Goal: Information Seeking & Learning: Learn about a topic

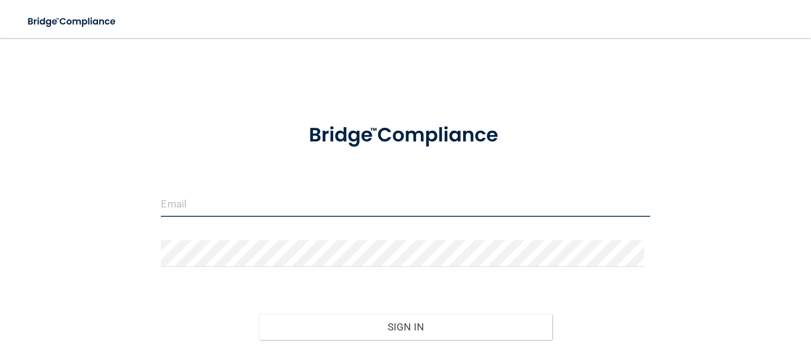
click at [344, 202] on input "email" at bounding box center [405, 203] width 489 height 27
type input "[EMAIL_ADDRESS][DOMAIN_NAME]"
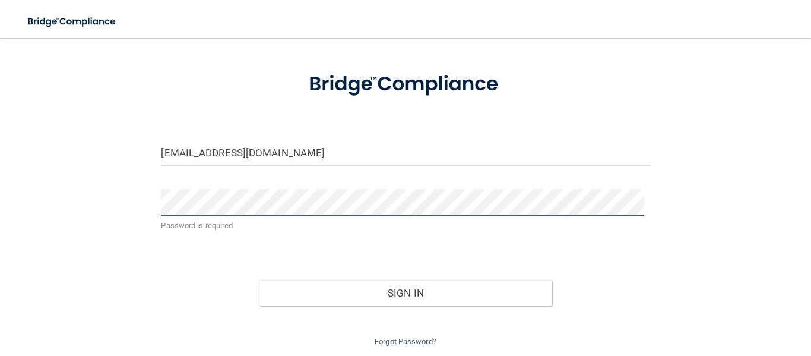
scroll to position [91, 0]
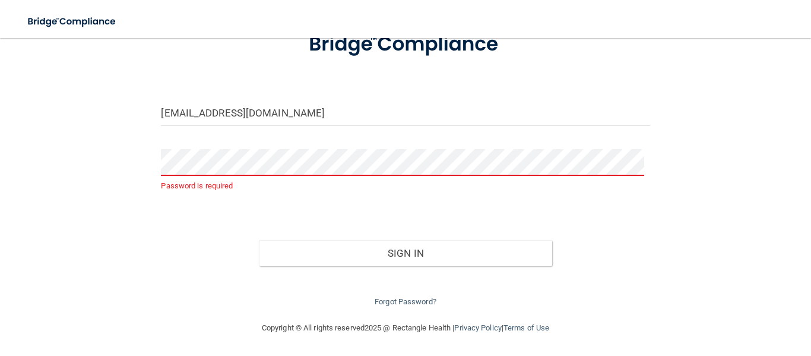
click at [321, 146] on form "totaldental8@yahoo.com Password is required Invalid email/password. You don't h…" at bounding box center [405, 163] width 489 height 290
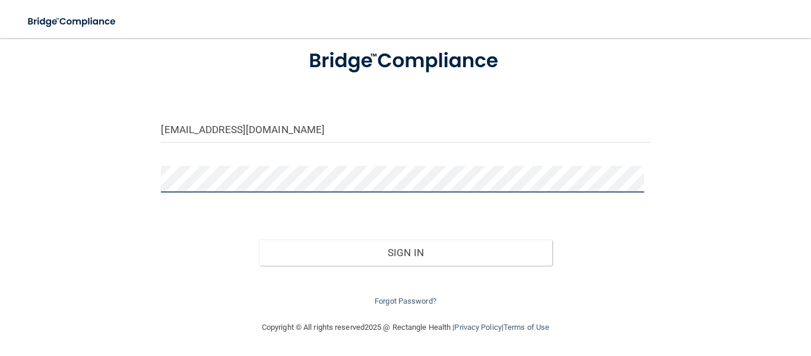
scroll to position [74, 0]
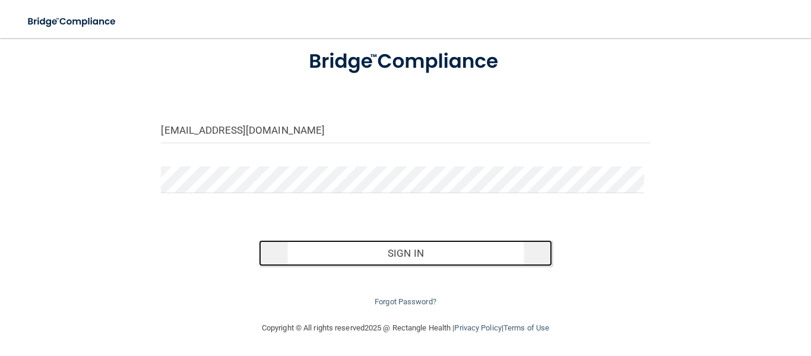
click at [353, 252] on button "Sign In" at bounding box center [405, 253] width 293 height 26
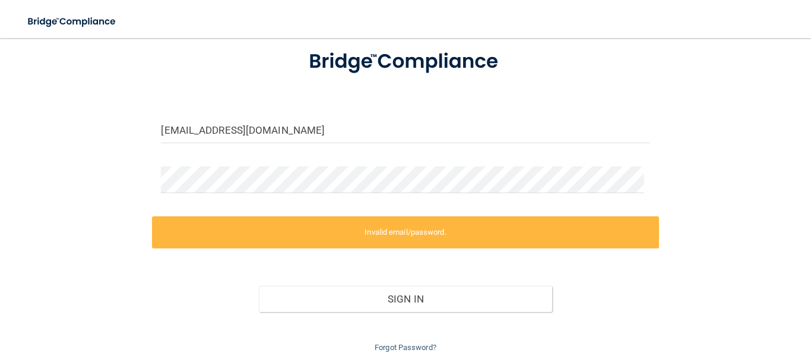
click at [446, 238] on label "Invalid email/password." at bounding box center [405, 232] width 506 height 32
click at [401, 349] on link "Forgot Password?" at bounding box center [406, 347] width 62 height 9
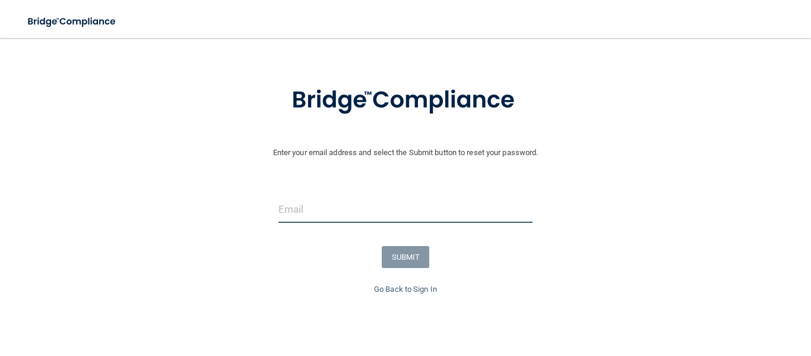
click at [377, 215] on input "email" at bounding box center [405, 209] width 255 height 27
type input "[EMAIL_ADDRESS][DOMAIN_NAME]"
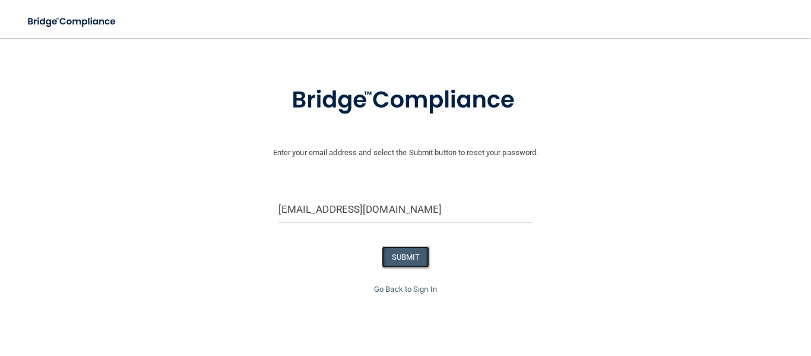
click at [391, 262] on button "SUBMIT" at bounding box center [406, 257] width 48 height 22
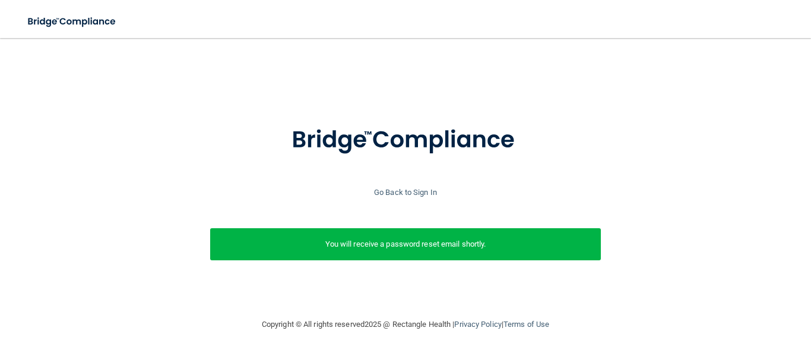
scroll to position [3, 0]
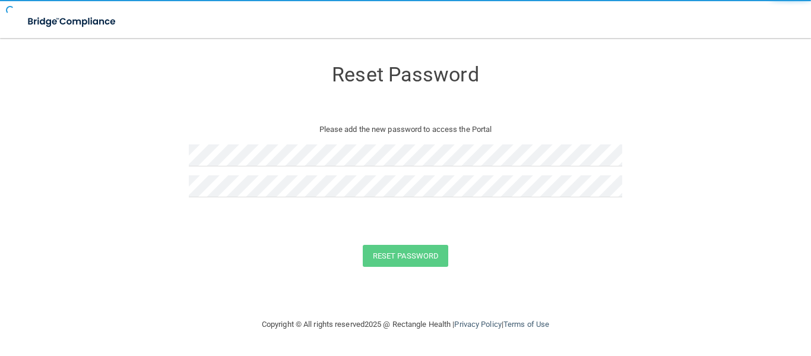
click at [483, 137] on div "Reset Password Please add the new password to access the Portal" at bounding box center [405, 132] width 433 height 165
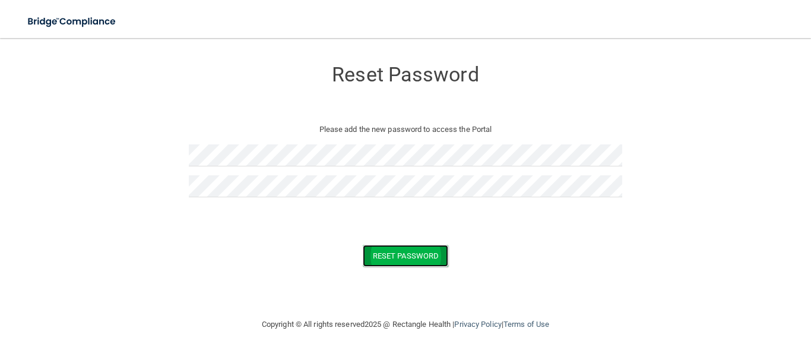
click at [419, 248] on button "Reset Password" at bounding box center [405, 256] width 85 height 22
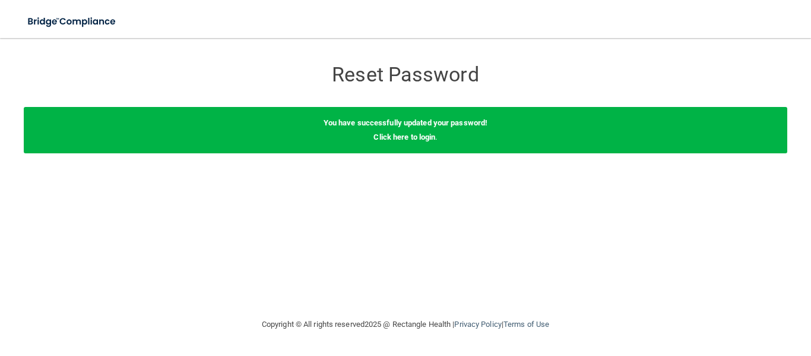
click at [416, 146] on div "You have successfully updated your password! Click here to login ." at bounding box center [405, 130] width 763 height 46
click at [417, 142] on div "You have successfully updated your password! Click here to login ." at bounding box center [405, 130] width 763 height 46
click at [417, 140] on link "Click here to login" at bounding box center [404, 136] width 62 height 9
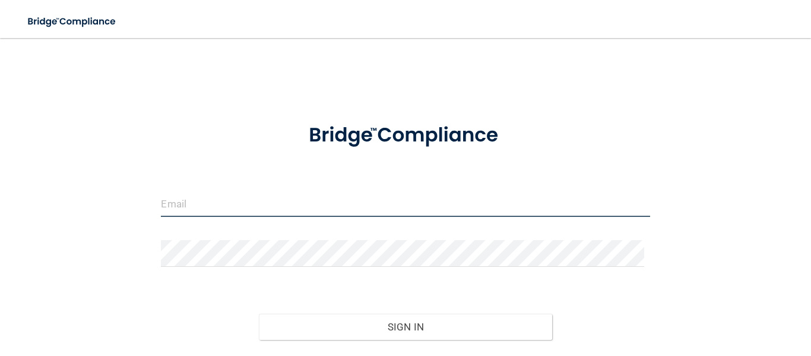
type input "[EMAIL_ADDRESS][DOMAIN_NAME]"
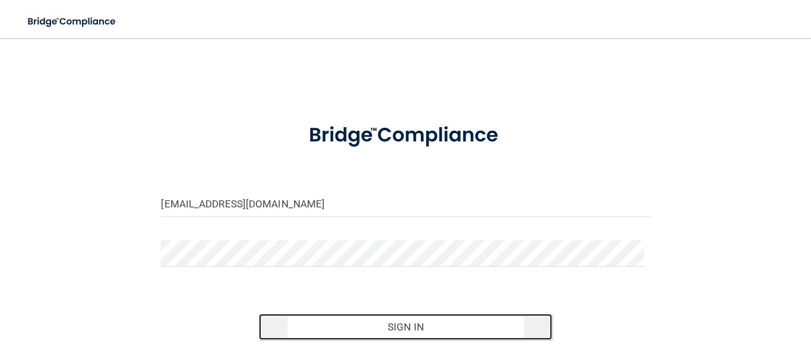
click at [408, 325] on button "Sign In" at bounding box center [405, 326] width 293 height 26
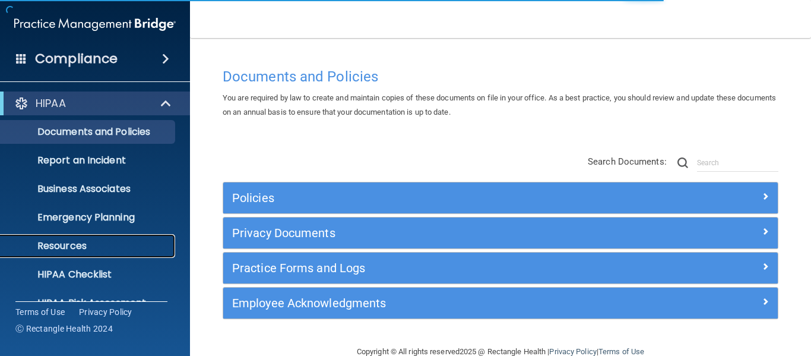
click at [89, 246] on p "Resources" at bounding box center [89, 246] width 162 height 12
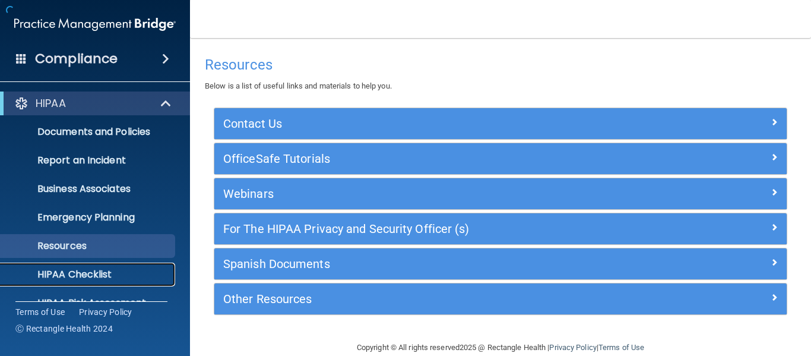
click at [97, 268] on p "HIPAA Checklist" at bounding box center [89, 274] width 162 height 12
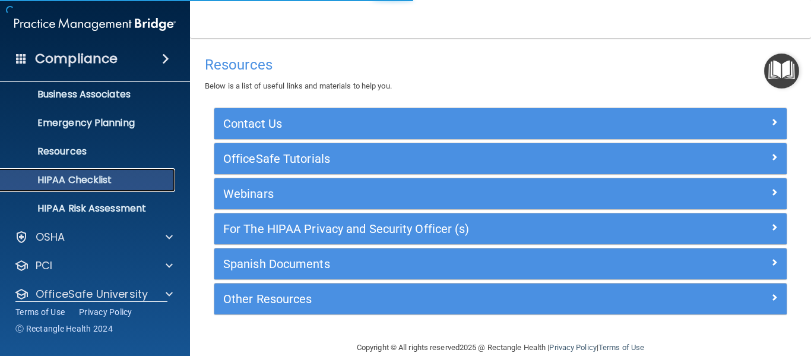
scroll to position [137, 0]
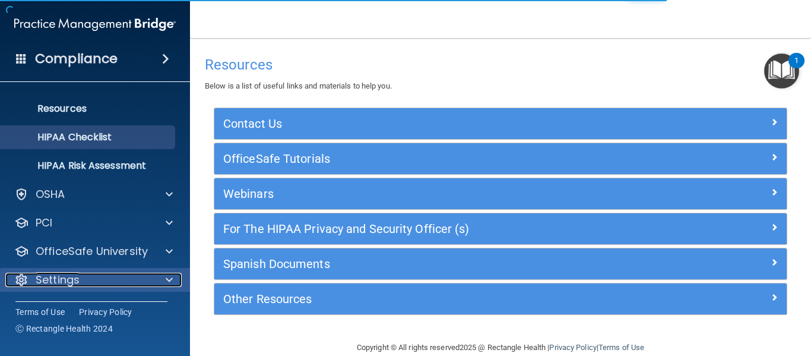
click at [106, 277] on div "Settings" at bounding box center [78, 279] width 147 height 14
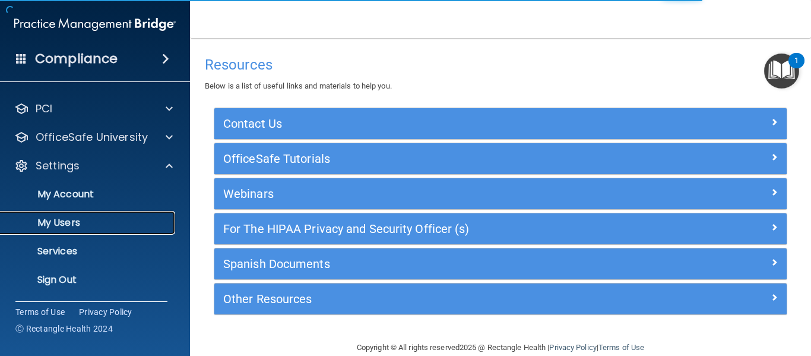
click at [95, 222] on p "My Users" at bounding box center [89, 223] width 162 height 12
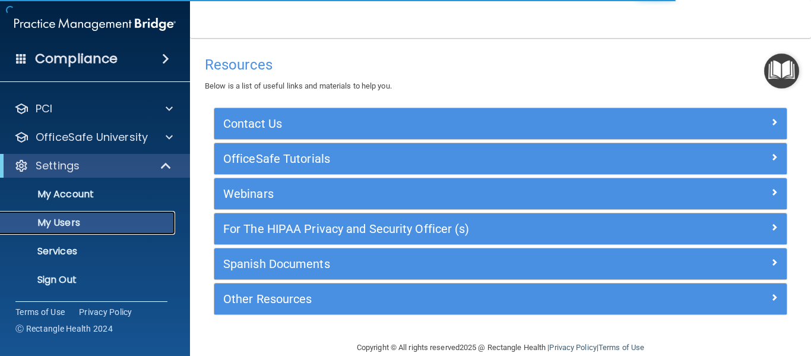
scroll to position [51, 0]
select select "20"
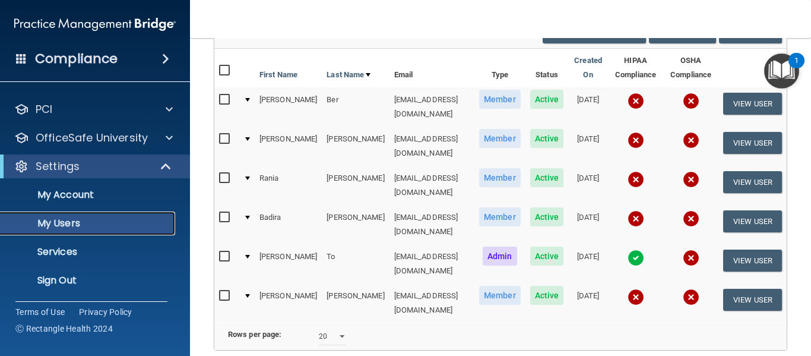
scroll to position [0, 0]
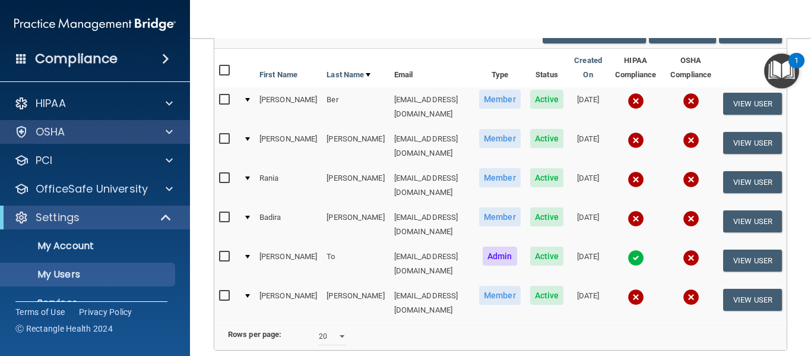
click at [81, 139] on div "OSHA" at bounding box center [95, 132] width 191 height 24
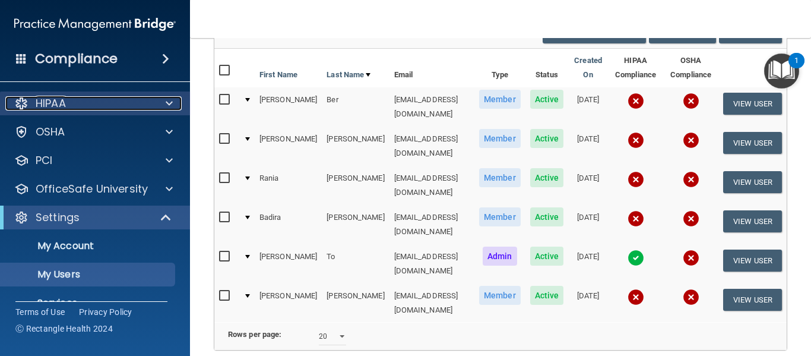
click at [103, 107] on div "HIPAA" at bounding box center [78, 103] width 147 height 14
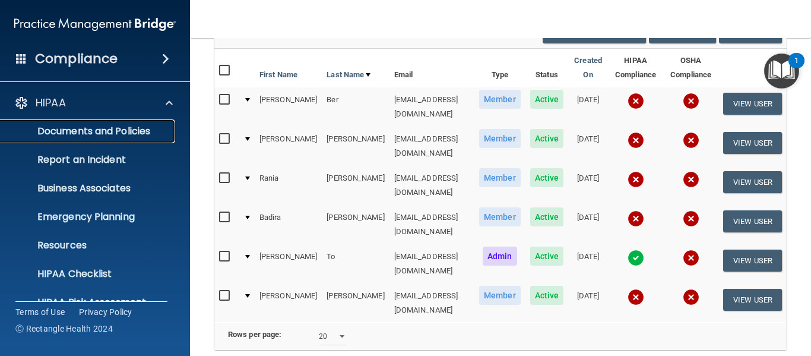
click at [110, 133] on p "Documents and Policies" at bounding box center [89, 131] width 162 height 12
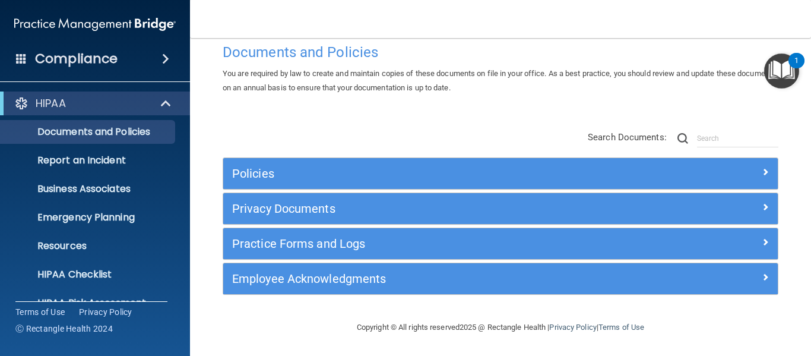
click at [111, 172] on ul "Documents and Policies Report an Incident Business Associates Emergency Plannin…" at bounding box center [95, 214] width 215 height 199
click at [110, 170] on link "Report an Incident" at bounding box center [81, 160] width 187 height 24
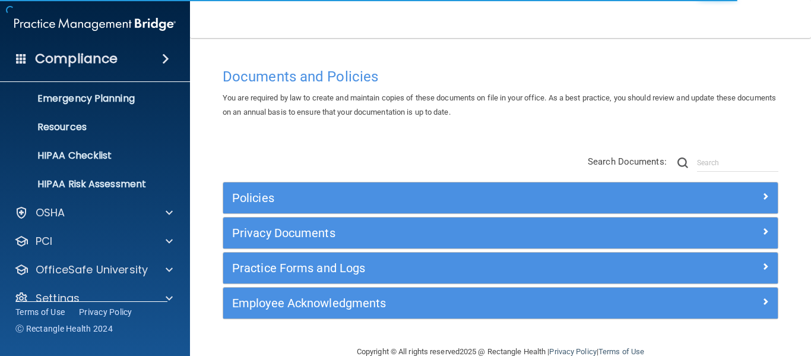
scroll to position [137, 0]
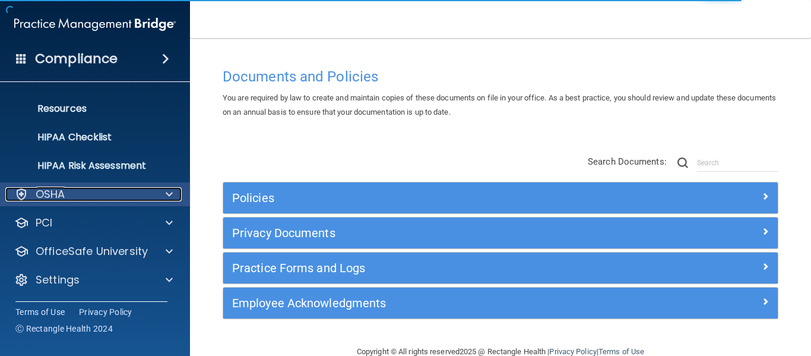
click at [77, 195] on div "OSHA" at bounding box center [78, 194] width 147 height 14
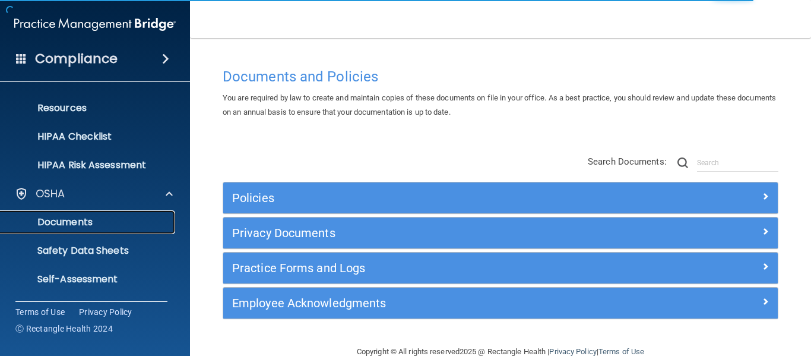
click at [88, 220] on p "Documents" at bounding box center [89, 222] width 162 height 12
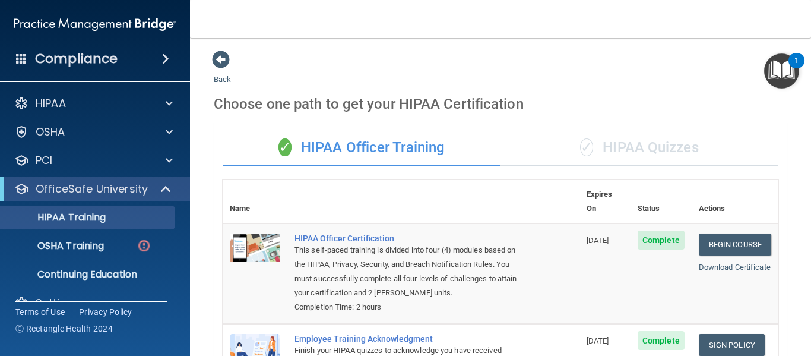
click at [654, 154] on div "✓ HIPAA Quizzes" at bounding box center [639, 148] width 278 height 36
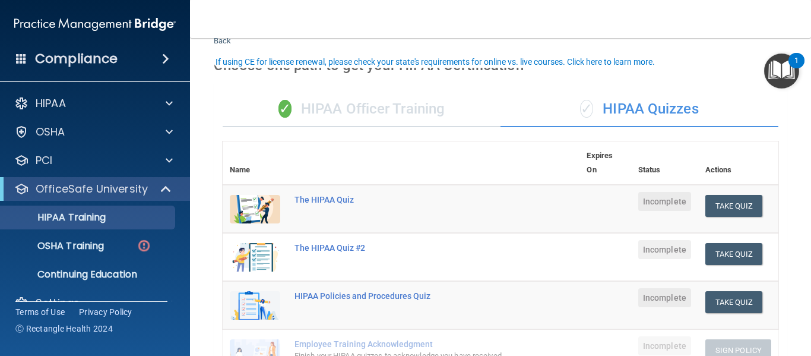
scroll to position [59, 0]
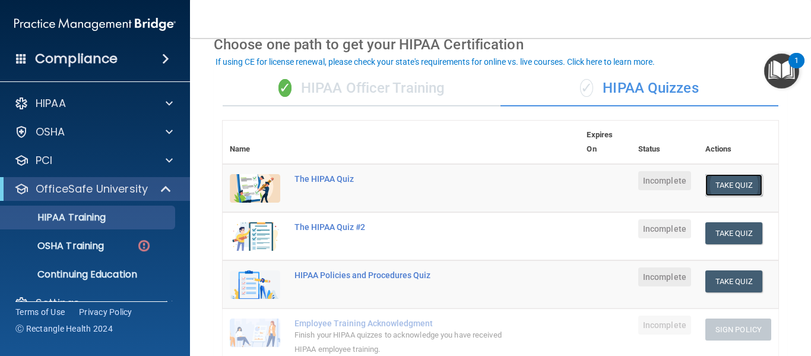
click at [725, 186] on button "Take Quiz" at bounding box center [733, 185] width 57 height 22
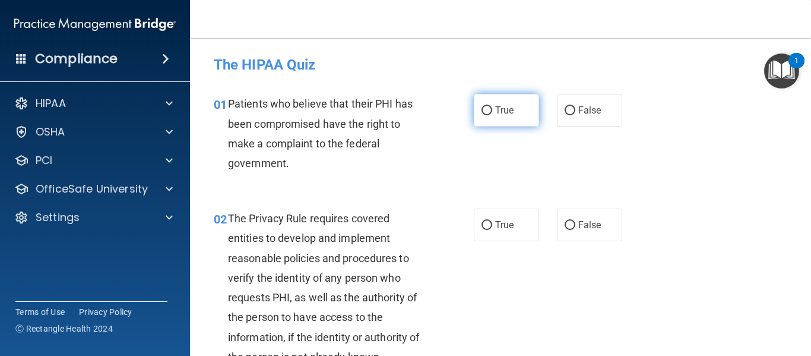
click at [512, 119] on label "True" at bounding box center [506, 110] width 65 height 33
click at [492, 115] on input "True" at bounding box center [486, 110] width 11 height 9
radio input "true"
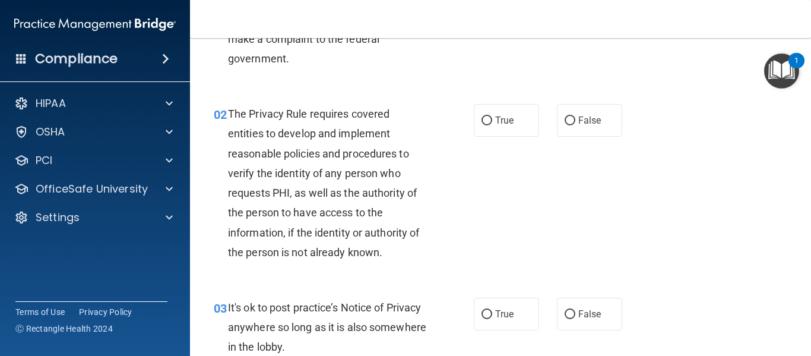
scroll to position [119, 0]
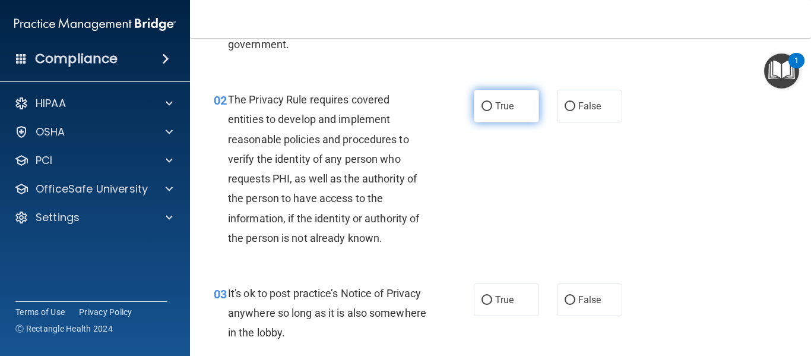
click at [508, 113] on label "True" at bounding box center [506, 106] width 65 height 33
click at [492, 111] on input "True" at bounding box center [486, 106] width 11 height 9
radio input "true"
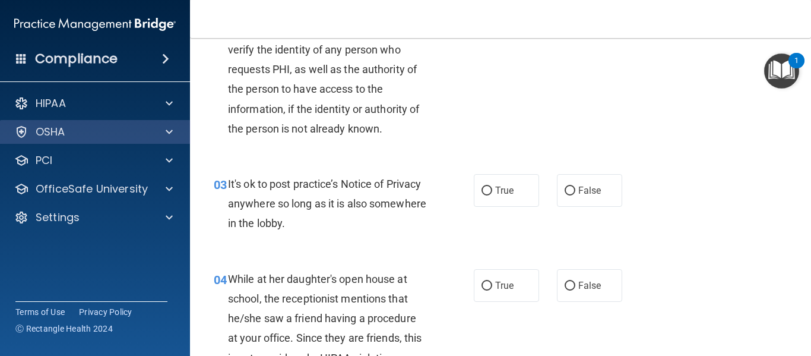
scroll to position [237, 0]
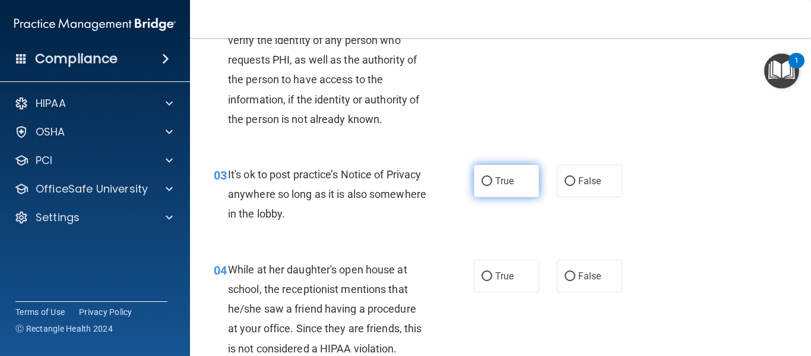
click at [502, 186] on span "True" at bounding box center [504, 180] width 18 height 11
click at [492, 186] on input "True" at bounding box center [486, 181] width 11 height 9
radio input "true"
click at [502, 186] on span "True" at bounding box center [504, 180] width 18 height 11
click at [492, 186] on input "True" at bounding box center [486, 181] width 11 height 9
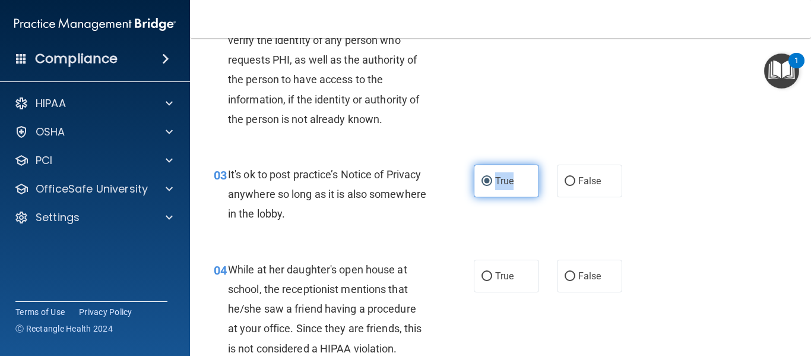
click at [486, 183] on input "True" at bounding box center [486, 181] width 11 height 9
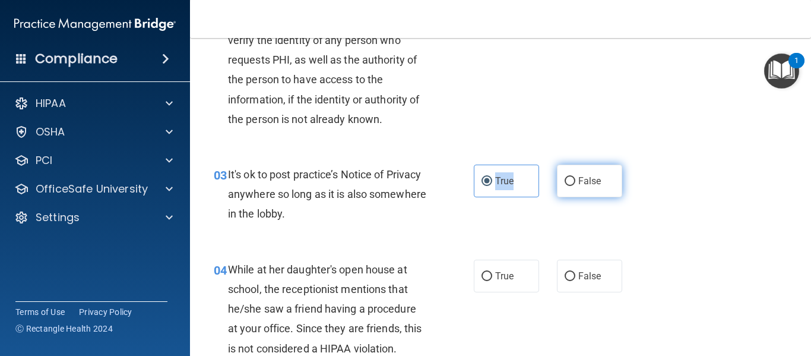
click at [569, 180] on input "False" at bounding box center [570, 181] width 11 height 9
radio input "true"
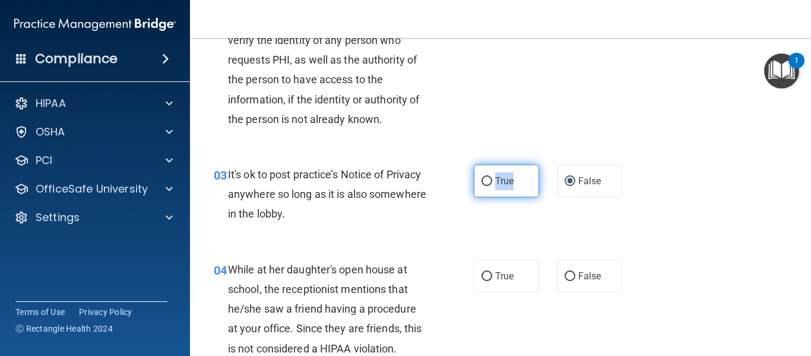
click at [526, 177] on label "True" at bounding box center [506, 180] width 65 height 33
click at [492, 177] on input "True" at bounding box center [486, 181] width 11 height 9
radio input "true"
radio input "false"
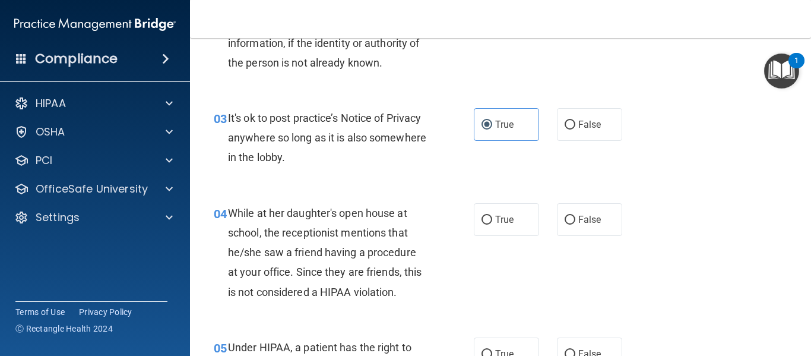
scroll to position [297, 0]
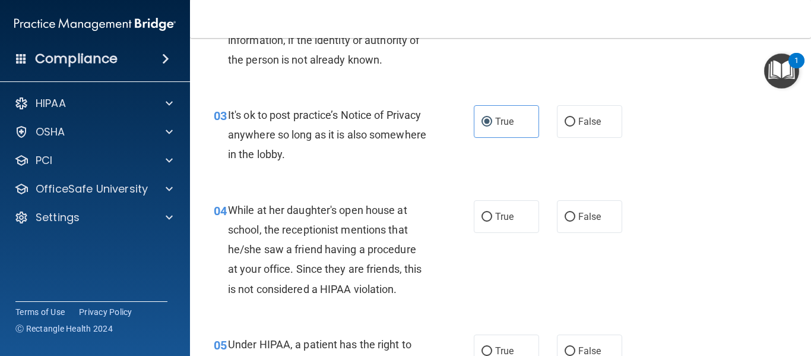
click at [287, 200] on div "While at her daughter's open house at school, the receptionist mentions that he…" at bounding box center [332, 249] width 208 height 99
click at [455, 261] on div "04 While at her daughter's open house at school, the receptionist mentions that…" at bounding box center [344, 252] width 296 height 104
click at [378, 237] on div "While at her daughter's open house at school, the receptionist mentions that he…" at bounding box center [332, 249] width 208 height 99
click at [509, 210] on label "True" at bounding box center [506, 216] width 65 height 33
click at [492, 213] on input "True" at bounding box center [486, 217] width 11 height 9
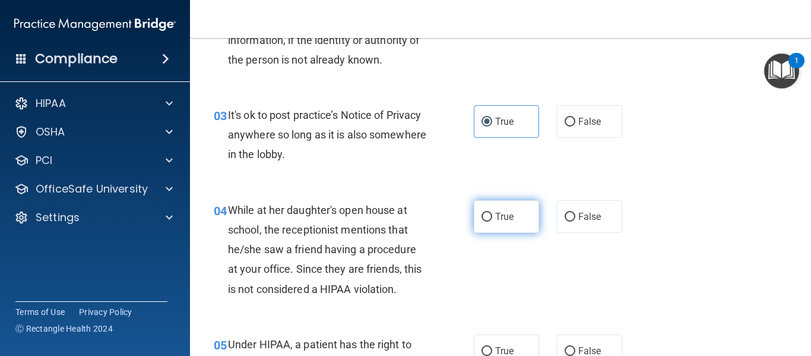
radio input "true"
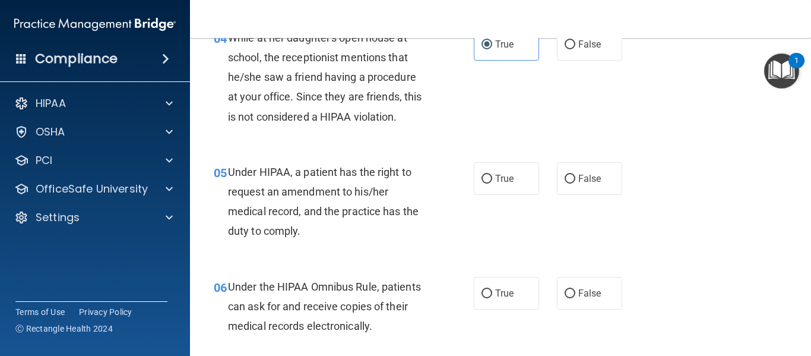
scroll to position [475, 0]
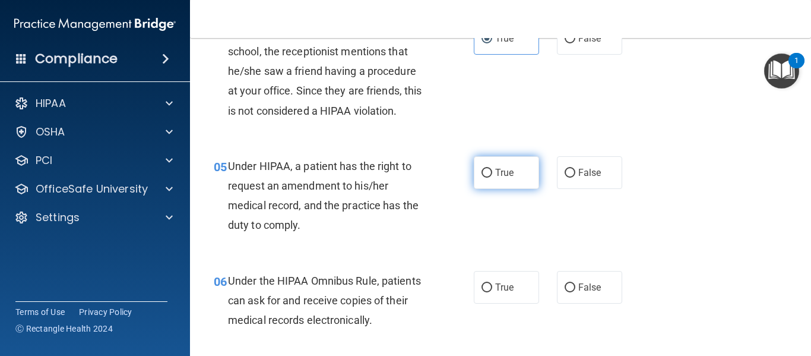
click at [493, 179] on label "True" at bounding box center [506, 172] width 65 height 33
click at [492, 177] on input "True" at bounding box center [486, 173] width 11 height 9
radio input "true"
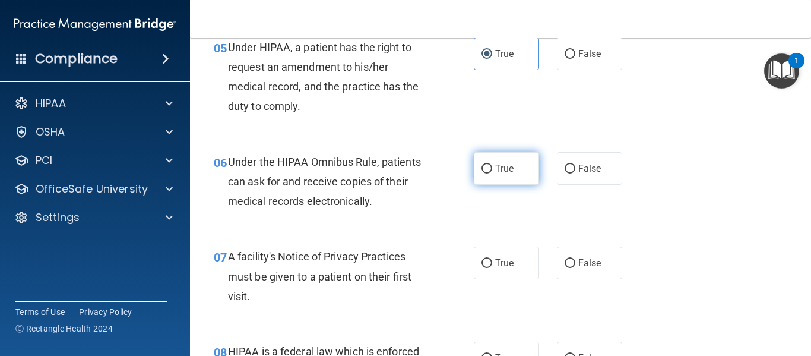
click at [495, 163] on span "True" at bounding box center [504, 168] width 18 height 11
click at [492, 164] on input "True" at bounding box center [486, 168] width 11 height 9
radio input "true"
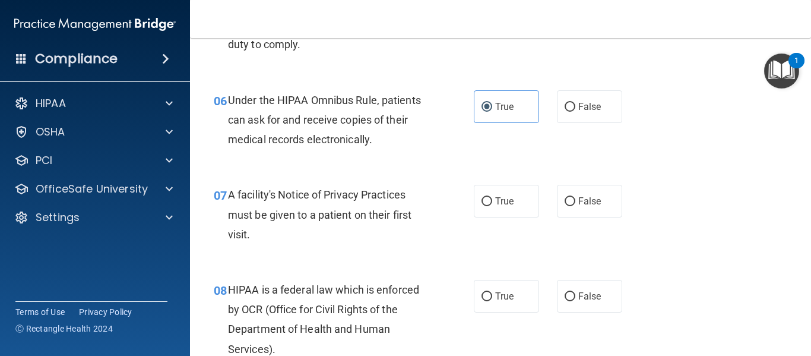
scroll to position [712, 0]
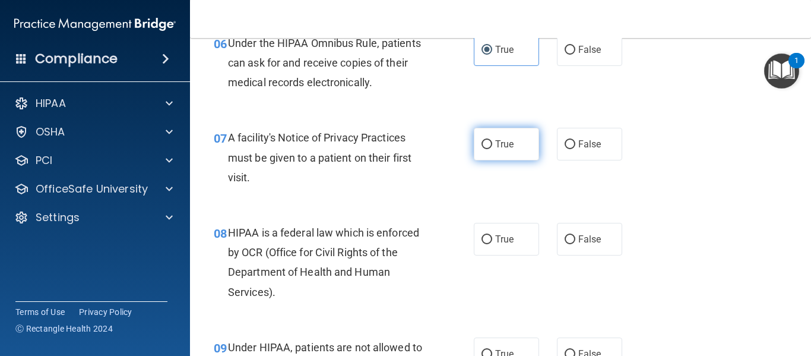
click at [522, 157] on label "True" at bounding box center [506, 144] width 65 height 33
click at [492, 149] on input "True" at bounding box center [486, 144] width 11 height 9
radio input "true"
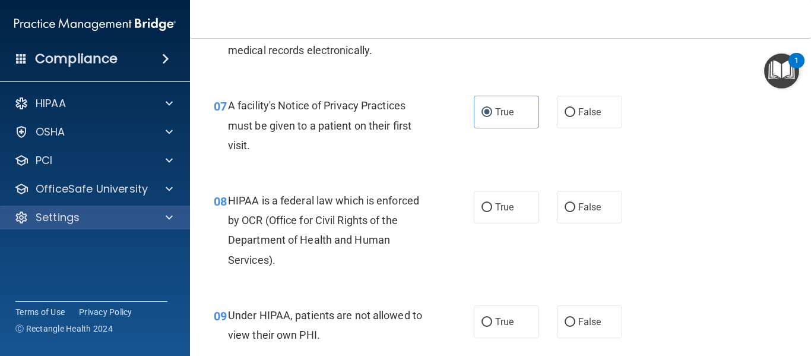
scroll to position [772, 0]
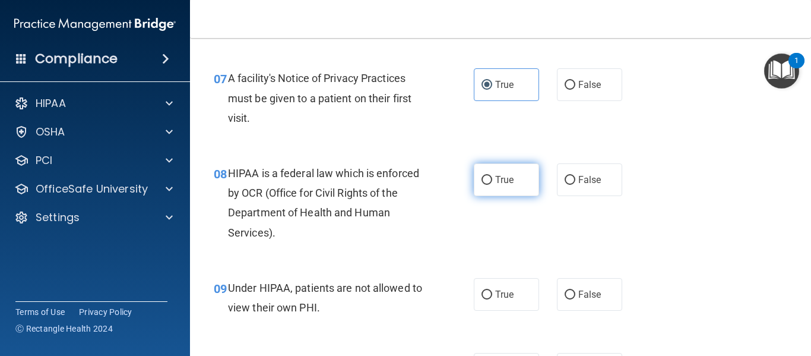
click at [513, 180] on label "True" at bounding box center [506, 179] width 65 height 33
click at [492, 180] on input "True" at bounding box center [486, 180] width 11 height 9
radio input "true"
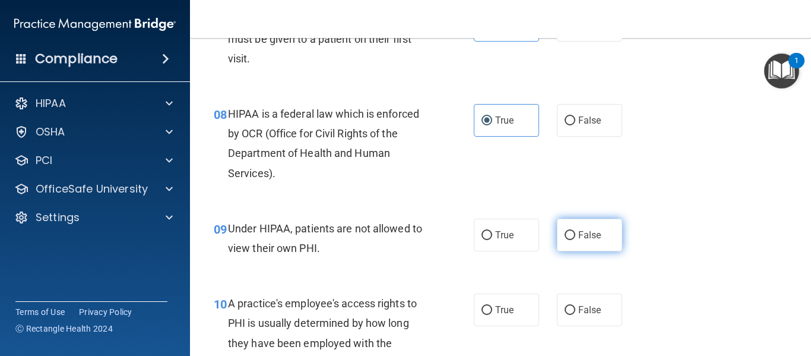
click at [565, 241] on label "False" at bounding box center [589, 234] width 65 height 33
click at [565, 240] on input "False" at bounding box center [570, 235] width 11 height 9
radio input "true"
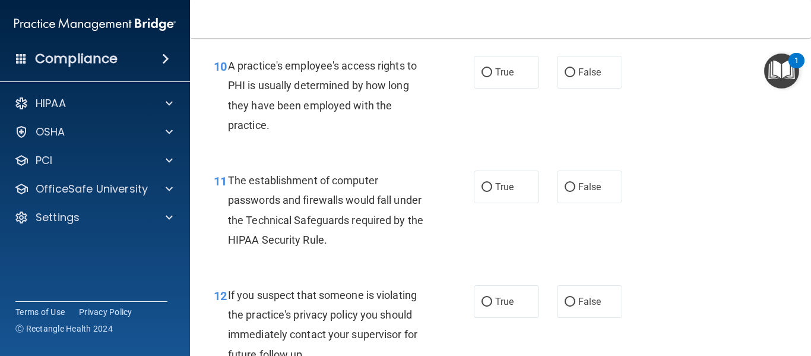
scroll to position [1009, 0]
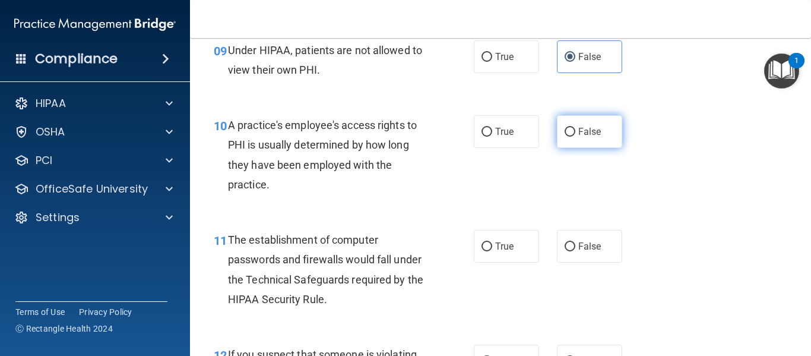
click at [557, 126] on label "False" at bounding box center [589, 131] width 65 height 33
click at [565, 128] on input "False" at bounding box center [570, 132] width 11 height 9
radio input "true"
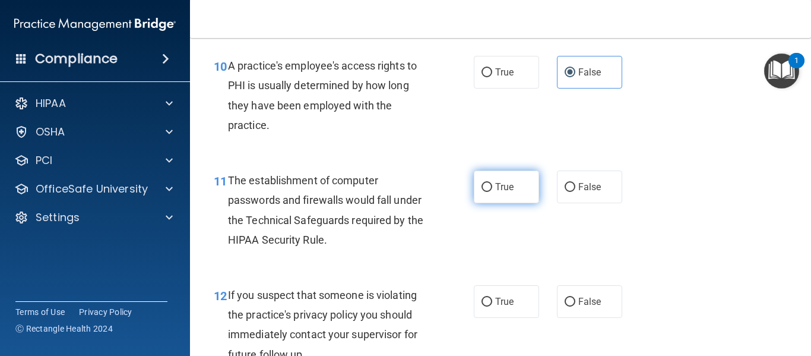
click at [511, 179] on label "True" at bounding box center [506, 186] width 65 height 33
click at [492, 183] on input "True" at bounding box center [486, 187] width 11 height 9
radio input "true"
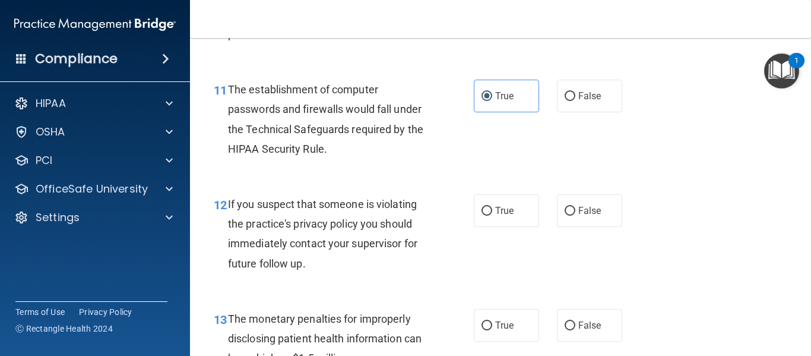
scroll to position [1187, 0]
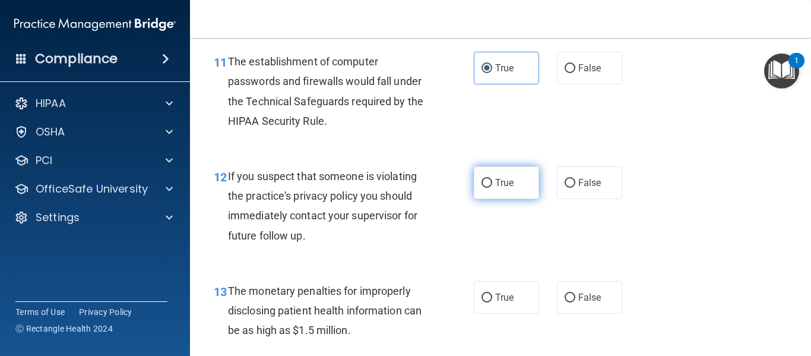
click at [485, 185] on input "True" at bounding box center [486, 183] width 11 height 9
radio input "true"
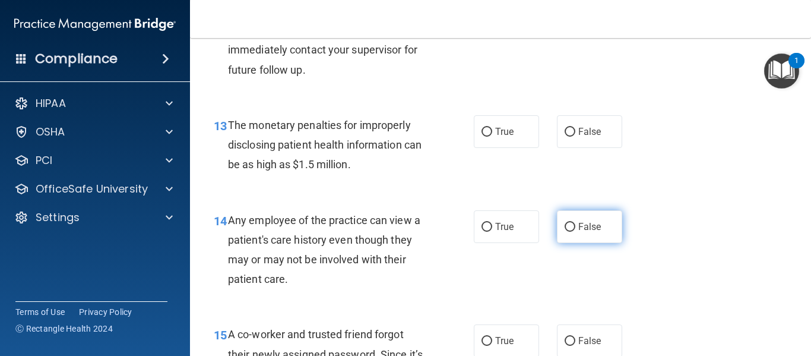
scroll to position [1365, 0]
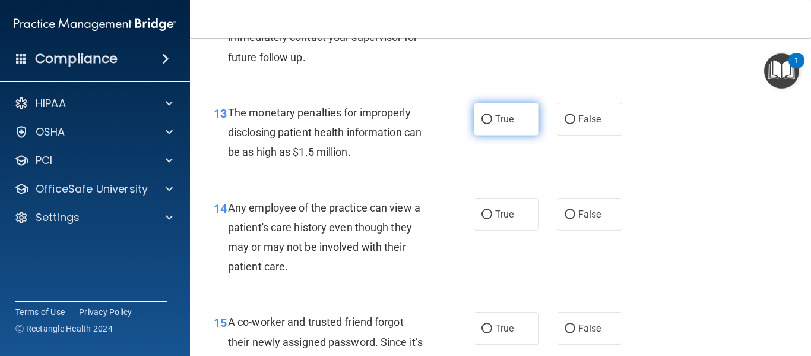
click at [497, 121] on span "True" at bounding box center [504, 118] width 18 height 11
click at [492, 121] on input "True" at bounding box center [486, 119] width 11 height 9
radio input "true"
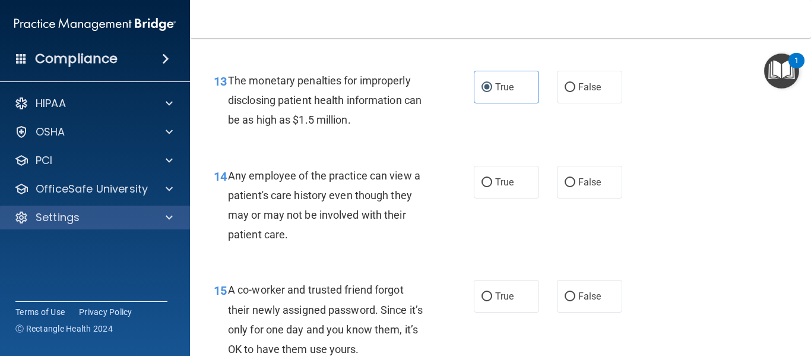
scroll to position [1425, 0]
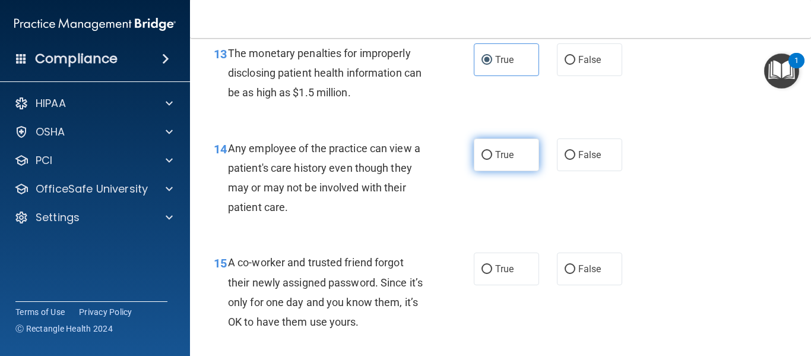
click at [519, 161] on label "True" at bounding box center [506, 154] width 65 height 33
click at [492, 160] on input "True" at bounding box center [486, 155] width 11 height 9
radio input "true"
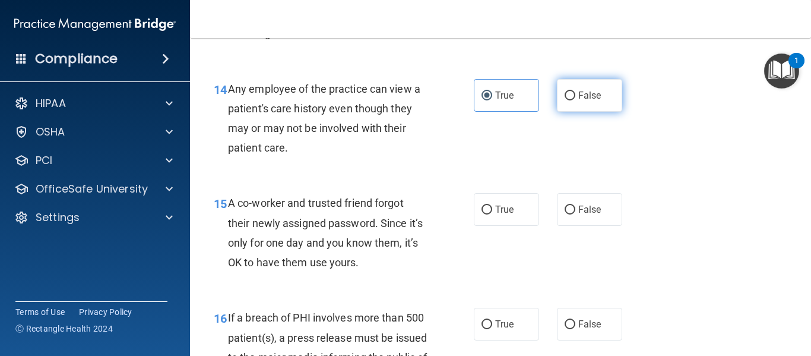
click at [565, 100] on label "False" at bounding box center [589, 95] width 65 height 33
click at [565, 100] on input "False" at bounding box center [570, 95] width 11 height 9
radio input "true"
radio input "false"
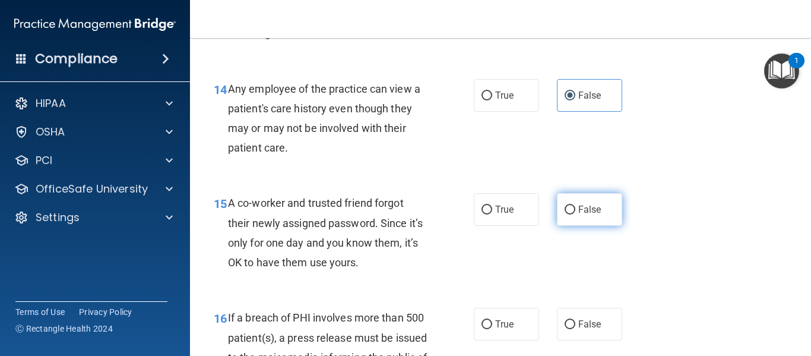
click at [598, 214] on label "False" at bounding box center [589, 209] width 65 height 33
click at [575, 214] on input "False" at bounding box center [570, 209] width 11 height 9
radio input "true"
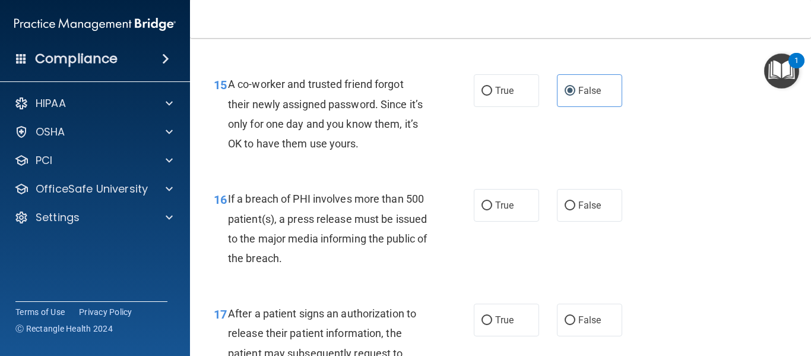
scroll to position [1662, 0]
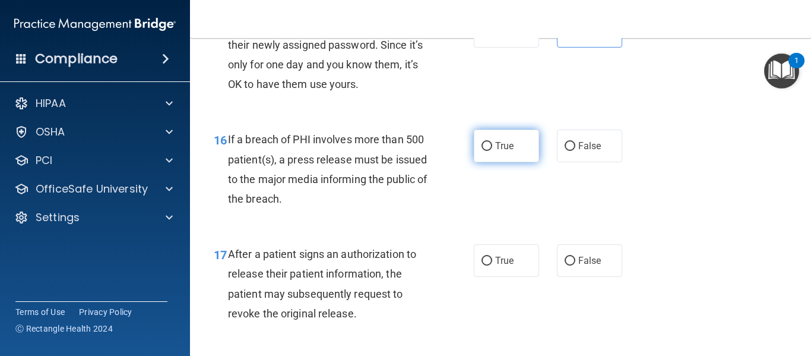
click at [511, 150] on label "True" at bounding box center [506, 145] width 65 height 33
click at [492, 150] on input "True" at bounding box center [486, 146] width 11 height 9
radio input "true"
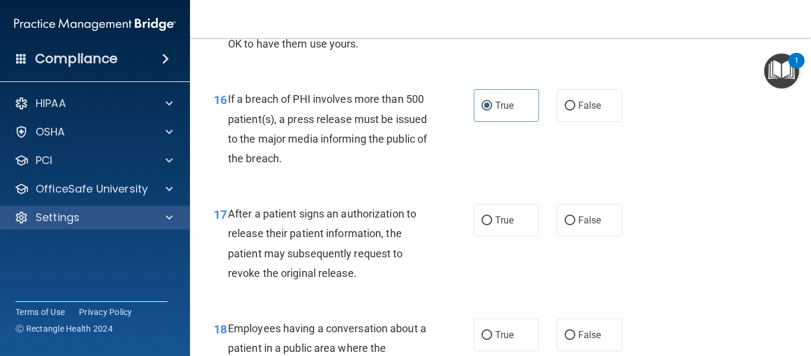
scroll to position [1722, 0]
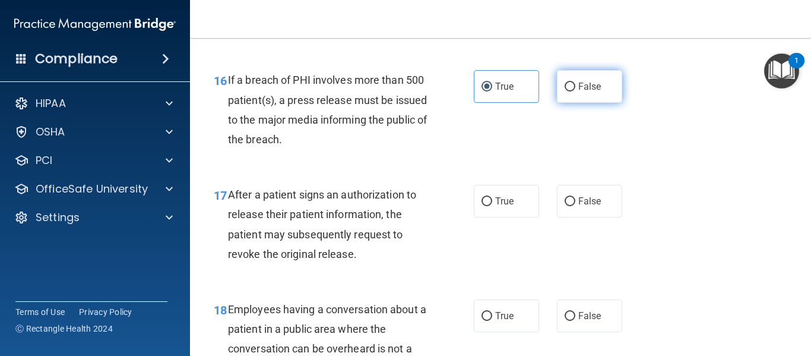
click at [564, 96] on label "False" at bounding box center [589, 86] width 65 height 33
click at [565, 91] on input "False" at bounding box center [570, 87] width 11 height 9
radio input "true"
radio input "false"
click at [467, 196] on div "17 After a patient signs an authorization to release their patient information,…" at bounding box center [344, 227] width 296 height 85
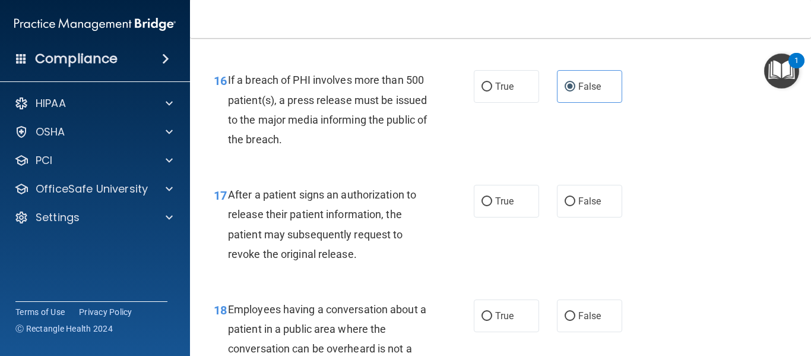
click at [535, 210] on div "True False" at bounding box center [552, 201] width 157 height 33
click at [522, 205] on label "True" at bounding box center [506, 201] width 65 height 33
click at [492, 205] on input "True" at bounding box center [486, 201] width 11 height 9
radio input "true"
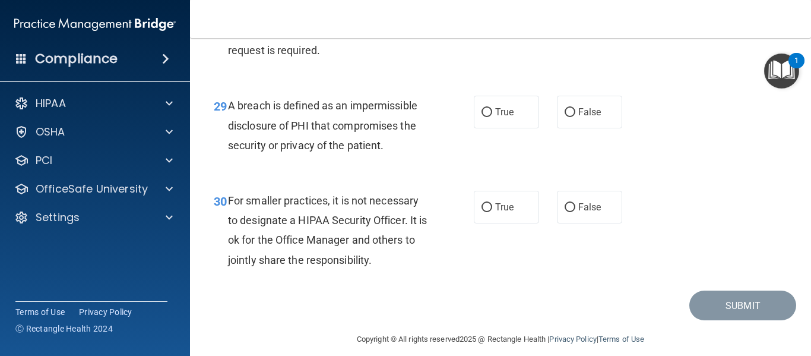
scroll to position [3295, 0]
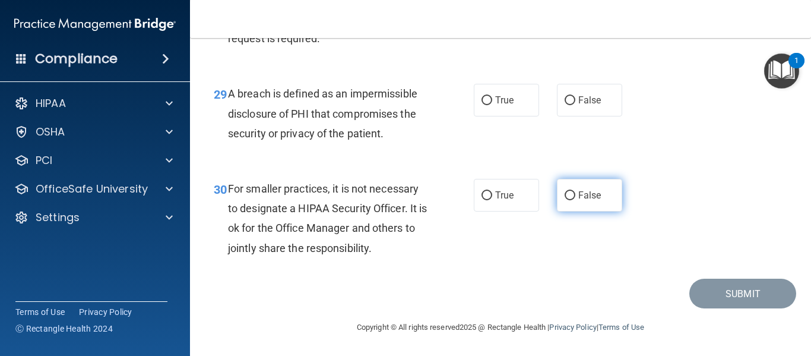
click at [584, 194] on span "False" at bounding box center [589, 194] width 23 height 11
click at [575, 194] on input "False" at bounding box center [570, 195] width 11 height 9
radio input "true"
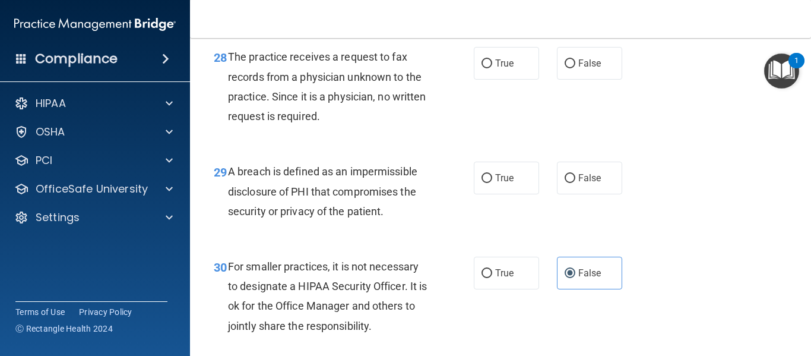
scroll to position [3177, 0]
click at [524, 195] on label "True" at bounding box center [506, 179] width 65 height 33
click at [492, 184] on input "True" at bounding box center [486, 179] width 11 height 9
radio input "true"
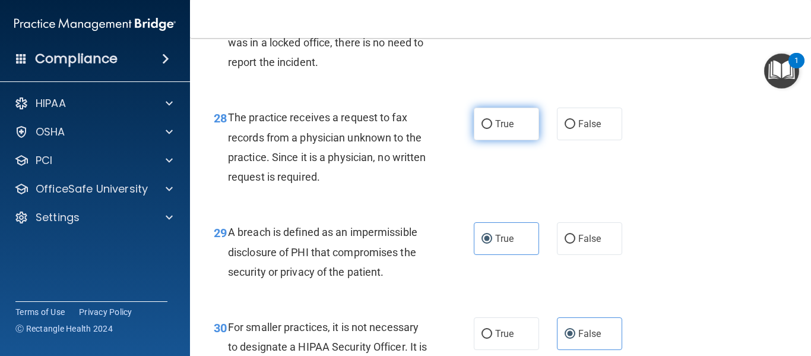
click at [495, 129] on span "True" at bounding box center [504, 123] width 18 height 11
click at [492, 129] on input "True" at bounding box center [486, 124] width 11 height 9
radio input "true"
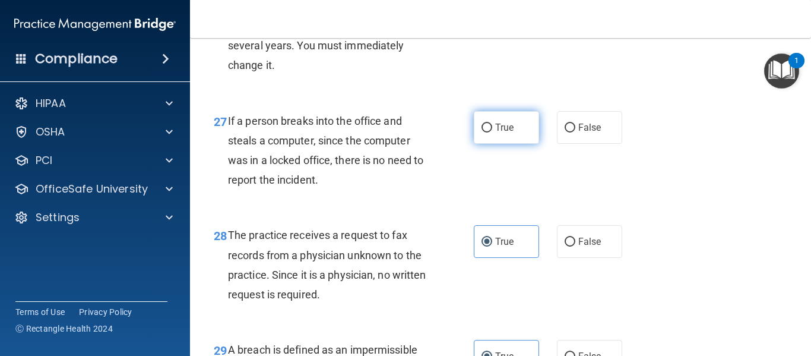
scroll to position [2998, 0]
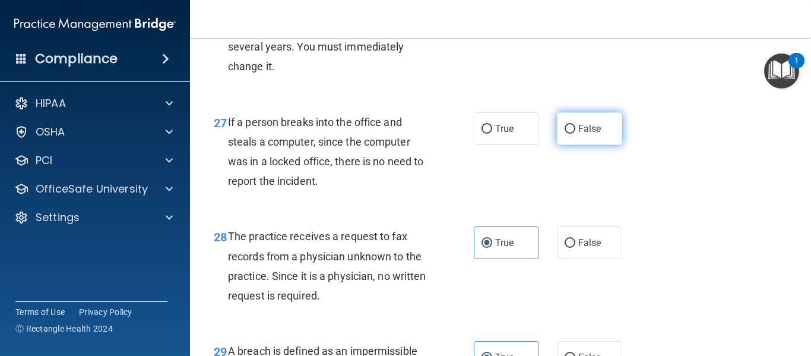
click at [590, 134] on span "False" at bounding box center [589, 128] width 23 height 11
click at [575, 134] on input "False" at bounding box center [570, 129] width 11 height 9
radio input "true"
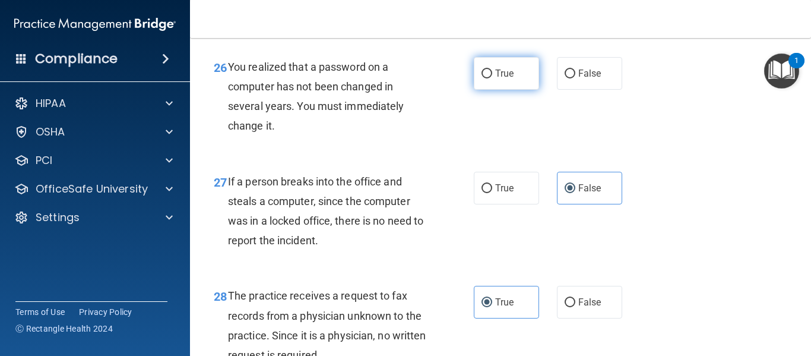
click at [503, 79] on span "True" at bounding box center [504, 73] width 18 height 11
click at [492, 78] on input "True" at bounding box center [486, 73] width 11 height 9
radio input "true"
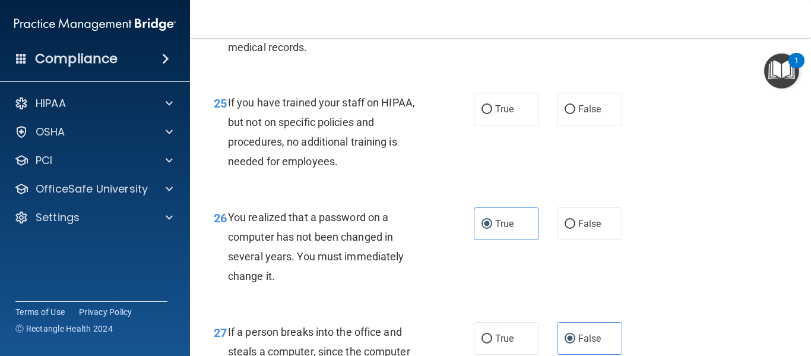
scroll to position [2761, 0]
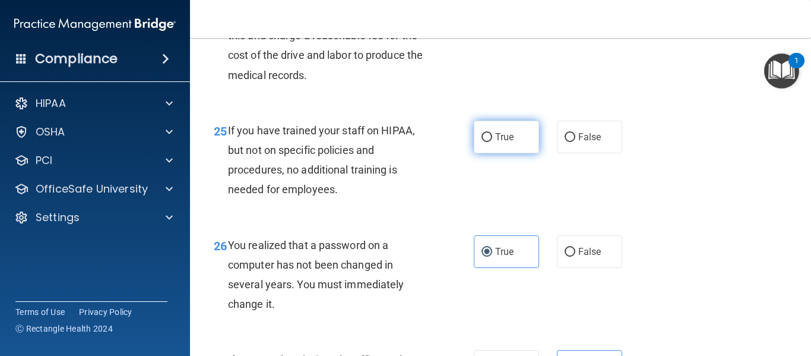
click at [484, 153] on label "True" at bounding box center [506, 137] width 65 height 33
click at [484, 142] on input "True" at bounding box center [486, 137] width 11 height 9
radio input "true"
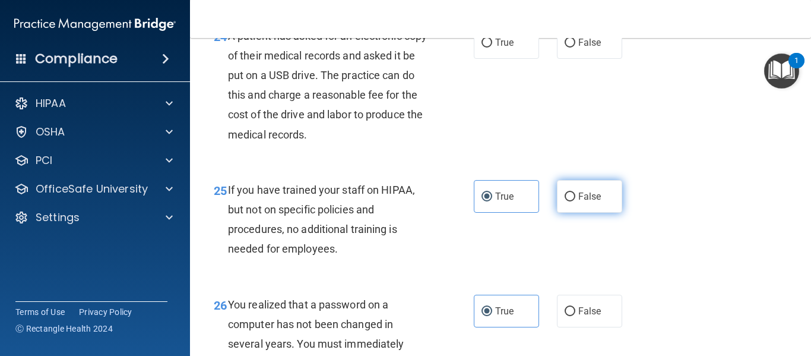
click at [603, 213] on label "False" at bounding box center [589, 196] width 65 height 33
click at [575, 201] on input "False" at bounding box center [570, 196] width 11 height 9
radio input "true"
radio input "false"
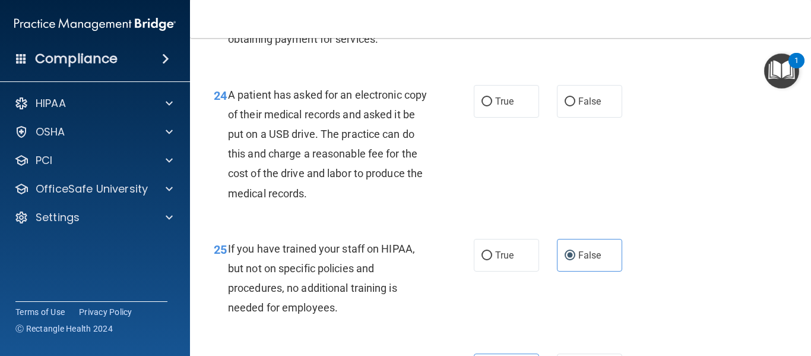
scroll to position [2642, 0]
click at [497, 118] on label "True" at bounding box center [506, 101] width 65 height 33
click at [492, 107] on input "True" at bounding box center [486, 102] width 11 height 9
radio input "true"
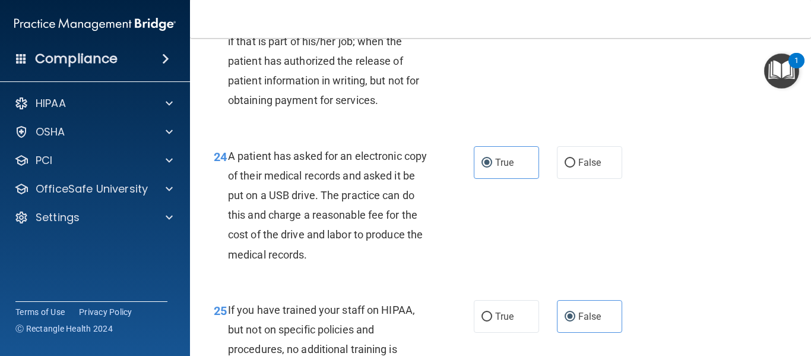
scroll to position [2464, 0]
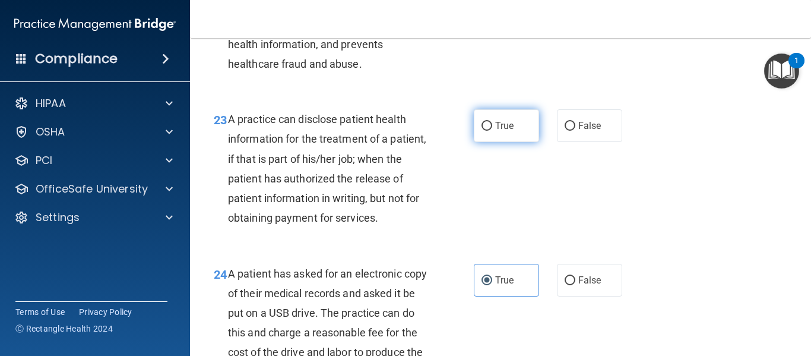
click at [495, 131] on span "True" at bounding box center [504, 125] width 18 height 11
click at [492, 131] on input "True" at bounding box center [486, 126] width 11 height 9
radio input "true"
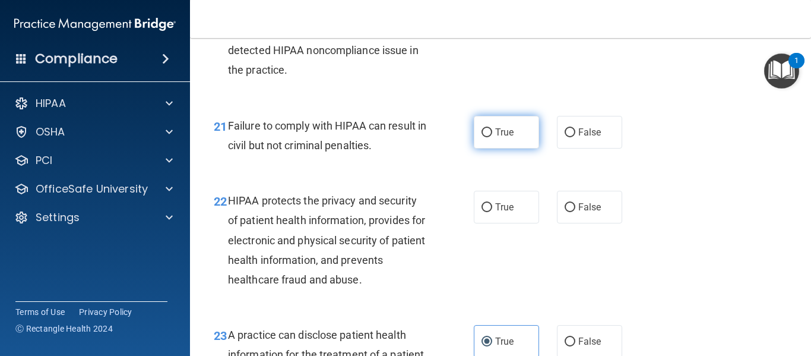
scroll to position [2227, 0]
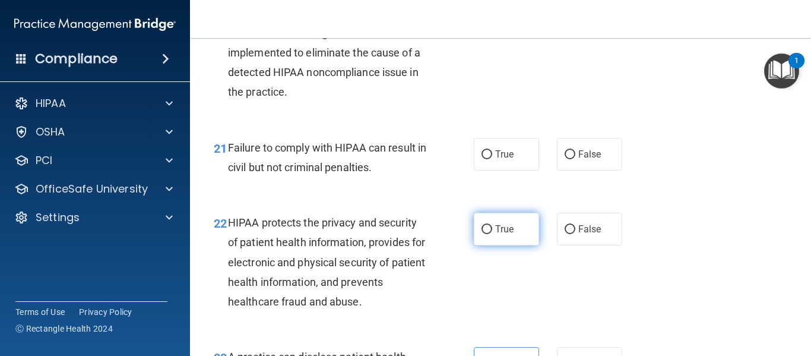
click at [495, 234] on span "True" at bounding box center [504, 228] width 18 height 11
click at [492, 234] on input "True" at bounding box center [486, 229] width 11 height 9
radio input "true"
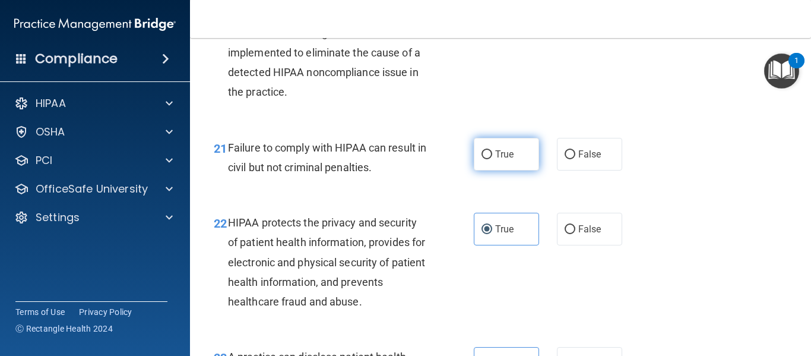
click at [495, 160] on span "True" at bounding box center [504, 153] width 18 height 11
click at [492, 159] on input "True" at bounding box center [486, 154] width 11 height 9
radio input "true"
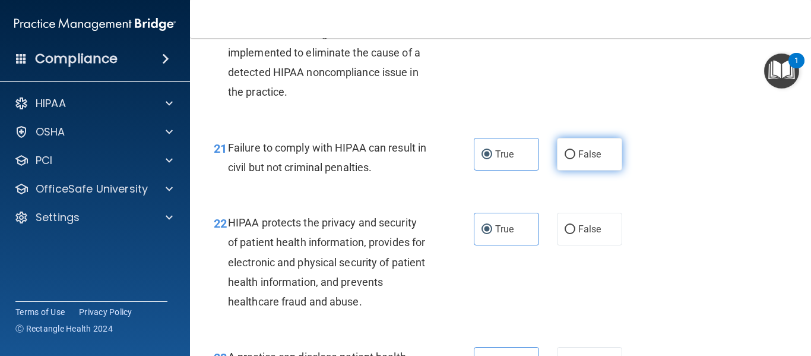
click at [579, 170] on label "False" at bounding box center [589, 154] width 65 height 33
click at [575, 159] on input "False" at bounding box center [570, 154] width 11 height 9
radio input "true"
radio input "false"
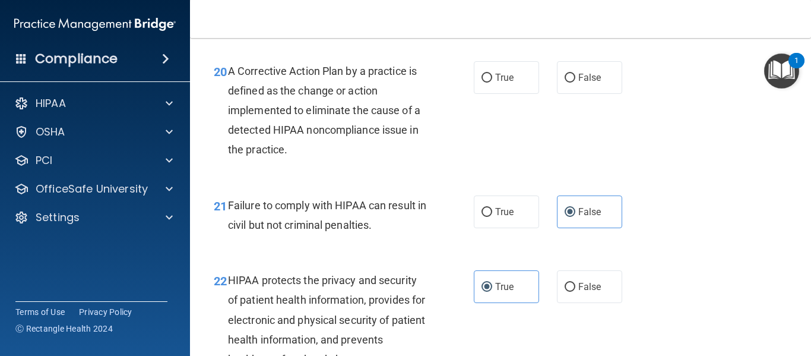
scroll to position [2108, 0]
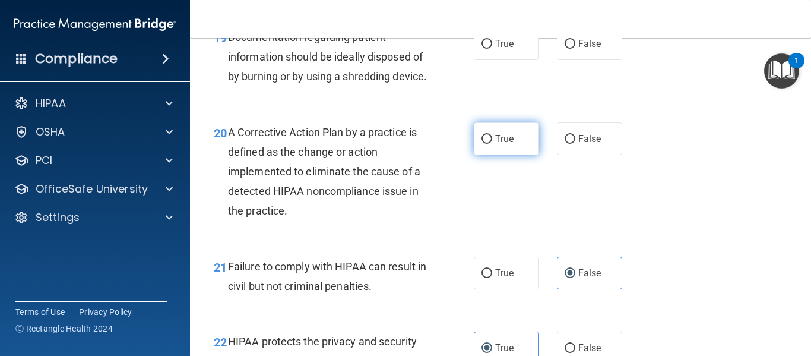
click at [508, 144] on span "True" at bounding box center [504, 138] width 18 height 11
click at [492, 144] on input "True" at bounding box center [486, 139] width 11 height 9
radio input "true"
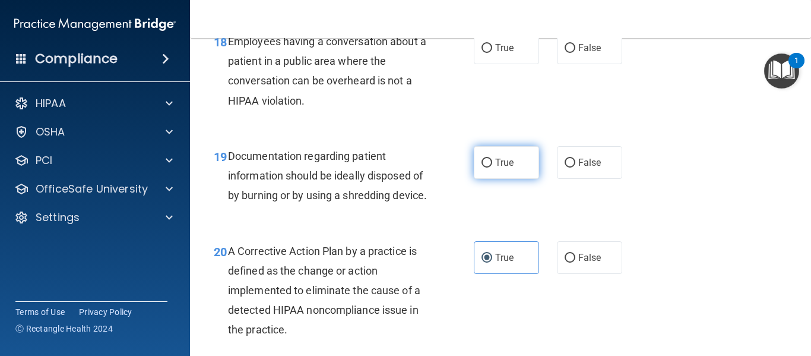
click at [500, 167] on span "True" at bounding box center [504, 162] width 18 height 11
click at [492, 167] on input "True" at bounding box center [486, 163] width 11 height 9
radio input "true"
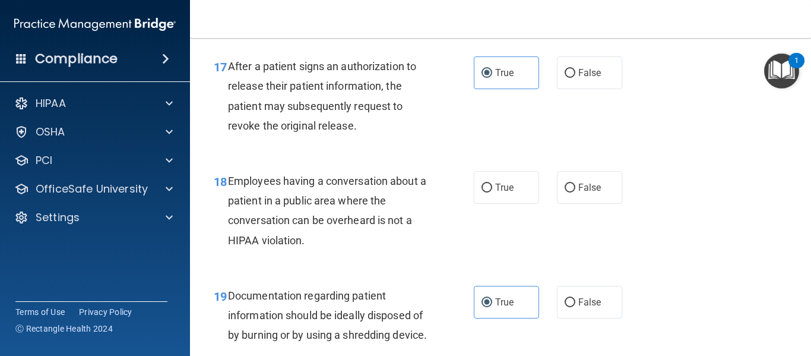
scroll to position [1871, 0]
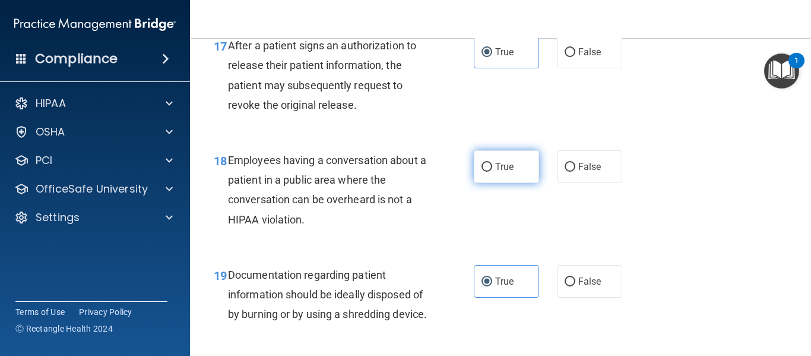
click at [521, 172] on label "True" at bounding box center [506, 166] width 65 height 33
click at [492, 172] on input "True" at bounding box center [486, 167] width 11 height 9
radio input "true"
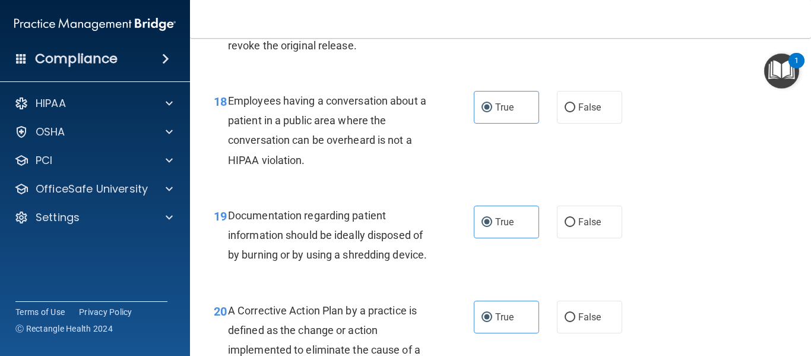
scroll to position [3295, 0]
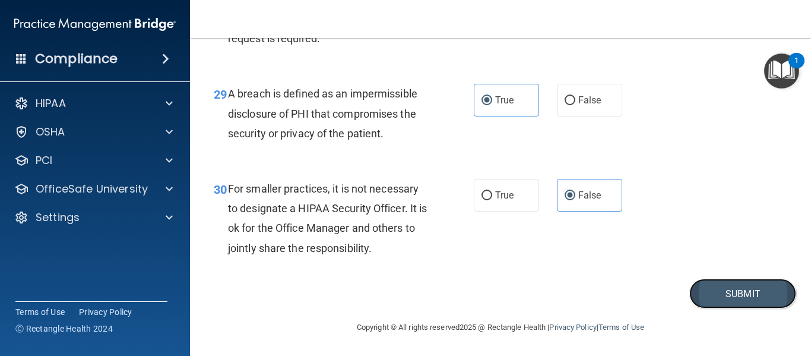
click at [714, 288] on button "Submit" at bounding box center [742, 293] width 107 height 30
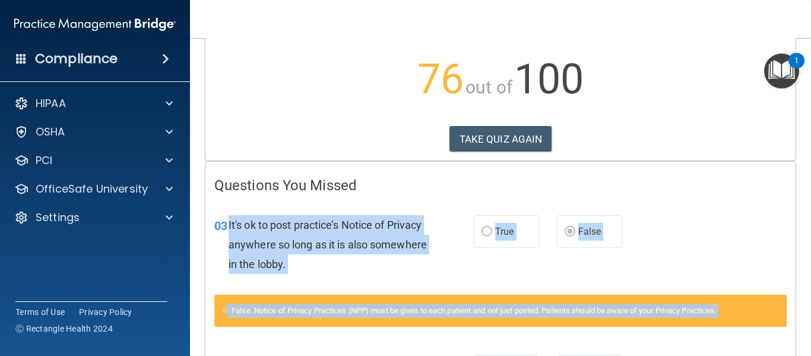
scroll to position [356, 0]
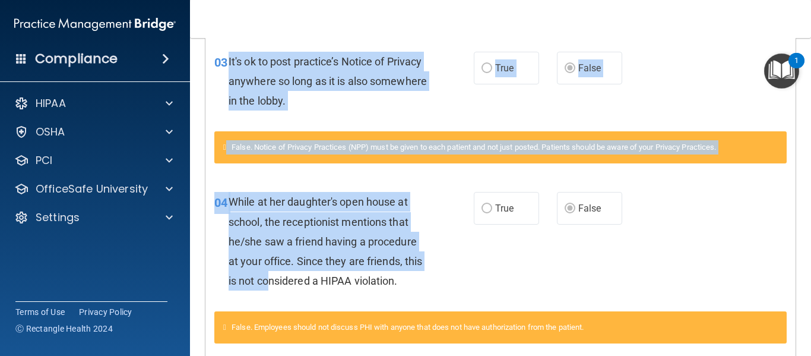
drag, startPoint x: 228, startPoint y: 219, endPoint x: 277, endPoint y: 313, distance: 105.7
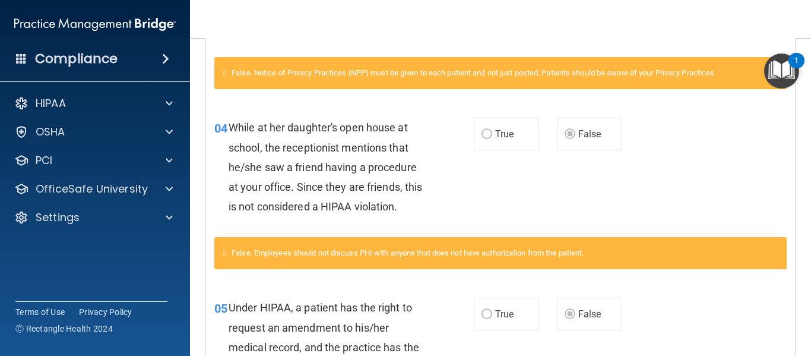
click at [277, 313] on span "Under HIPAA, a patient has the right to request an amendment to his/her medical…" at bounding box center [324, 337] width 191 height 72
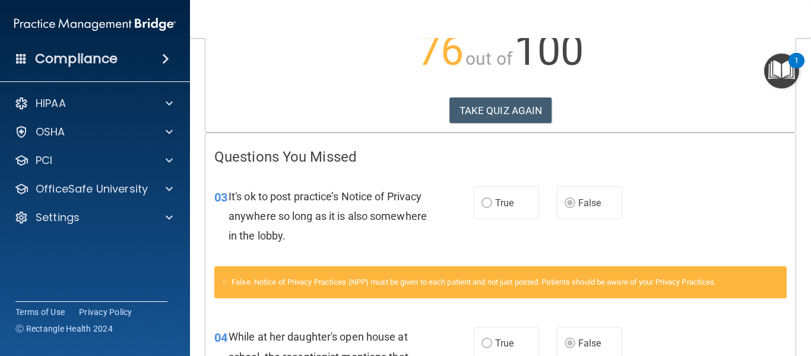
scroll to position [0, 0]
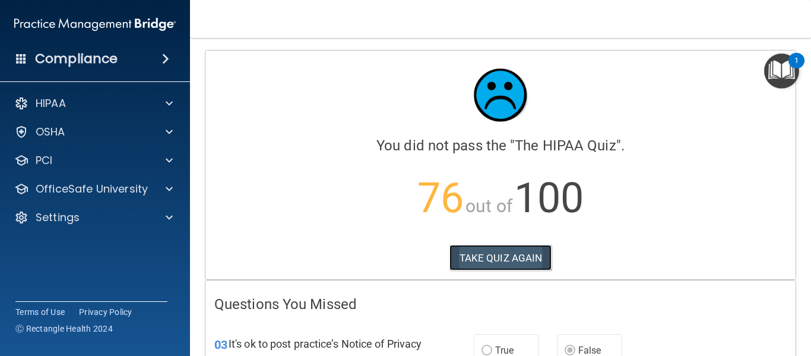
click at [471, 264] on button "TAKE QUIZ AGAIN" at bounding box center [500, 258] width 103 height 26
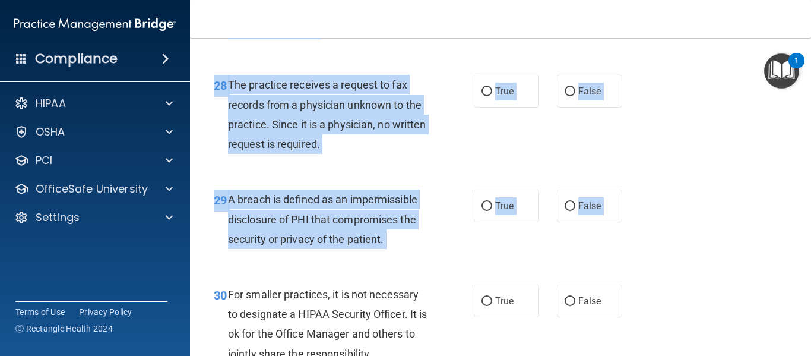
scroll to position [3295, 0]
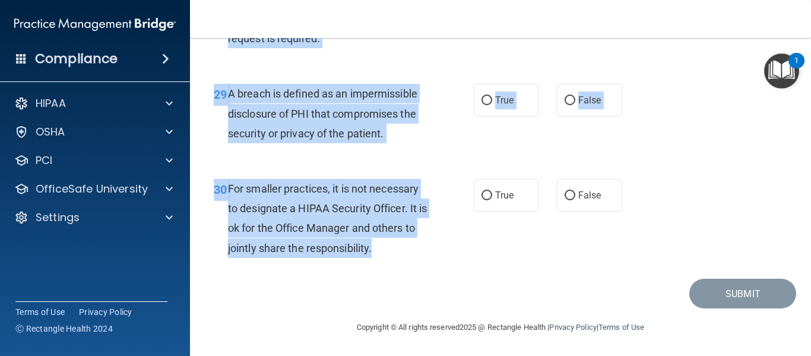
drag, startPoint x: 216, startPoint y: 64, endPoint x: 471, endPoint y: 263, distance: 323.5
click at [471, 263] on div "30 For smaller practices, it is not necessary to designate a HIPAA Security Off…" at bounding box center [344, 221] width 296 height 85
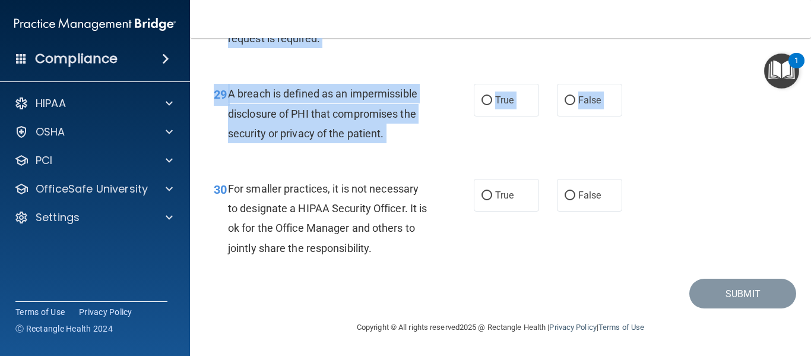
drag, startPoint x: 353, startPoint y: 207, endPoint x: 252, endPoint y: 42, distance: 193.2
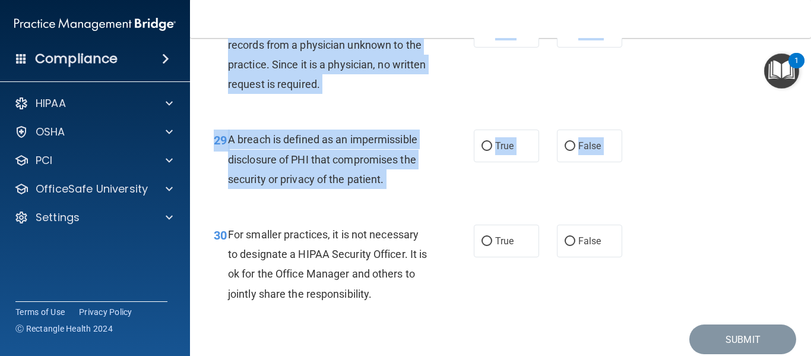
click at [644, 316] on div "30 For smaller practices, it is not necessary to designate a HIPAA Security Off…" at bounding box center [500, 267] width 591 height 115
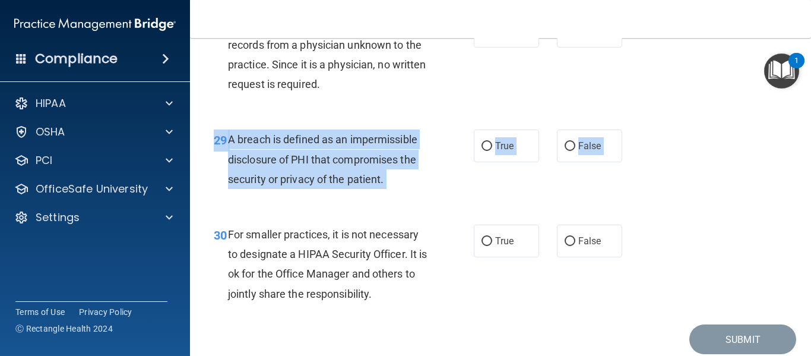
drag, startPoint x: 636, startPoint y: 325, endPoint x: 217, endPoint y: 163, distance: 449.9
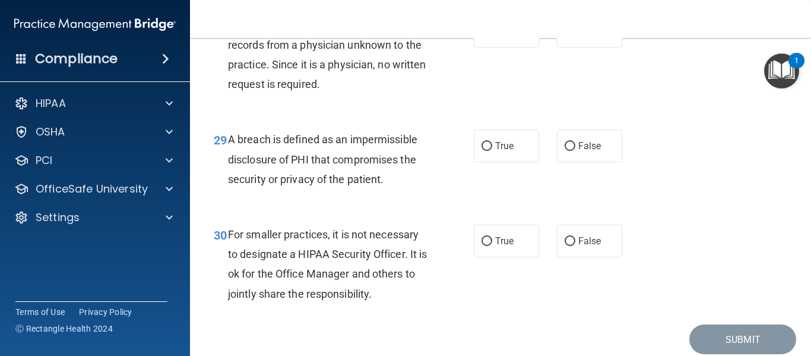
click at [375, 303] on div "For smaller practices, it is not necessary to designate a HIPAA Security Office…" at bounding box center [332, 263] width 208 height 79
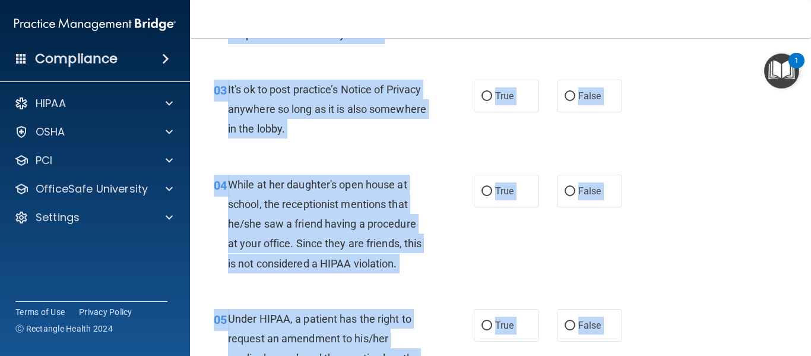
scroll to position [0, 0]
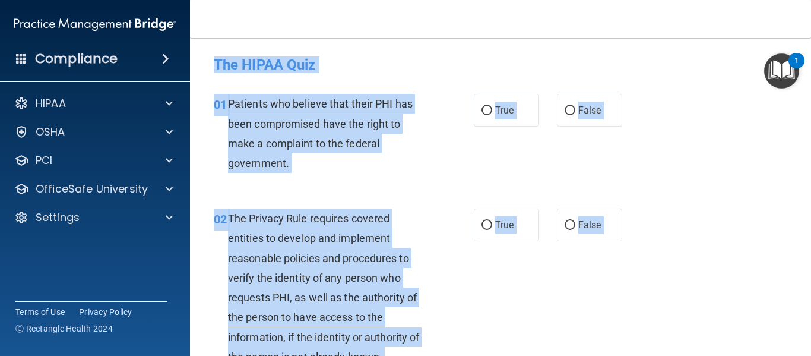
drag, startPoint x: 398, startPoint y: 334, endPoint x: 207, endPoint y: 64, distance: 330.9
copy form "The HIPAA Quiz This quiz doesn’t expire until . Are you sure you want to take t…"
click at [517, 52] on div "The HIPAA Quiz" at bounding box center [500, 64] width 591 height 29
click at [484, 112] on input "True" at bounding box center [486, 110] width 11 height 9
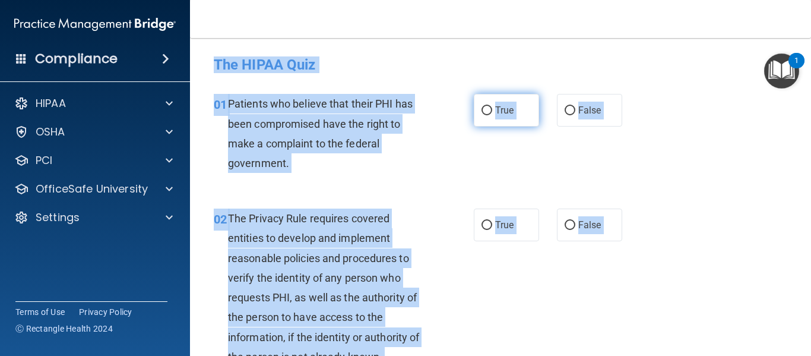
radio input "true"
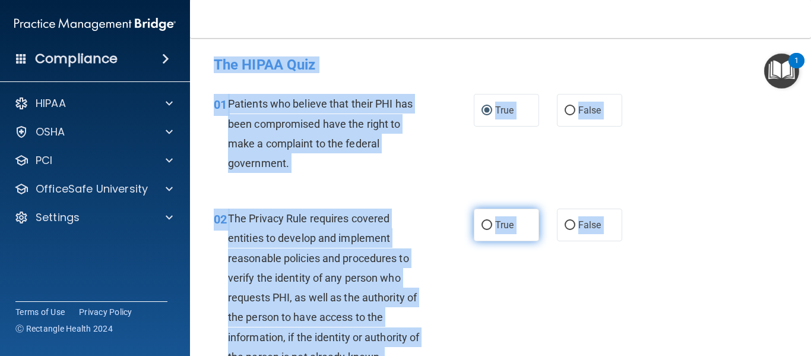
click at [481, 224] on input "True" at bounding box center [486, 225] width 11 height 9
radio input "true"
click at [486, 185] on div "01 Patients who believe that their PHI has been compromised have the right to m…" at bounding box center [500, 136] width 591 height 115
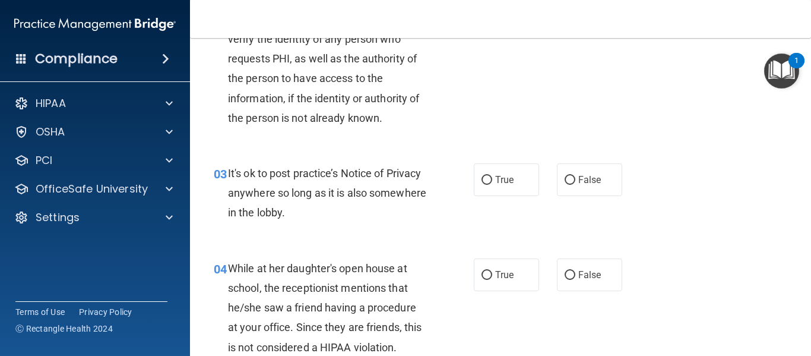
scroll to position [237, 0]
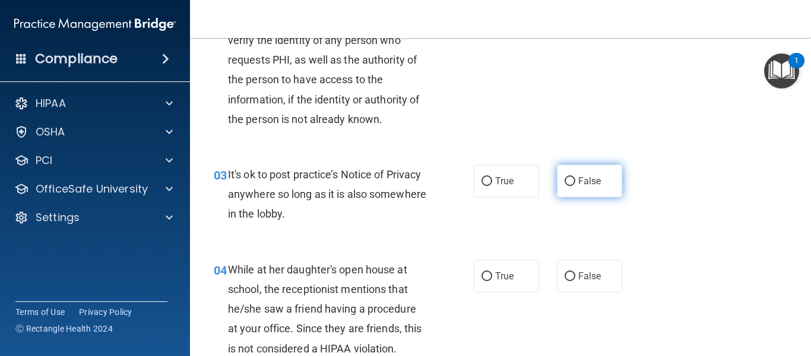
click at [589, 188] on label "False" at bounding box center [589, 180] width 65 height 33
click at [575, 186] on input "False" at bounding box center [570, 181] width 11 height 9
radio input "true"
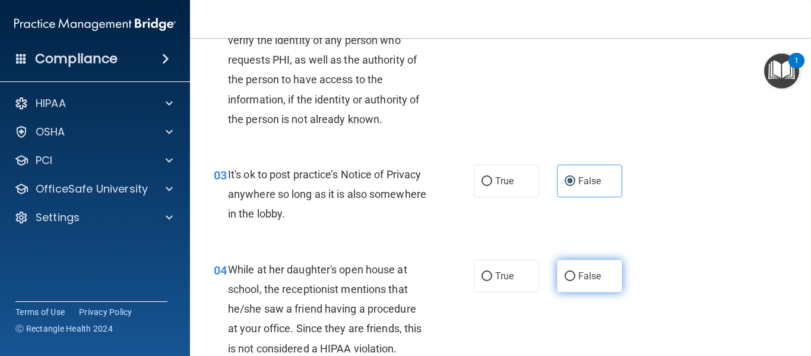
click at [586, 272] on span "False" at bounding box center [589, 275] width 23 height 11
click at [575, 272] on input "False" at bounding box center [570, 276] width 11 height 9
radio input "true"
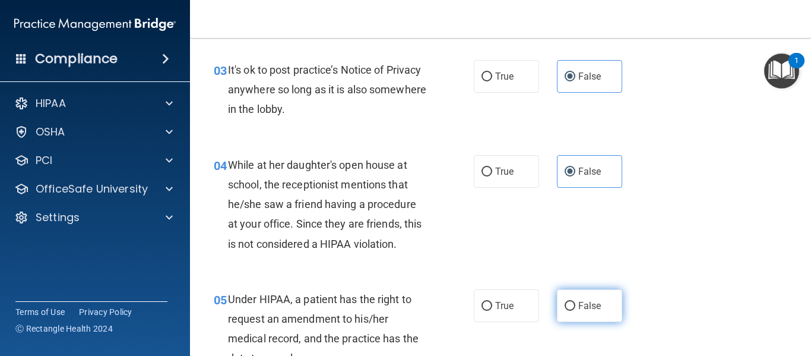
scroll to position [416, 0]
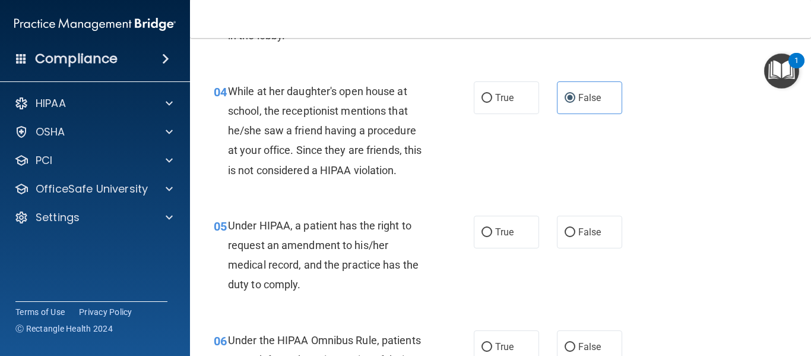
drag, startPoint x: 590, startPoint y: 232, endPoint x: 587, endPoint y: 201, distance: 31.0
click at [590, 233] on span "False" at bounding box center [589, 231] width 23 height 11
click at [575, 233] on input "False" at bounding box center [570, 232] width 11 height 9
radio input "true"
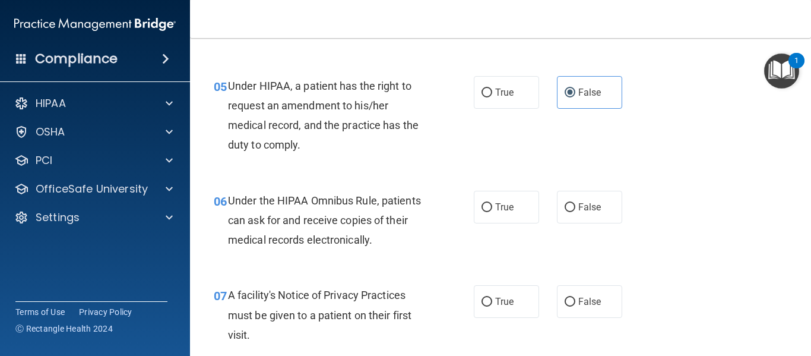
scroll to position [607, 0]
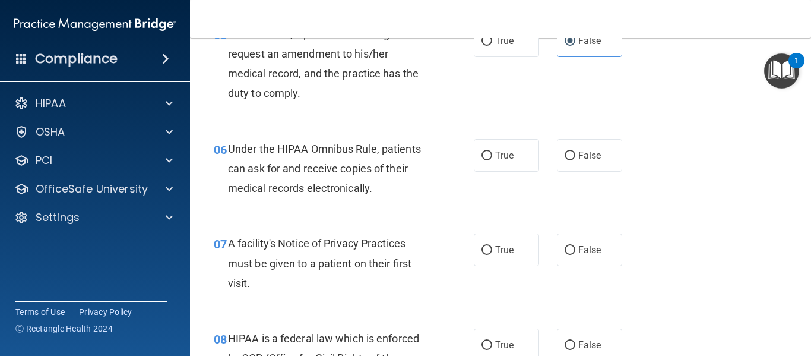
click at [515, 166] on label "True" at bounding box center [506, 155] width 65 height 33
click at [492, 160] on input "True" at bounding box center [486, 155] width 11 height 9
radio input "true"
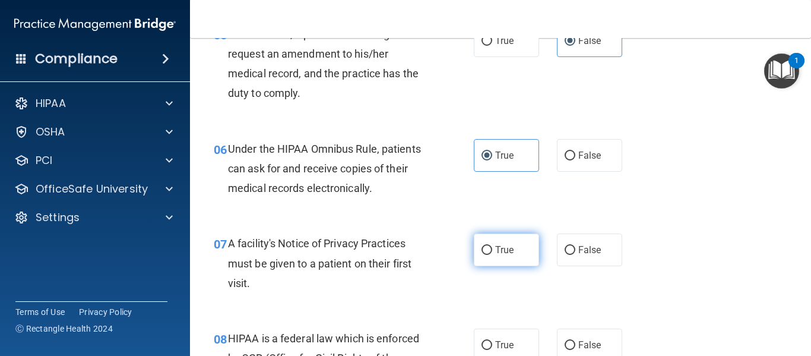
click at [512, 265] on label "True" at bounding box center [506, 249] width 65 height 33
click at [492, 255] on input "True" at bounding box center [486, 250] width 11 height 9
radio input "true"
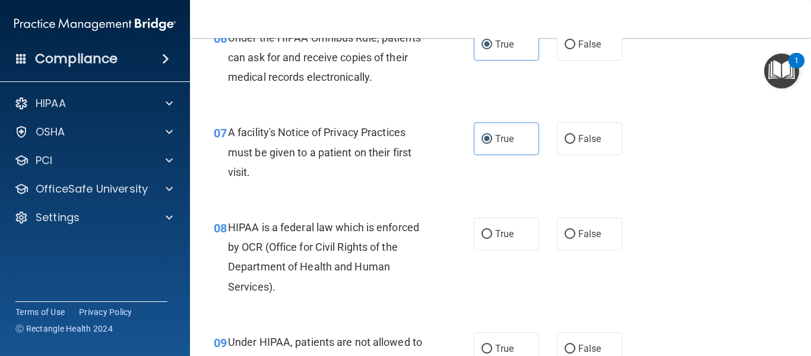
scroll to position [725, 0]
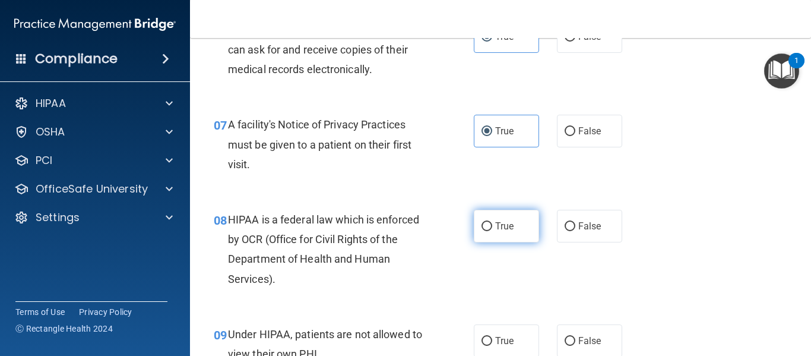
click at [507, 227] on span "True" at bounding box center [504, 225] width 18 height 11
click at [492, 227] on input "True" at bounding box center [486, 226] width 11 height 9
radio input "true"
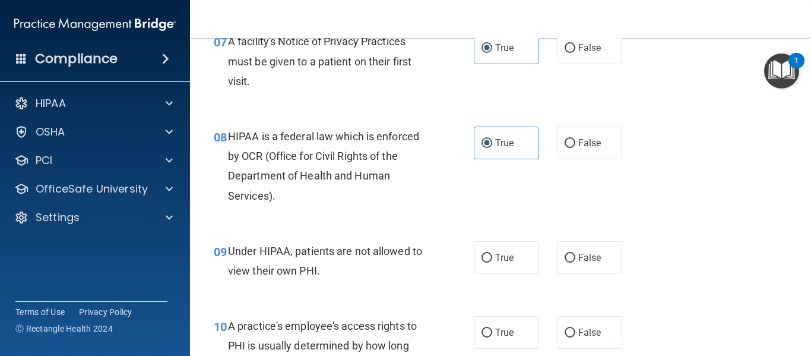
scroll to position [904, 0]
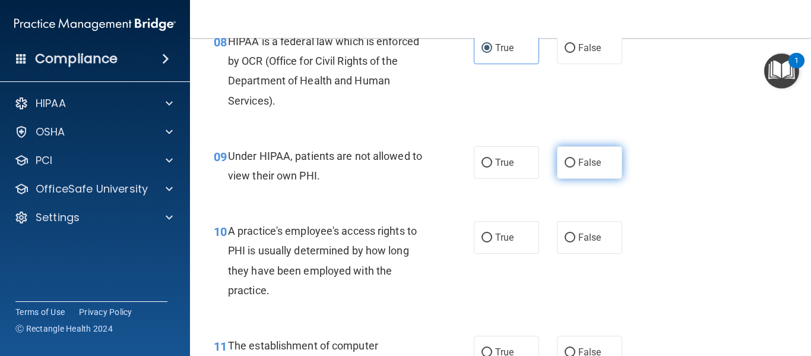
click at [578, 153] on label "False" at bounding box center [589, 162] width 65 height 33
click at [575, 159] on input "False" at bounding box center [570, 163] width 11 height 9
radio input "true"
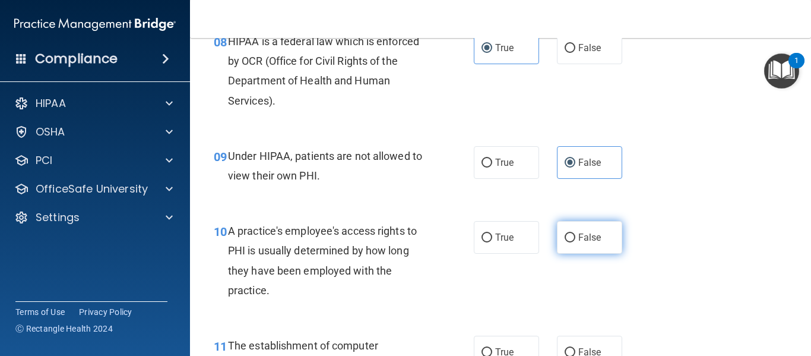
click at [576, 251] on label "False" at bounding box center [589, 237] width 65 height 33
click at [575, 242] on input "False" at bounding box center [570, 237] width 11 height 9
radio input "true"
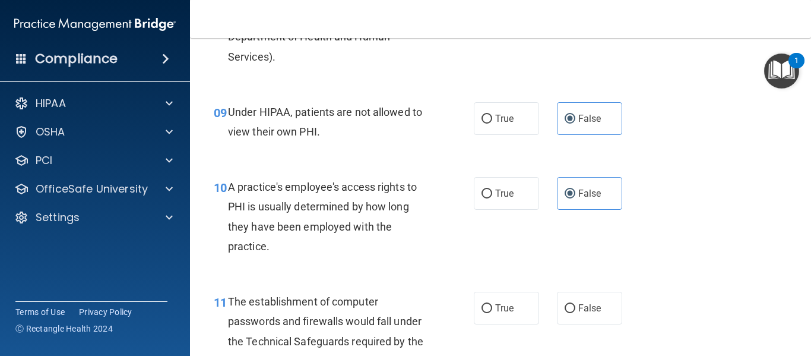
scroll to position [1082, 0]
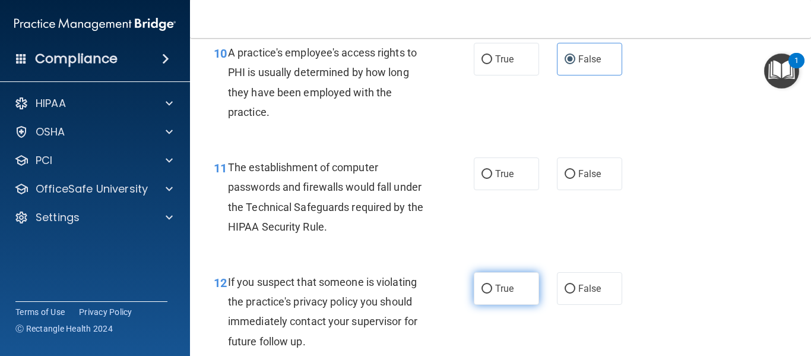
drag, startPoint x: 487, startPoint y: 168, endPoint x: 490, endPoint y: 283, distance: 114.6
click at [487, 169] on label "True" at bounding box center [506, 173] width 65 height 33
click at [487, 170] on input "True" at bounding box center [486, 174] width 11 height 9
radio input "true"
click at [495, 288] on span "True" at bounding box center [504, 288] width 18 height 11
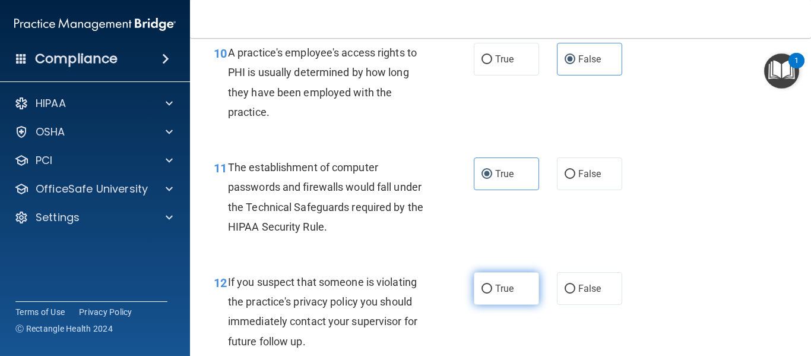
click at [491, 288] on input "True" at bounding box center [486, 288] width 11 height 9
radio input "true"
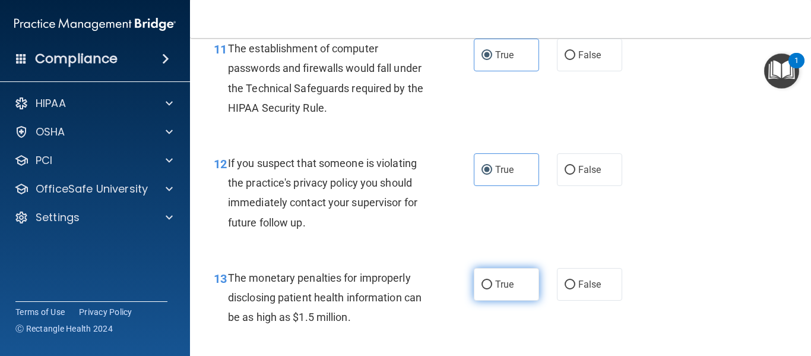
click at [509, 276] on label "True" at bounding box center [506, 284] width 65 height 33
click at [492, 280] on input "True" at bounding box center [486, 284] width 11 height 9
radio input "true"
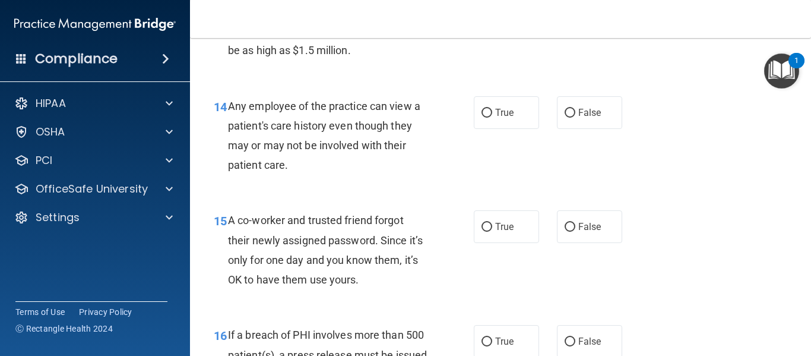
scroll to position [1497, 0]
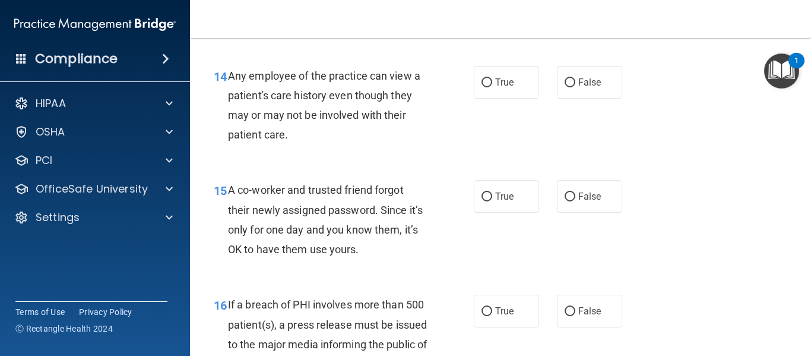
click at [585, 105] on div "14 Any employee of the practice can view a patient's care history even though t…" at bounding box center [500, 108] width 591 height 115
click at [588, 79] on span "False" at bounding box center [589, 82] width 23 height 11
click at [575, 79] on input "False" at bounding box center [570, 82] width 11 height 9
radio input "true"
click at [604, 185] on label "False" at bounding box center [589, 196] width 65 height 33
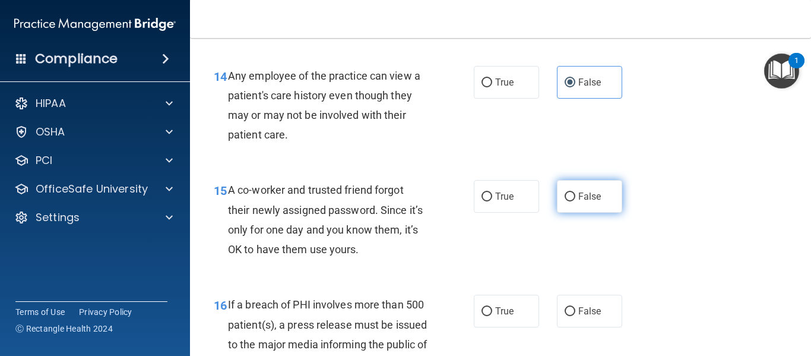
click at [575, 192] on input "False" at bounding box center [570, 196] width 11 height 9
radio input "true"
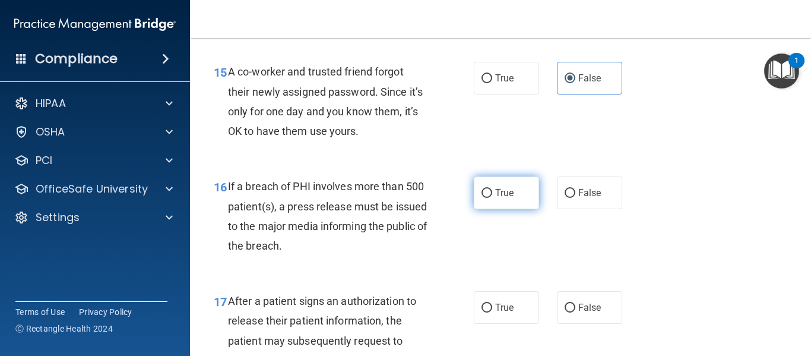
scroll to position [1616, 0]
click at [484, 178] on label "True" at bounding box center [506, 192] width 65 height 33
click at [484, 188] on input "True" at bounding box center [486, 192] width 11 height 9
radio input "true"
click at [512, 324] on div "17 After a patient signs an authorization to release their patient information,…" at bounding box center [500, 332] width 591 height 115
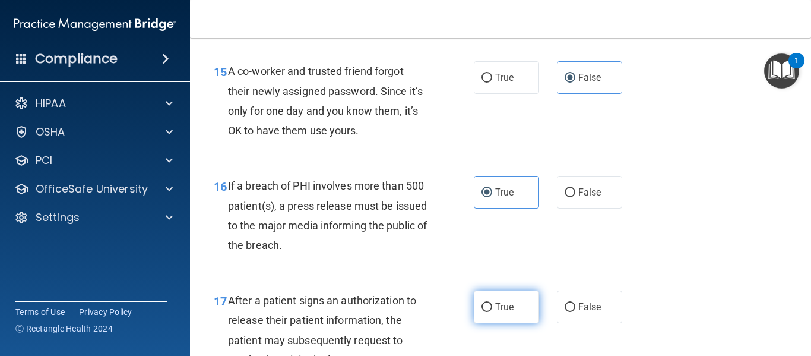
click at [521, 305] on label "True" at bounding box center [506, 306] width 65 height 33
click at [492, 305] on input "True" at bounding box center [486, 307] width 11 height 9
radio input "true"
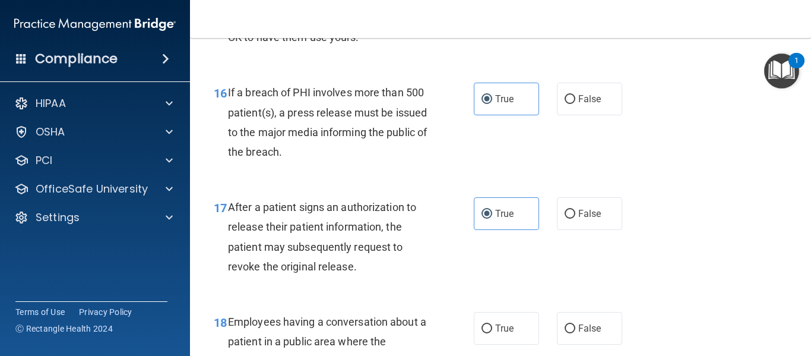
scroll to position [1853, 0]
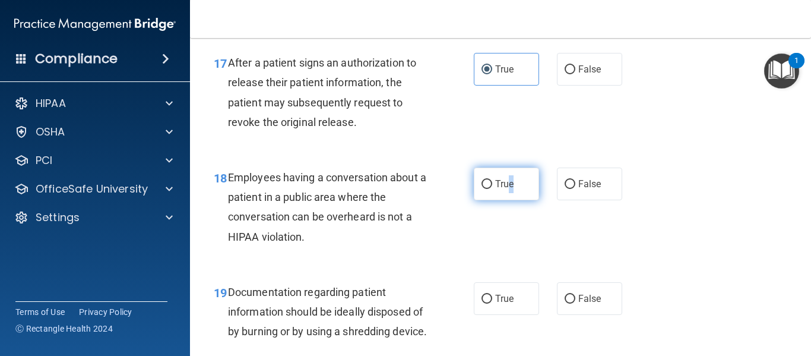
click at [507, 194] on label "True" at bounding box center [506, 183] width 65 height 33
click at [492, 189] on input "True" at bounding box center [486, 184] width 11 height 9
radio input "true"
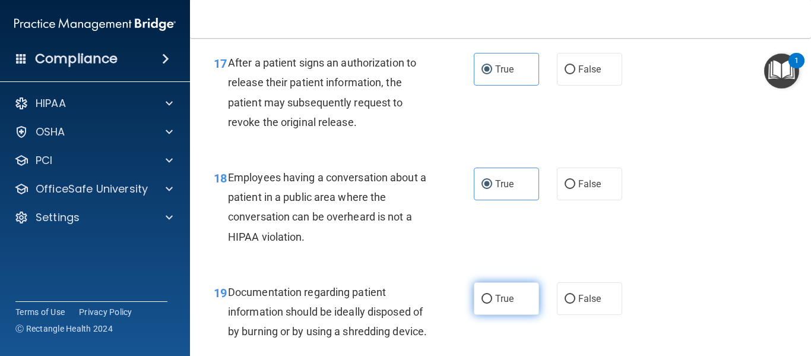
click at [515, 301] on label "True" at bounding box center [506, 298] width 65 height 33
click at [492, 301] on input "True" at bounding box center [486, 298] width 11 height 9
radio input "true"
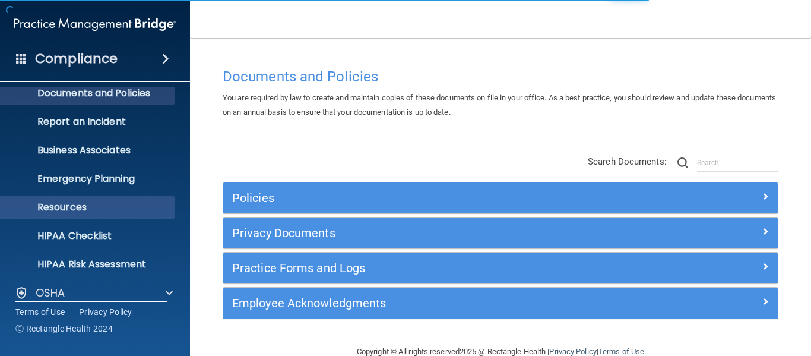
scroll to position [59, 0]
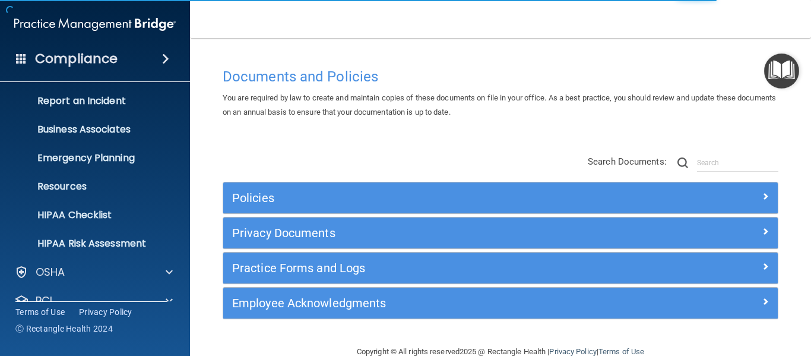
click at [65, 62] on h4 "Compliance" at bounding box center [76, 58] width 83 height 17
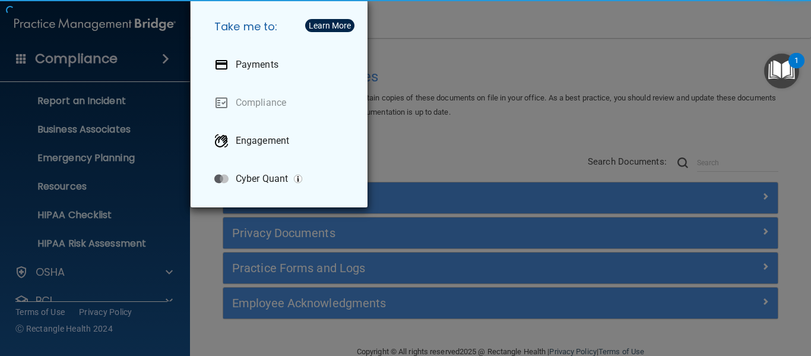
click at [129, 134] on div "Take me to: Payments Compliance Engagement Cyber Quant" at bounding box center [405, 178] width 811 height 356
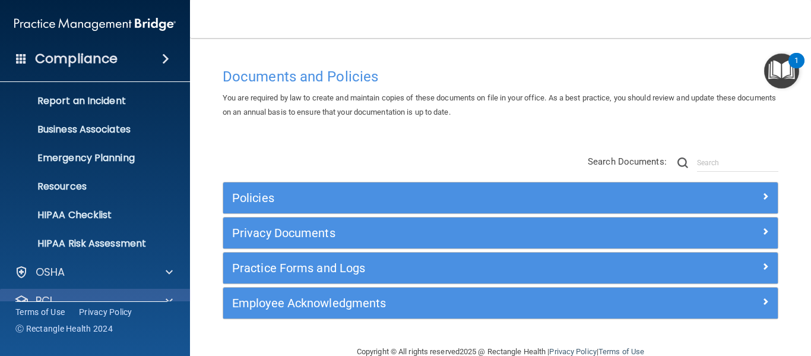
scroll to position [119, 0]
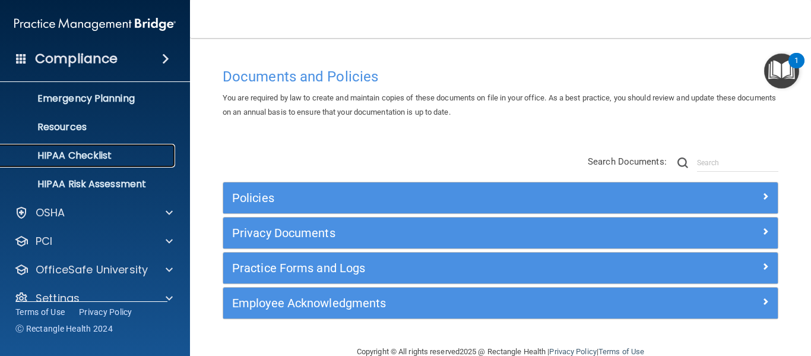
click at [111, 161] on p "HIPAA Checklist" at bounding box center [89, 156] width 162 height 12
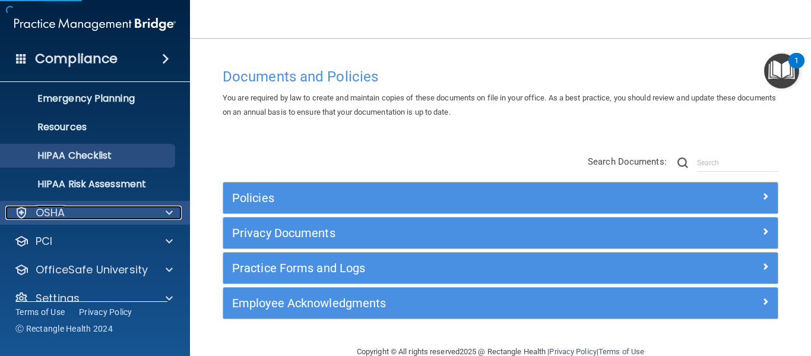
click at [112, 218] on div "OSHA" at bounding box center [78, 212] width 147 height 14
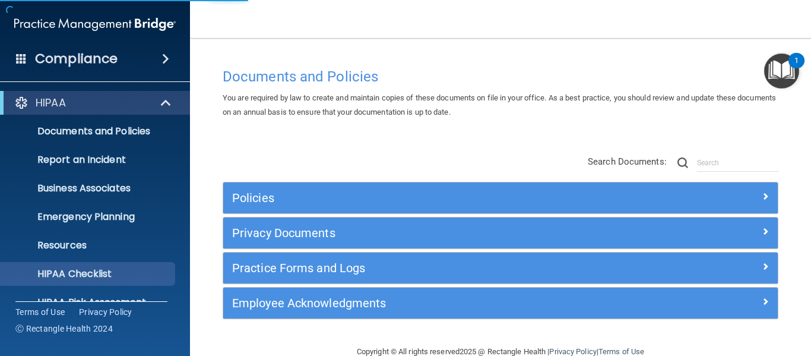
click at [171, 93] on div "HIPAA" at bounding box center [95, 103] width 190 height 24
click at [129, 280] on link "HIPAA Checklist" at bounding box center [81, 274] width 187 height 24
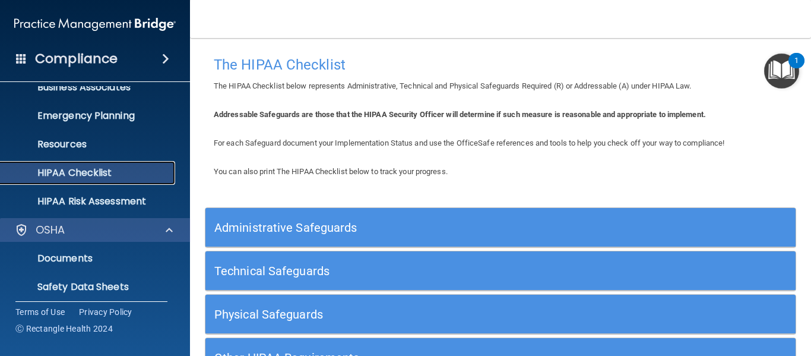
scroll to position [279, 0]
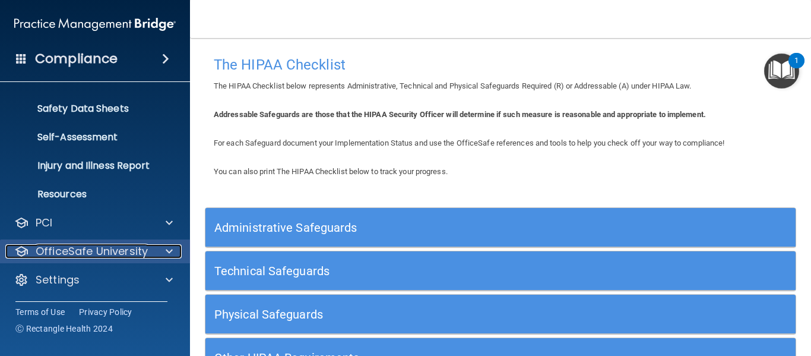
click at [123, 246] on p "OfficeSafe University" at bounding box center [92, 251] width 112 height 14
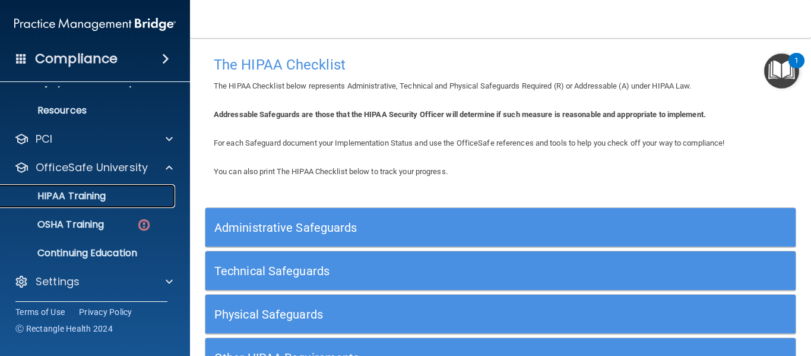
click at [124, 192] on div "HIPAA Training" at bounding box center [89, 196] width 162 height 12
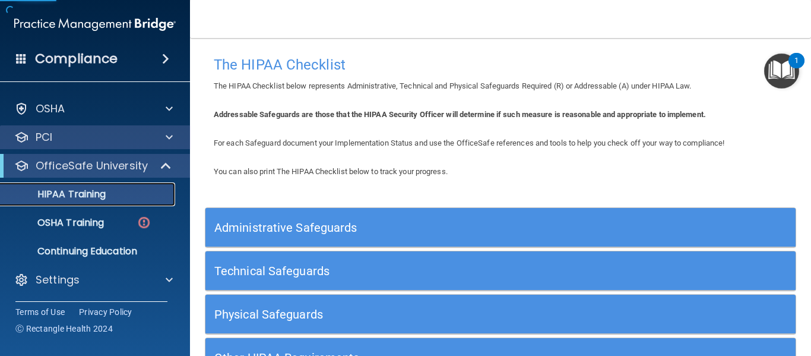
scroll to position [23, 0]
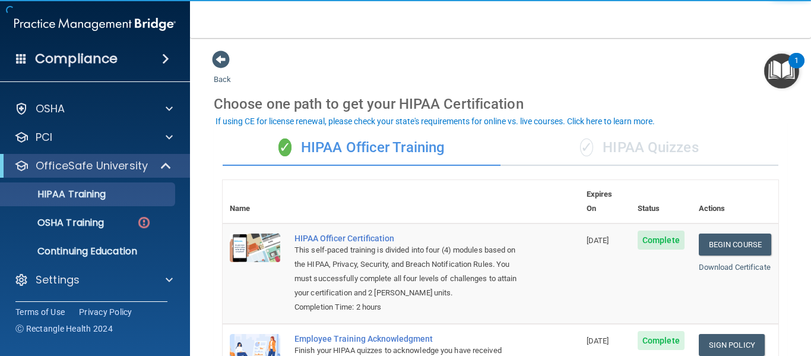
click at [645, 141] on div "✓ HIPAA Quizzes" at bounding box center [639, 148] width 278 height 36
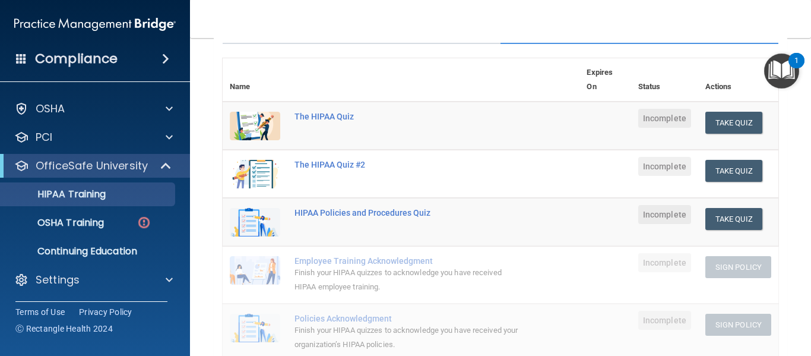
scroll to position [119, 0]
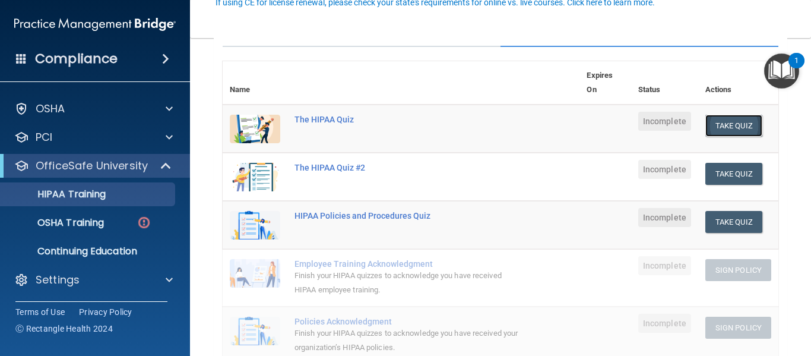
click at [709, 118] on button "Take Quiz" at bounding box center [733, 126] width 57 height 22
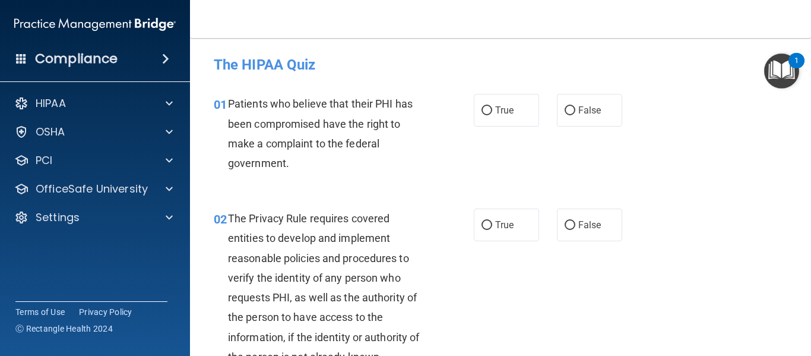
click at [499, 119] on label "True" at bounding box center [506, 110] width 65 height 33
click at [492, 115] on input "True" at bounding box center [486, 110] width 11 height 9
radio input "true"
click at [502, 220] on span "True" at bounding box center [504, 224] width 18 height 11
click at [492, 221] on input "True" at bounding box center [486, 225] width 11 height 9
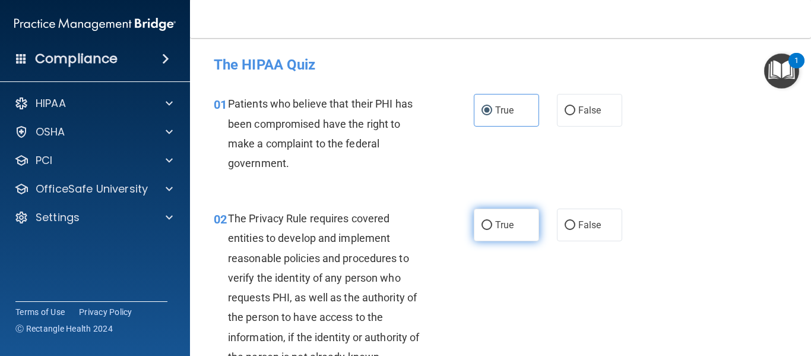
radio input "true"
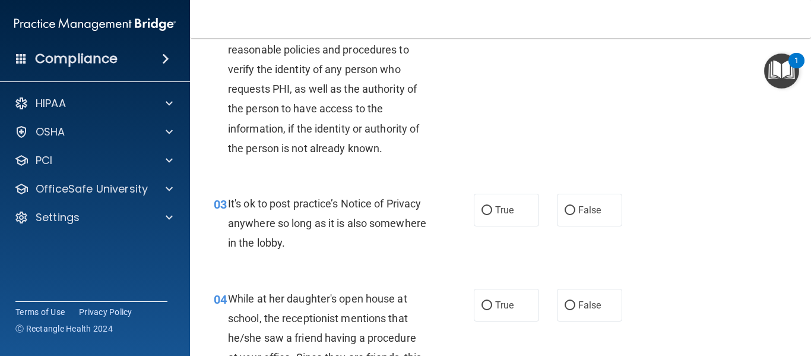
scroll to position [297, 0]
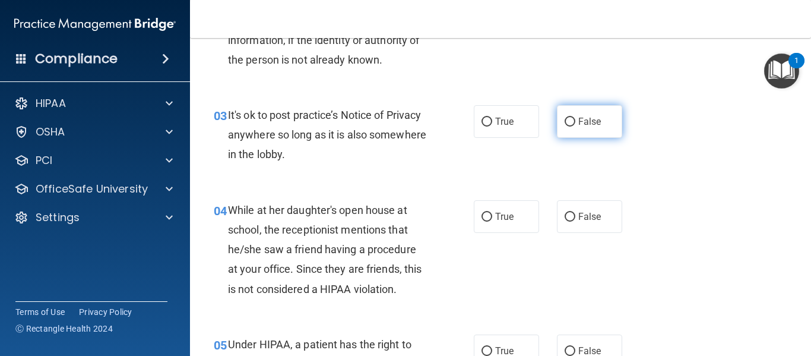
click at [589, 128] on label "False" at bounding box center [589, 121] width 65 height 33
click at [575, 126] on input "False" at bounding box center [570, 122] width 11 height 9
radio input "true"
click at [580, 199] on div "04 While at her daughter's open house at school, the receptionist mentions that…" at bounding box center [500, 252] width 591 height 134
click at [594, 236] on div "04 While at her daughter's open house at school, the receptionist mentions that…" at bounding box center [500, 252] width 591 height 134
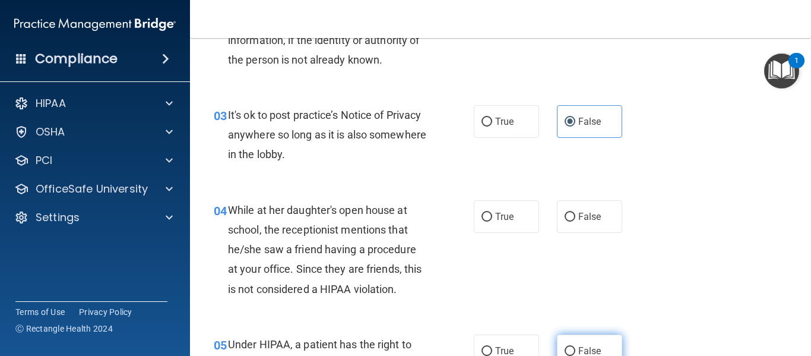
click at [569, 339] on label "False" at bounding box center [589, 350] width 65 height 33
click at [569, 347] on input "False" at bounding box center [570, 351] width 11 height 9
radio input "true"
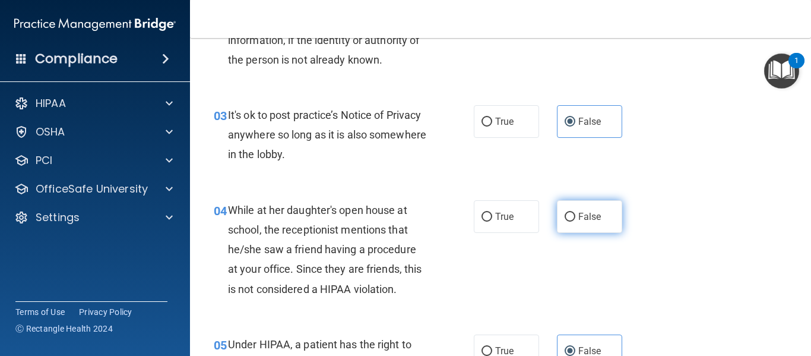
click at [569, 204] on label "False" at bounding box center [589, 216] width 65 height 33
click at [569, 213] on input "False" at bounding box center [570, 217] width 11 height 9
radio input "true"
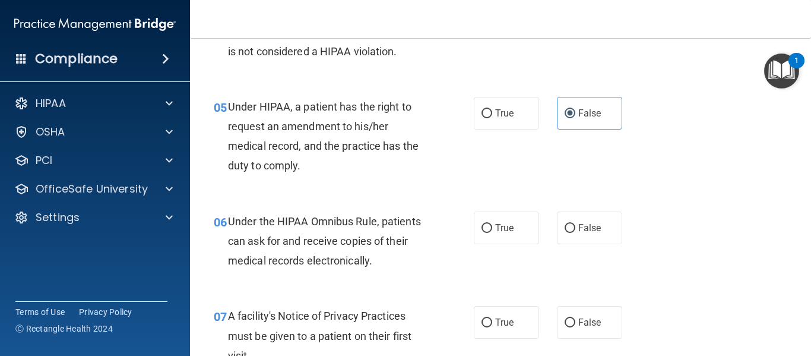
scroll to position [594, 0]
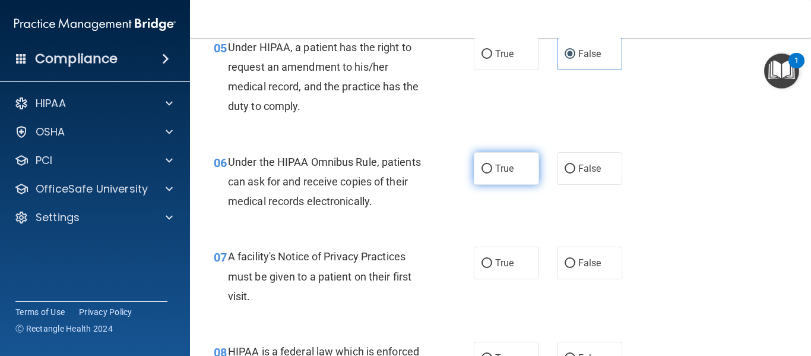
click at [503, 175] on label "True" at bounding box center [506, 168] width 65 height 33
click at [492, 173] on input "True" at bounding box center [486, 168] width 11 height 9
radio input "true"
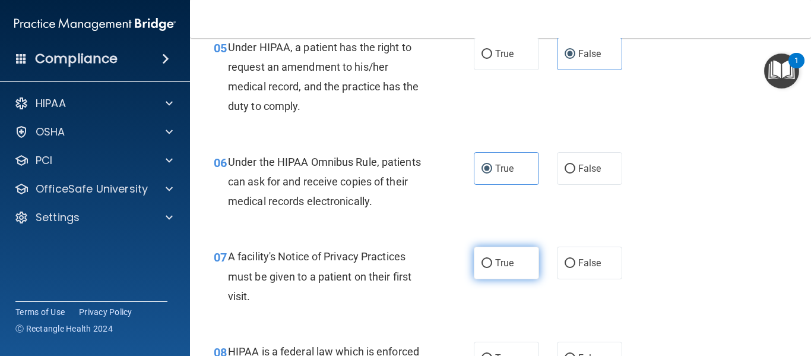
click at [521, 259] on label "True" at bounding box center [506, 262] width 65 height 33
click at [492, 259] on input "True" at bounding box center [486, 263] width 11 height 9
radio input "true"
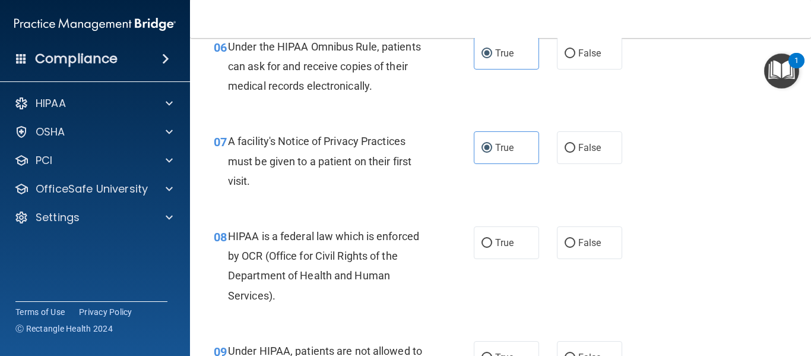
scroll to position [712, 0]
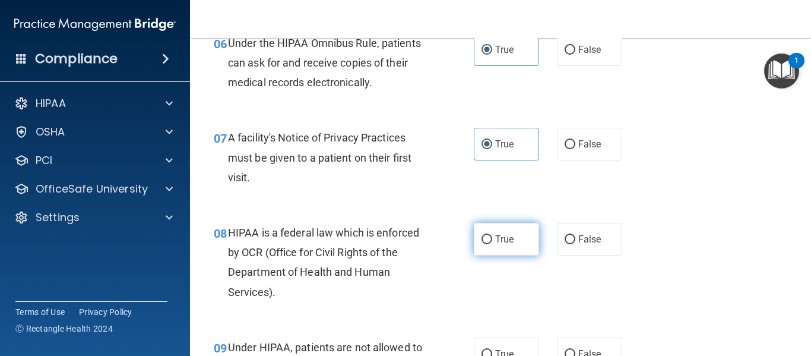
click at [500, 239] on span "True" at bounding box center [504, 238] width 18 height 11
click at [492, 239] on input "True" at bounding box center [486, 239] width 11 height 9
radio input "true"
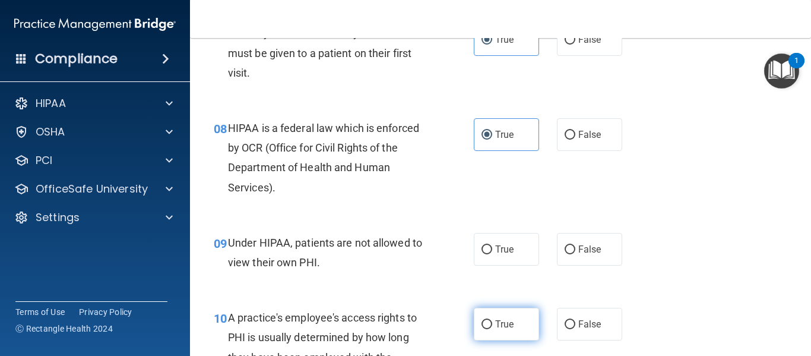
scroll to position [950, 0]
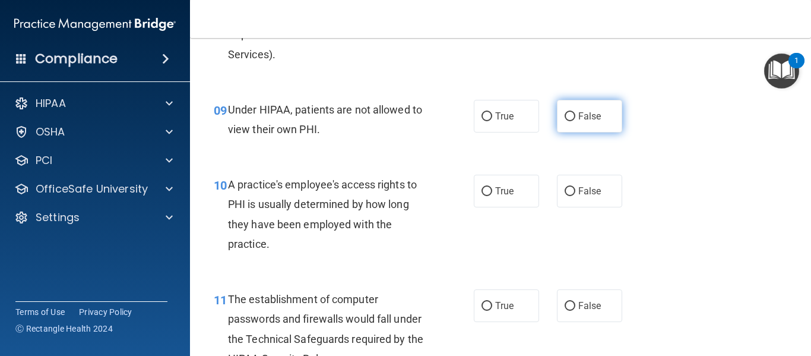
click at [600, 121] on label "False" at bounding box center [589, 116] width 65 height 33
click at [575, 121] on input "False" at bounding box center [570, 116] width 11 height 9
radio input "true"
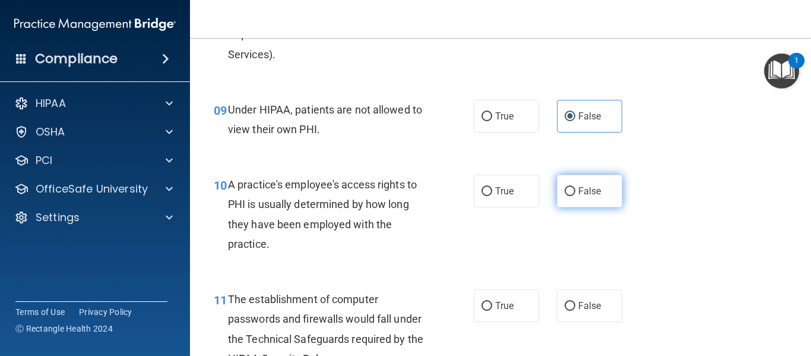
click at [606, 202] on label "False" at bounding box center [589, 191] width 65 height 33
click at [575, 196] on input "False" at bounding box center [570, 191] width 11 height 9
radio input "true"
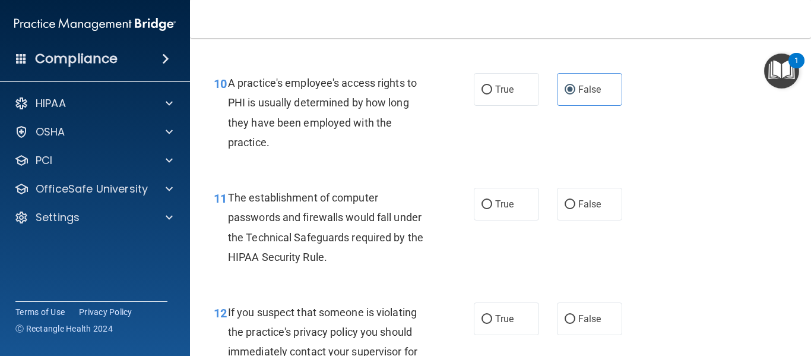
scroll to position [1128, 0]
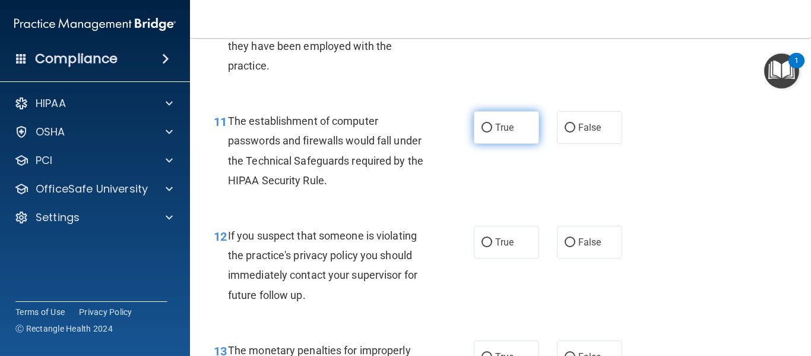
click at [515, 134] on label "True" at bounding box center [506, 127] width 65 height 33
click at [492, 132] on input "True" at bounding box center [486, 127] width 11 height 9
radio input "true"
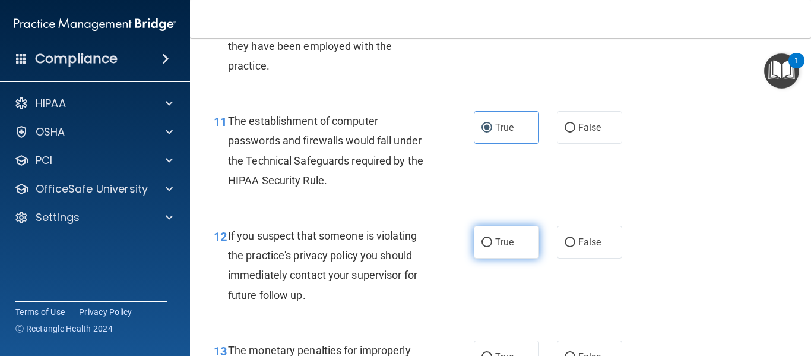
click at [532, 236] on label "True" at bounding box center [506, 242] width 65 height 33
click at [492, 238] on input "True" at bounding box center [486, 242] width 11 height 9
radio input "true"
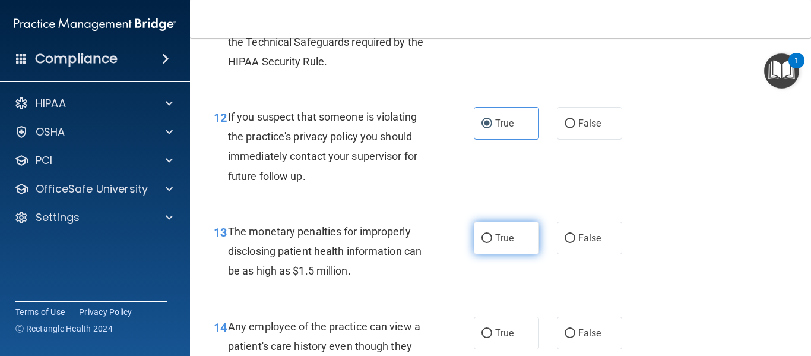
click at [521, 235] on label "True" at bounding box center [506, 237] width 65 height 33
click at [492, 235] on input "True" at bounding box center [486, 238] width 11 height 9
radio input "true"
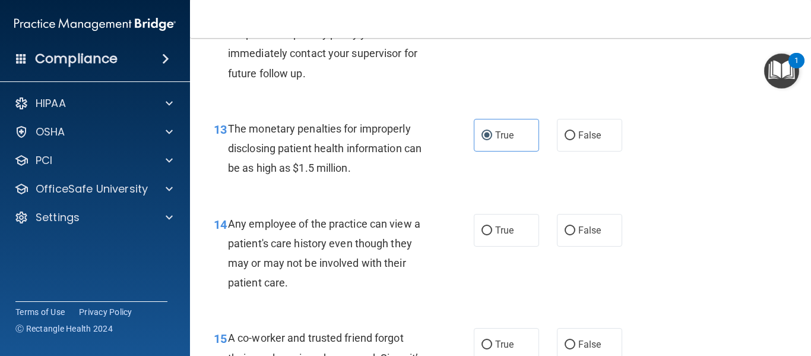
scroll to position [1425, 0]
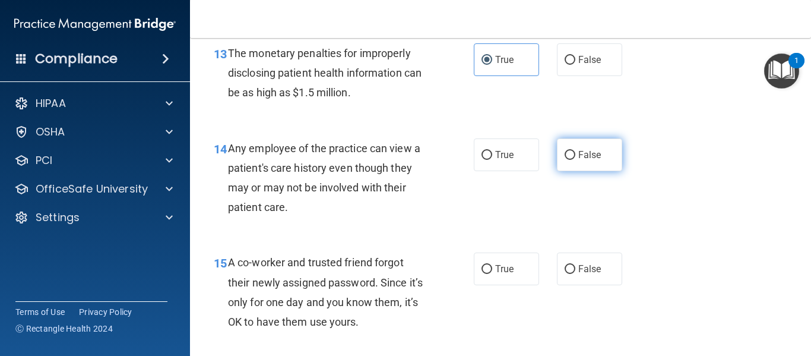
click at [566, 164] on label "False" at bounding box center [589, 154] width 65 height 33
click at [566, 160] on input "False" at bounding box center [570, 155] width 11 height 9
radio input "true"
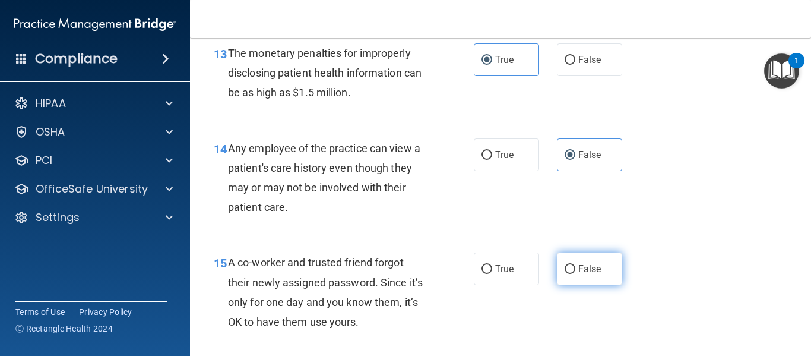
click at [585, 268] on span "False" at bounding box center [589, 268] width 23 height 11
click at [575, 268] on input "False" at bounding box center [570, 269] width 11 height 9
radio input "true"
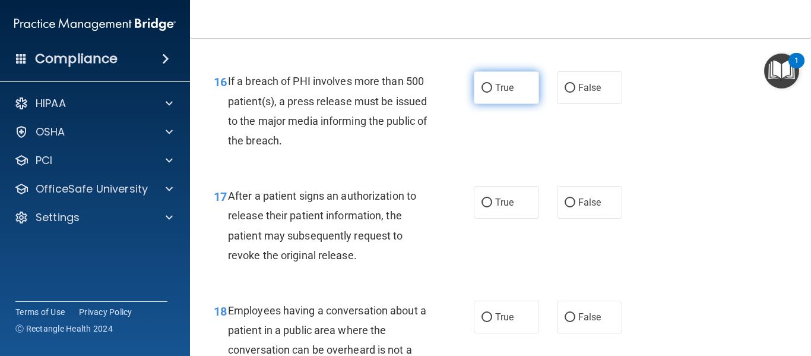
scroll to position [1722, 0]
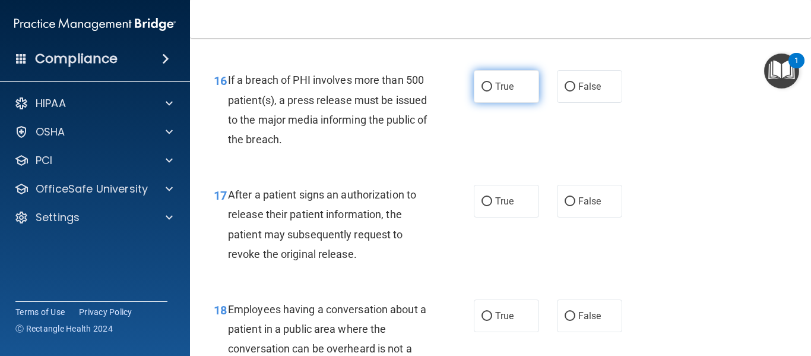
click at [495, 86] on span "True" at bounding box center [504, 86] width 18 height 11
click at [492, 86] on input "True" at bounding box center [486, 87] width 11 height 9
radio input "true"
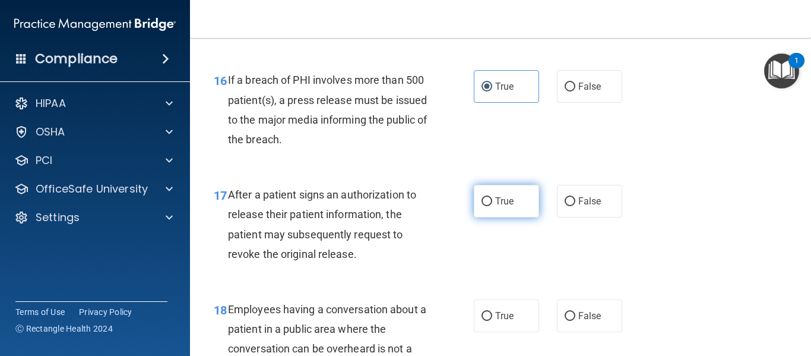
click at [497, 208] on label "True" at bounding box center [506, 201] width 65 height 33
click at [492, 206] on input "True" at bounding box center [486, 201] width 11 height 9
radio input "true"
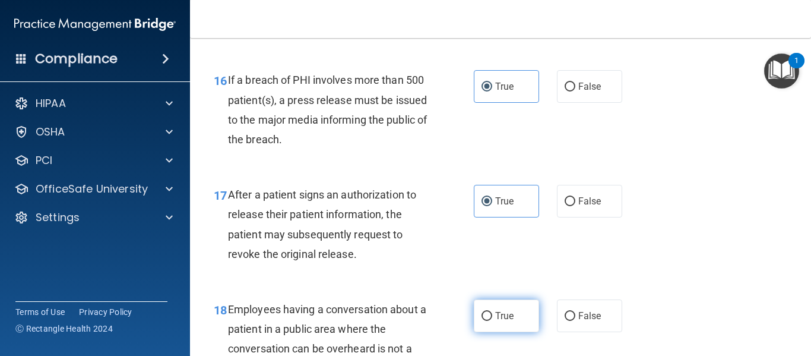
click at [500, 329] on label "True" at bounding box center [506, 315] width 65 height 33
click at [492, 321] on input "True" at bounding box center [486, 316] width 11 height 9
radio input "true"
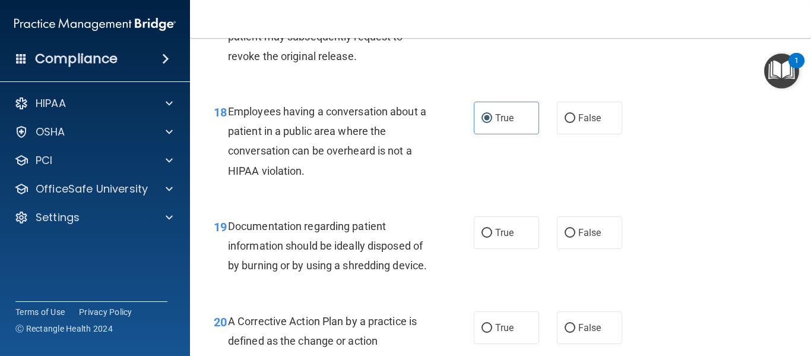
scroll to position [1959, 0]
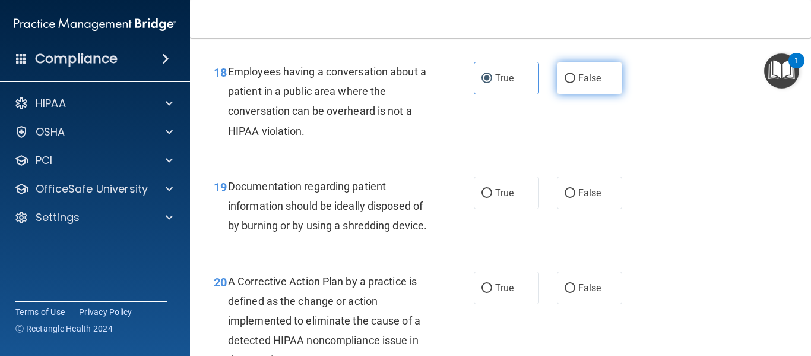
click at [557, 81] on label "False" at bounding box center [589, 78] width 65 height 33
click at [565, 81] on input "False" at bounding box center [570, 78] width 11 height 9
radio input "true"
radio input "false"
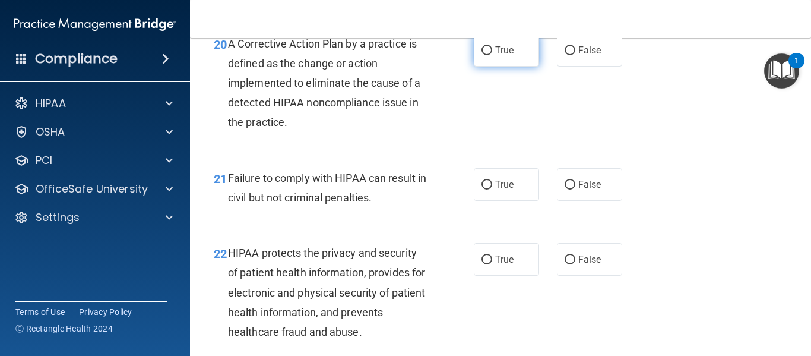
click at [505, 66] on label "True" at bounding box center [506, 50] width 65 height 33
click at [492, 55] on input "True" at bounding box center [486, 50] width 11 height 9
radio input "true"
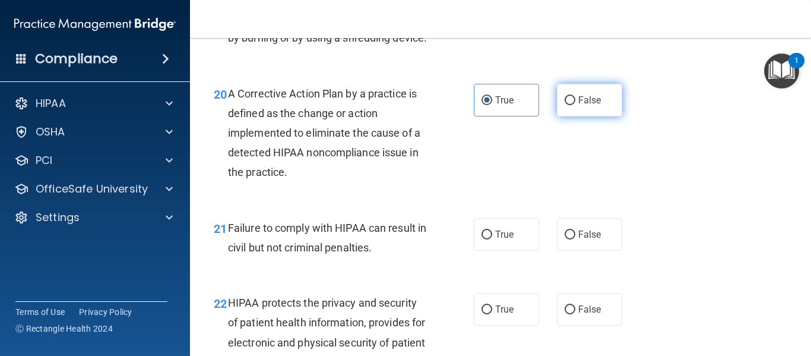
scroll to position [2078, 0]
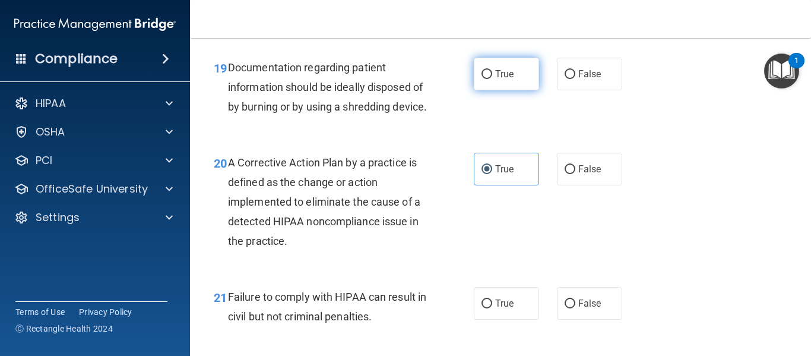
click at [489, 59] on label "True" at bounding box center [506, 74] width 65 height 33
click at [489, 70] on input "True" at bounding box center [486, 74] width 11 height 9
radio input "true"
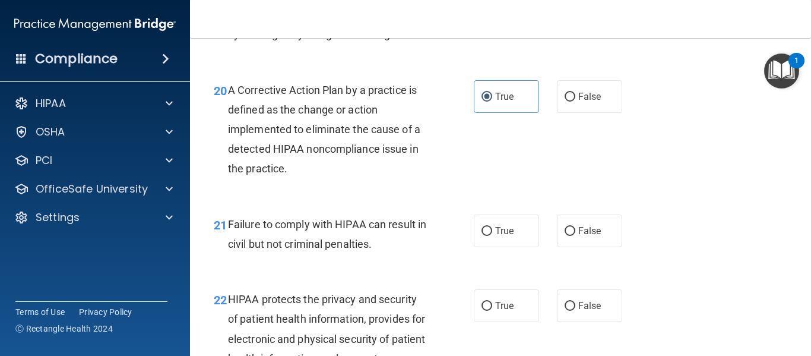
scroll to position [2256, 0]
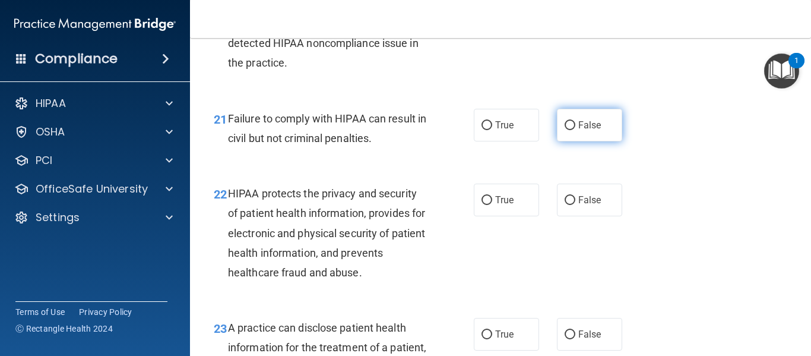
click at [585, 141] on label "False" at bounding box center [589, 125] width 65 height 33
click at [575, 130] on input "False" at bounding box center [570, 125] width 11 height 9
radio input "true"
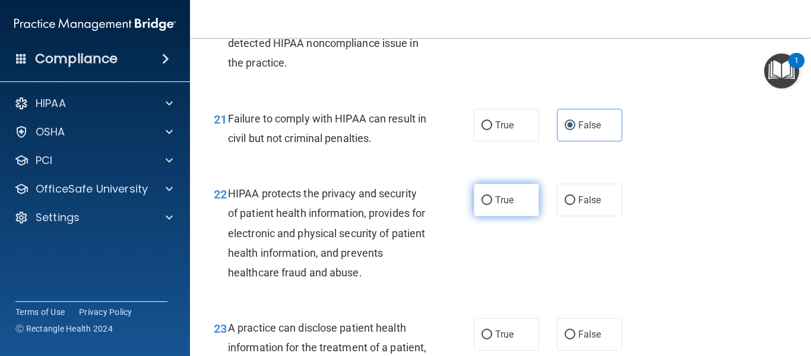
drag, startPoint x: 477, startPoint y: 208, endPoint x: 478, endPoint y: 214, distance: 6.2
click at [478, 214] on label "True" at bounding box center [506, 199] width 65 height 33
click at [481, 205] on input "True" at bounding box center [486, 200] width 11 height 9
radio input "true"
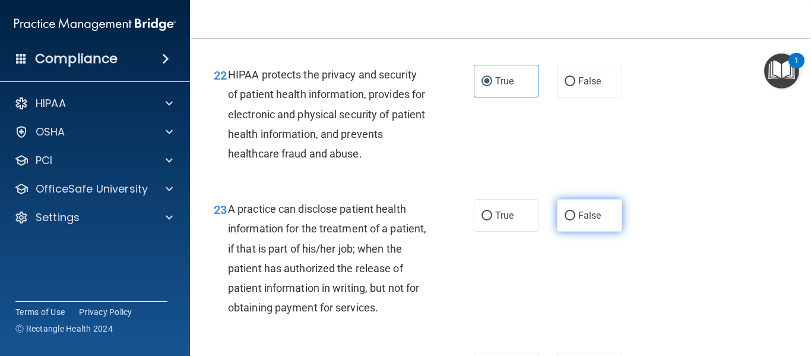
drag, startPoint x: 565, startPoint y: 233, endPoint x: 560, endPoint y: 247, distance: 14.7
click at [565, 220] on input "False" at bounding box center [570, 215] width 11 height 9
radio input "true"
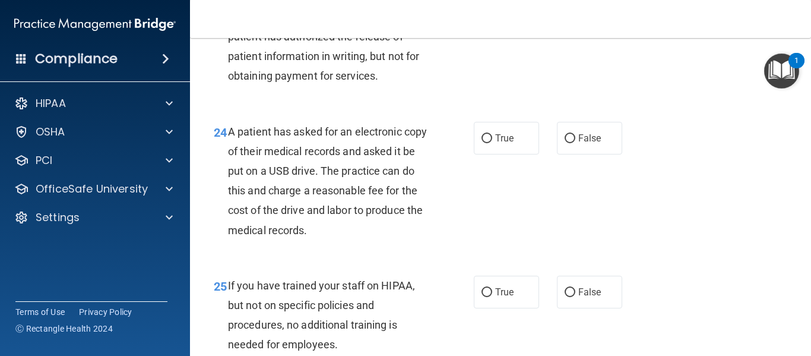
scroll to position [2671, 0]
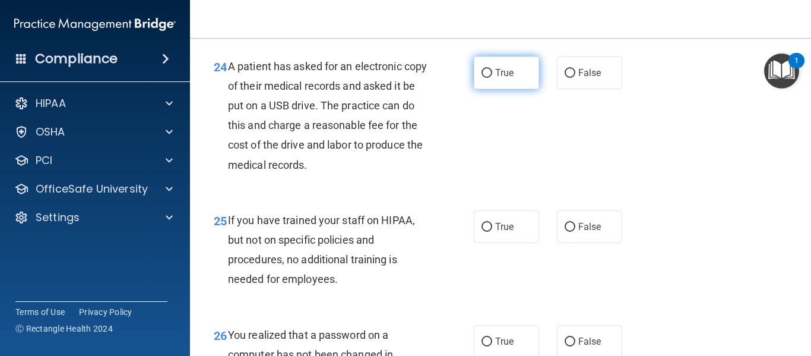
click at [506, 78] on span "True" at bounding box center [504, 72] width 18 height 11
click at [492, 78] on input "True" at bounding box center [486, 73] width 11 height 9
radio input "true"
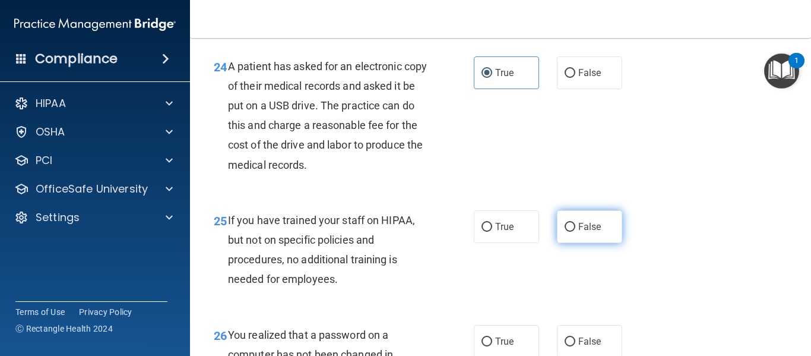
click at [569, 232] on input "False" at bounding box center [570, 227] width 11 height 9
radio input "true"
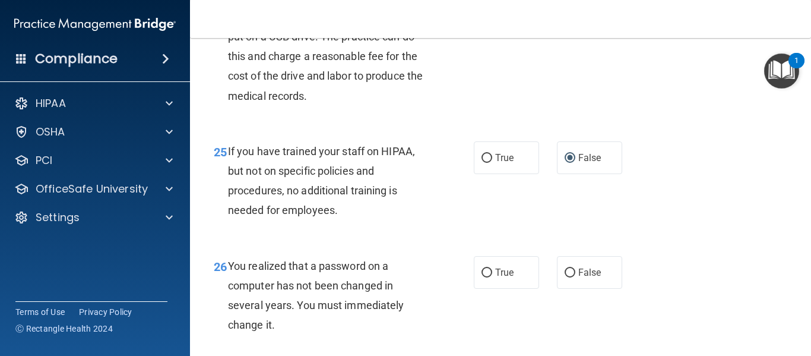
scroll to position [2849, 0]
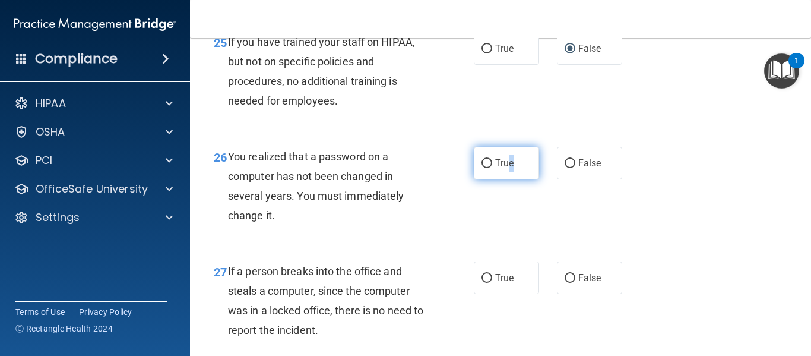
click at [508, 169] on span "True" at bounding box center [504, 162] width 18 height 11
click at [575, 334] on div "27 If a person breaks into the office and steals a computer, since the computer…" at bounding box center [500, 303] width 591 height 115
click at [522, 185] on div "26 You realized that a password on a computer has not been changed in several y…" at bounding box center [500, 189] width 591 height 115
click at [506, 169] on span "True" at bounding box center [504, 162] width 18 height 11
click at [492, 168] on input "True" at bounding box center [486, 163] width 11 height 9
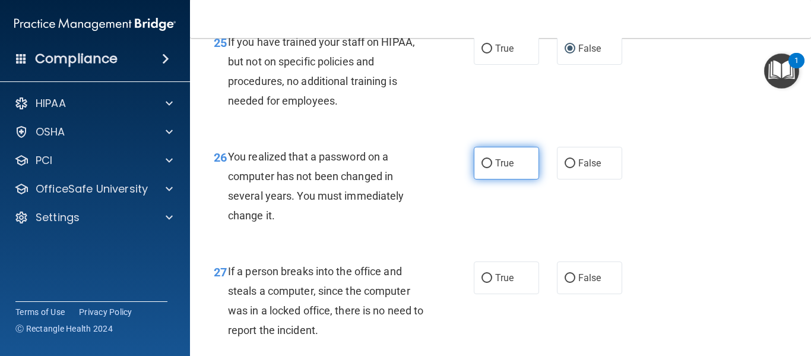
radio input "true"
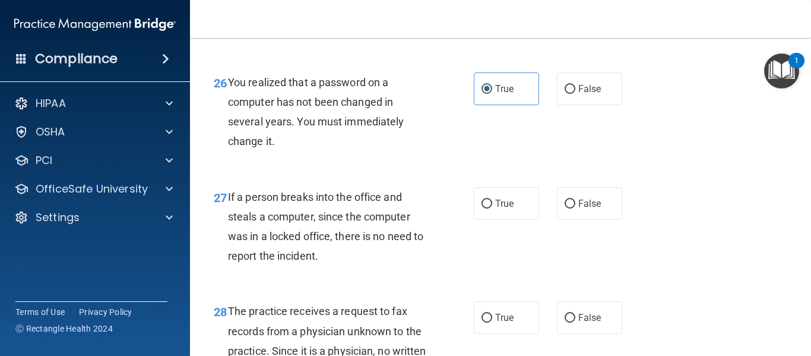
scroll to position [3028, 0]
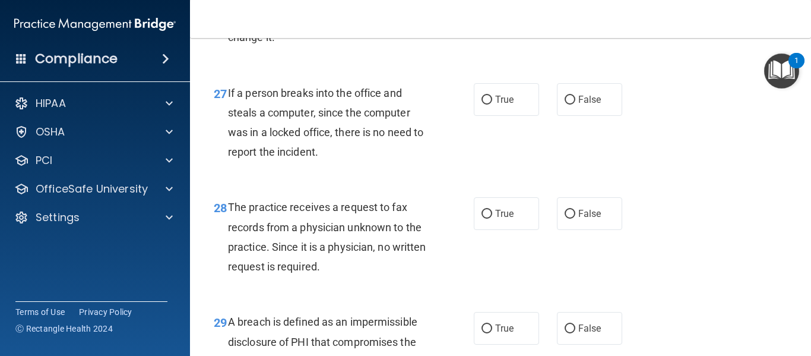
click at [582, 158] on div "27 If a person breaks into the office and steals a computer, since the computer…" at bounding box center [500, 125] width 591 height 115
drag, startPoint x: 573, startPoint y: 147, endPoint x: 601, endPoint y: 226, distance: 84.3
click at [574, 116] on label "False" at bounding box center [589, 99] width 65 height 33
click at [574, 104] on input "False" at bounding box center [570, 100] width 11 height 9
radio input "true"
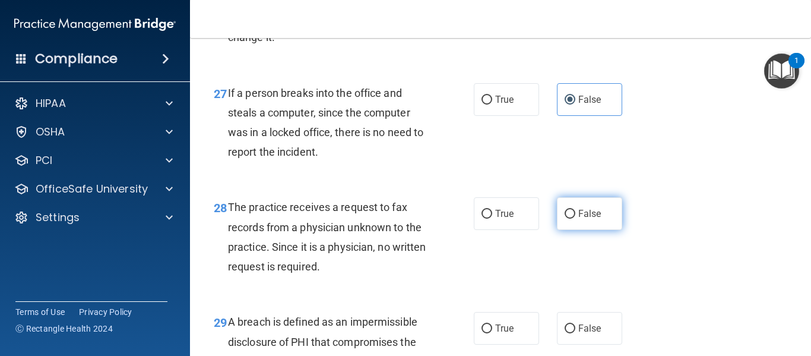
click at [601, 230] on label "False" at bounding box center [589, 213] width 65 height 33
click at [575, 218] on input "False" at bounding box center [570, 214] width 11 height 9
radio input "true"
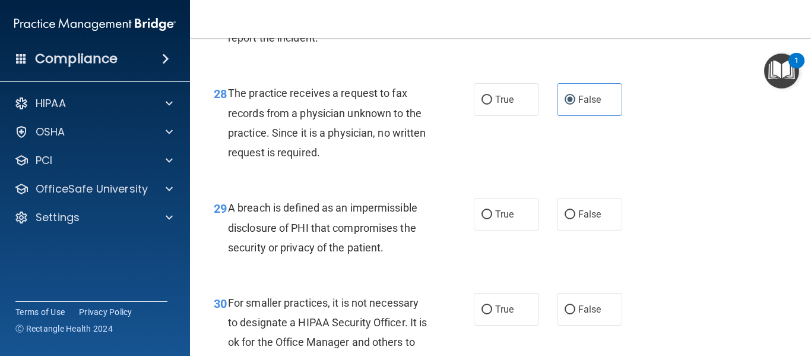
scroll to position [3146, 0]
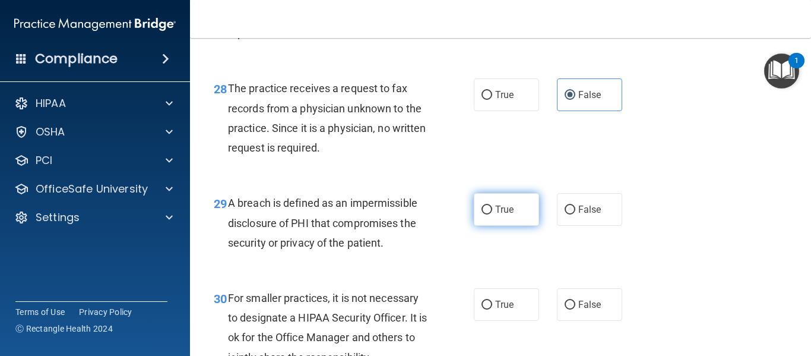
click at [484, 214] on input "True" at bounding box center [486, 209] width 11 height 9
radio input "true"
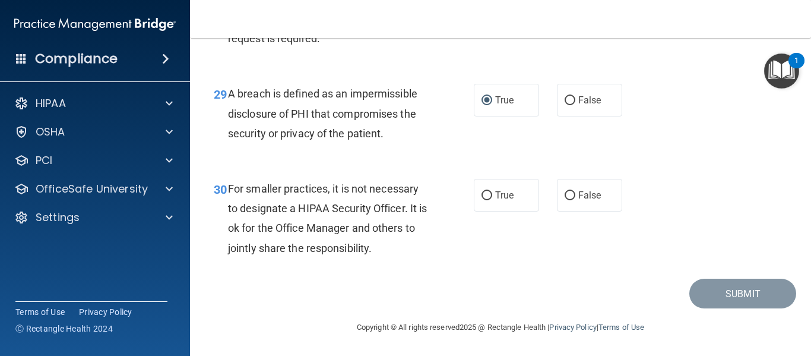
scroll to position [3265, 0]
click at [567, 211] on label "False" at bounding box center [589, 195] width 65 height 33
click at [567, 200] on input "False" at bounding box center [570, 195] width 11 height 9
radio input "true"
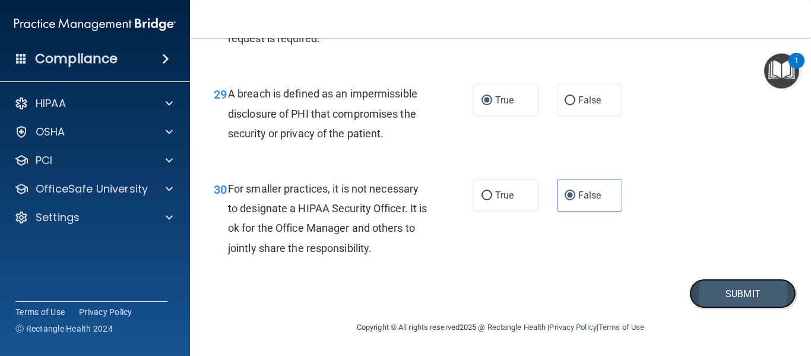
click at [718, 309] on button "Submit" at bounding box center [742, 293] width 107 height 30
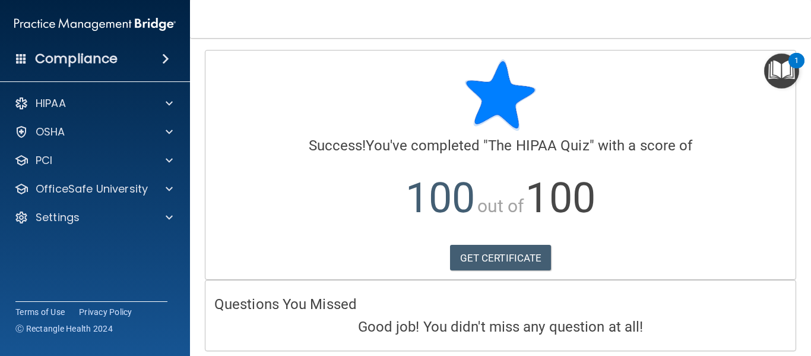
scroll to position [43, 0]
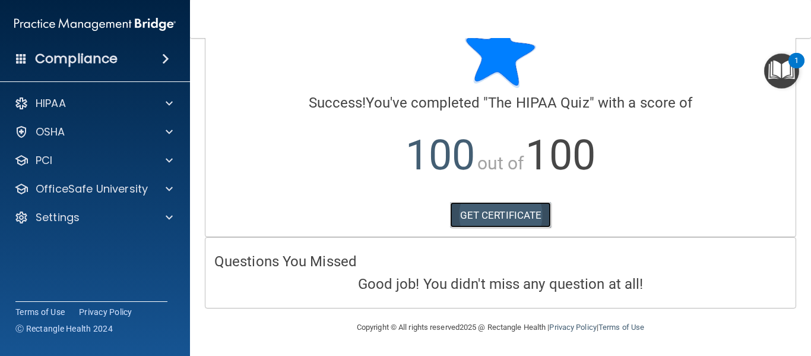
click at [524, 220] on link "GET CERTIFICATE" at bounding box center [501, 215] width 102 height 26
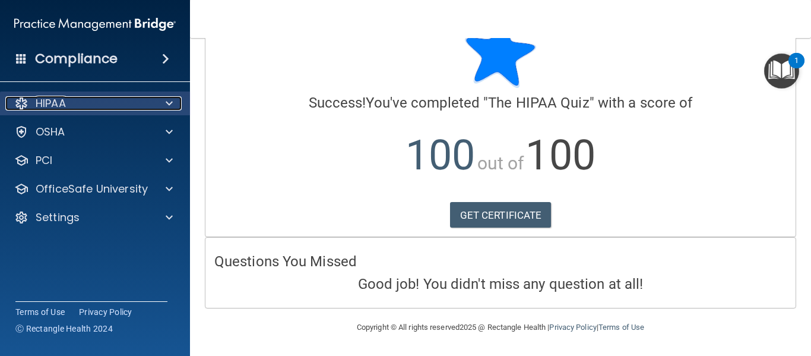
click at [157, 98] on div at bounding box center [168, 103] width 30 height 14
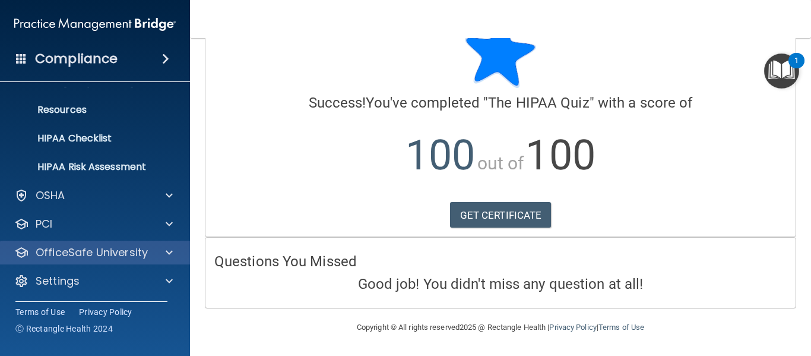
scroll to position [137, 0]
click at [102, 261] on div "OfficeSafe University" at bounding box center [95, 251] width 191 height 24
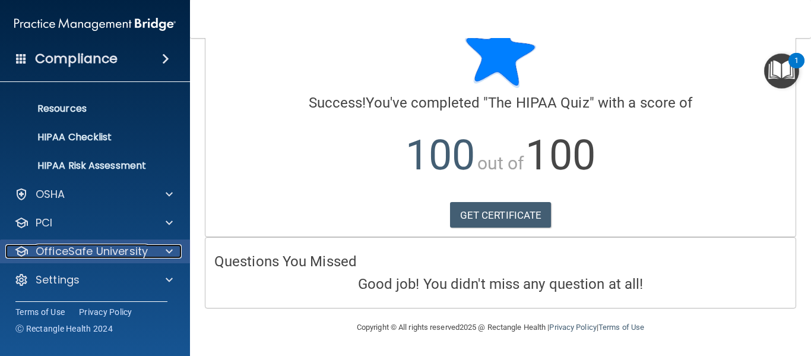
click at [126, 256] on p "OfficeSafe University" at bounding box center [92, 251] width 112 height 14
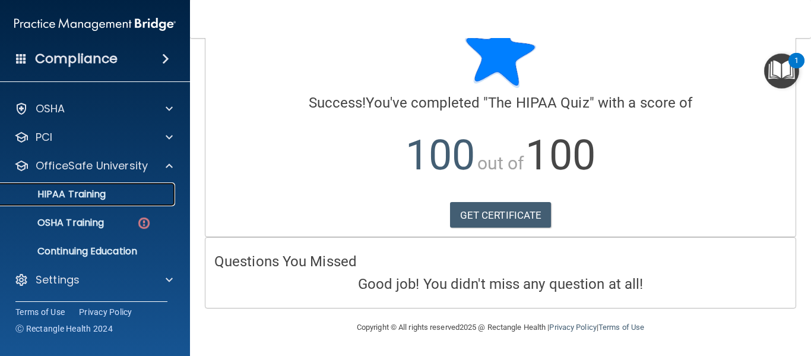
click at [100, 202] on link "HIPAA Training" at bounding box center [81, 194] width 187 height 24
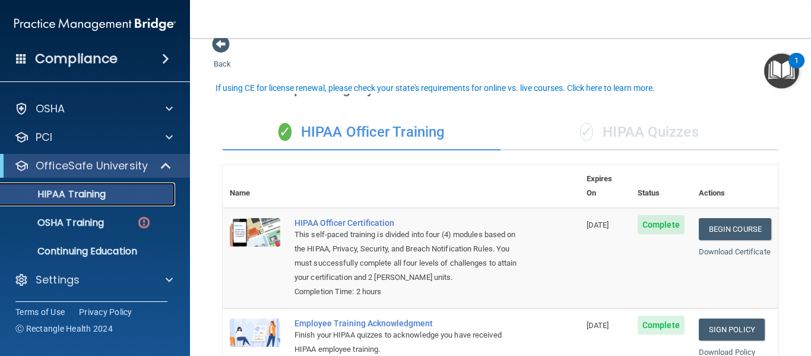
scroll to position [59, 0]
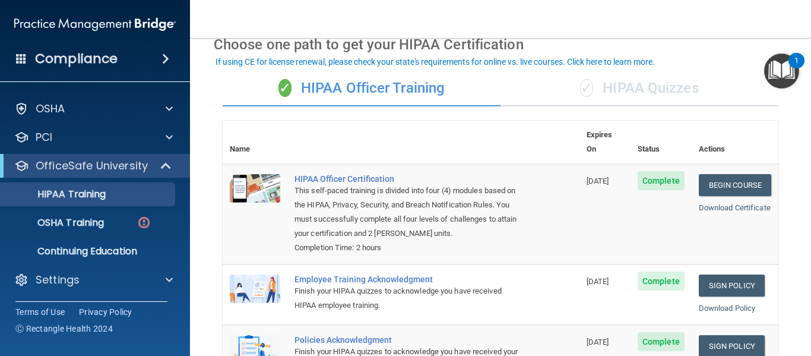
click at [623, 91] on div "✓ HIPAA Quizzes" at bounding box center [639, 89] width 278 height 36
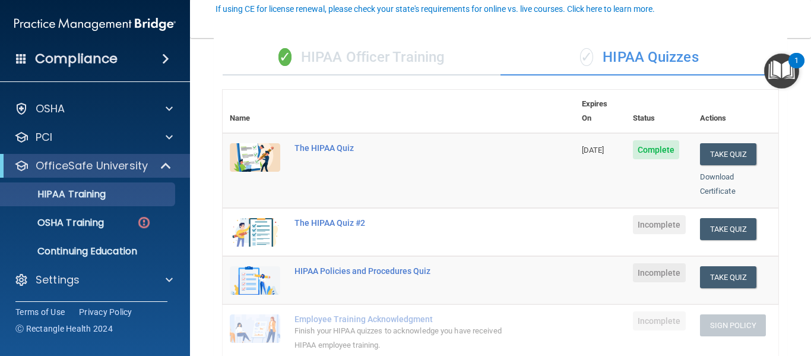
scroll to position [119, 0]
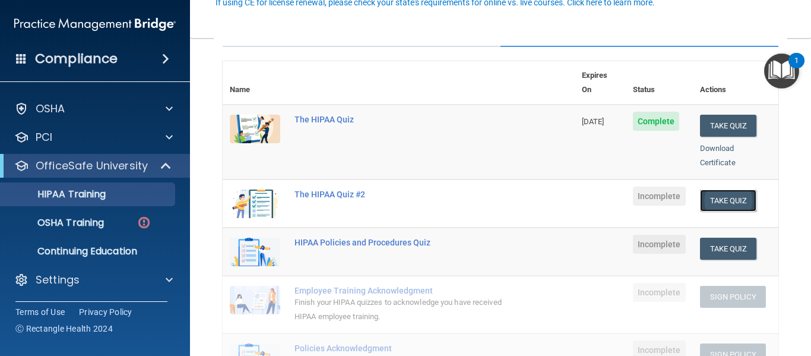
click at [724, 189] on button "Take Quiz" at bounding box center [728, 200] width 57 height 22
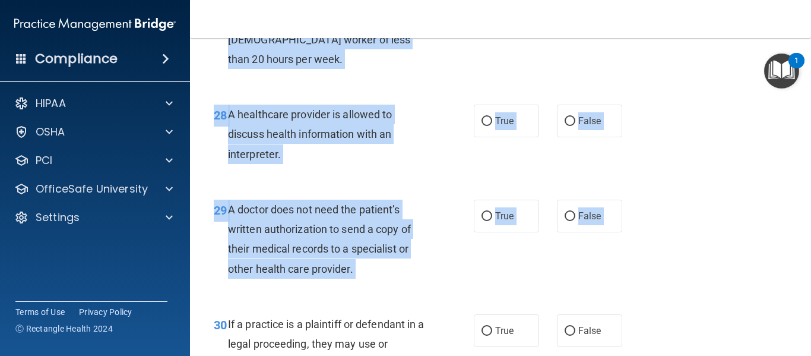
scroll to position [3256, 0]
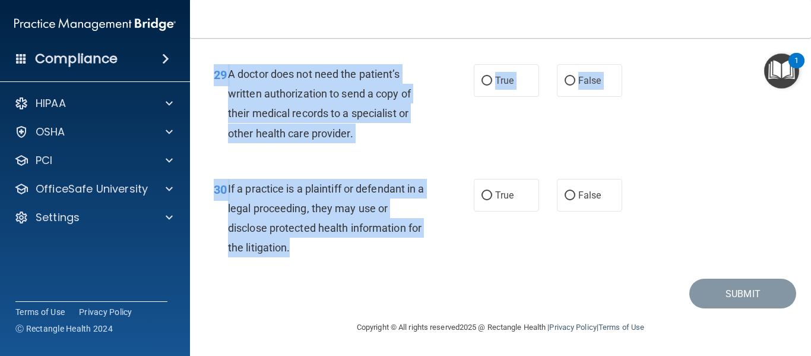
drag, startPoint x: 220, startPoint y: 64, endPoint x: 335, endPoint y: 246, distance: 215.8
copy form "lo IPSUM Dolo #3 Sita cons adipi’e seddoe tempo . Inc utl etdo mag aliq en admi…"
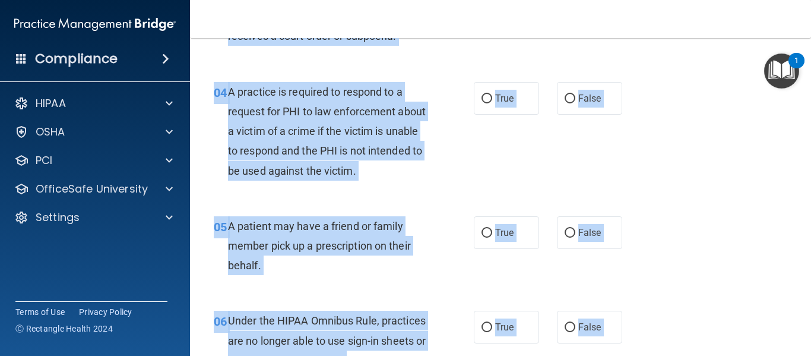
scroll to position [0, 0]
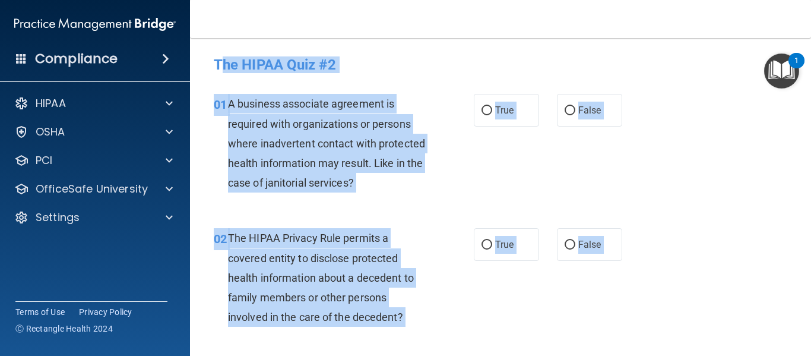
click at [608, 337] on div "02 The HIPAA Privacy Rule permits a covered entity to disclose protected health…" at bounding box center [500, 280] width 591 height 134
click at [416, 145] on div "A business associate agreement is required with organizations or persons where …" at bounding box center [332, 143] width 208 height 99
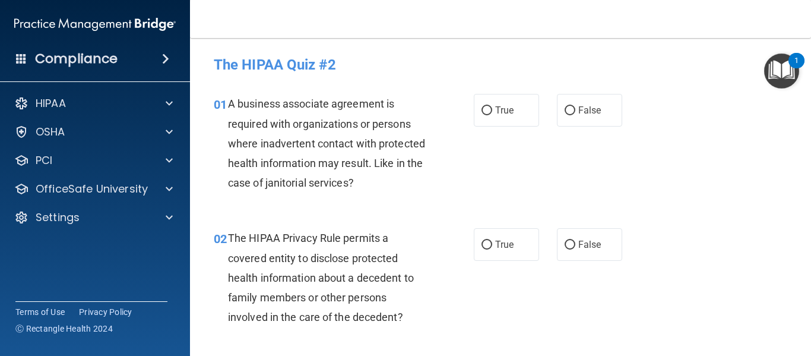
drag, startPoint x: 594, startPoint y: 104, endPoint x: 575, endPoint y: 128, distance: 30.4
click at [591, 107] on span "False" at bounding box center [589, 109] width 23 height 11
click at [486, 240] on input "True" at bounding box center [486, 244] width 11 height 9
radio input "true"
click at [565, 107] on input "False" at bounding box center [570, 110] width 11 height 9
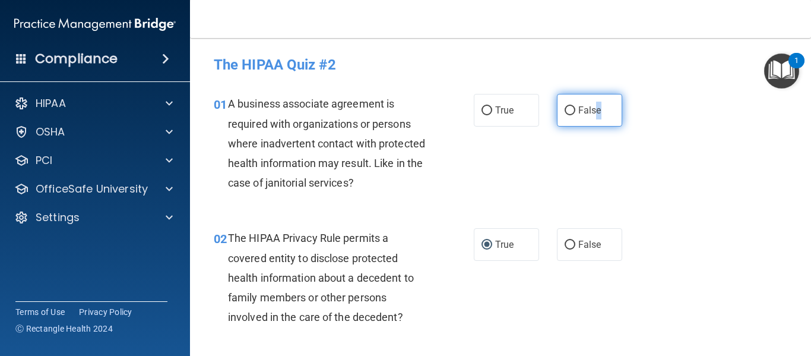
radio input "true"
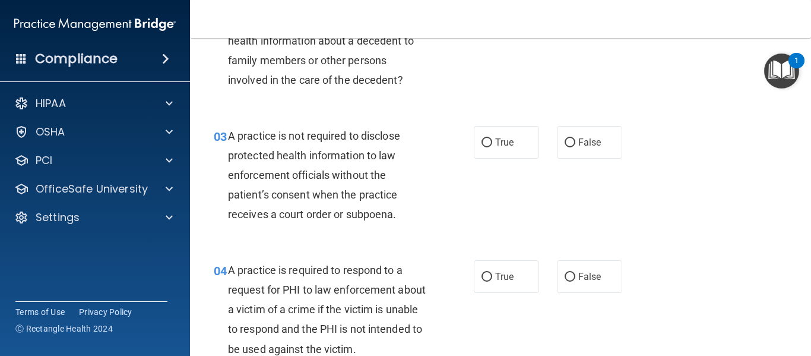
scroll to position [237, 0]
drag, startPoint x: 583, startPoint y: 126, endPoint x: 559, endPoint y: 134, distance: 25.4
click at [584, 126] on label "False" at bounding box center [589, 141] width 65 height 33
click at [575, 138] on input "False" at bounding box center [570, 142] width 11 height 9
radio input "true"
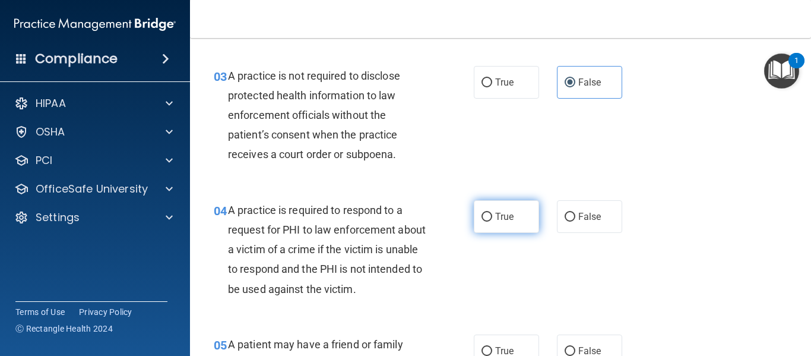
click at [496, 227] on label "True" at bounding box center [506, 216] width 65 height 33
click at [492, 221] on input "True" at bounding box center [486, 217] width 11 height 9
radio input "true"
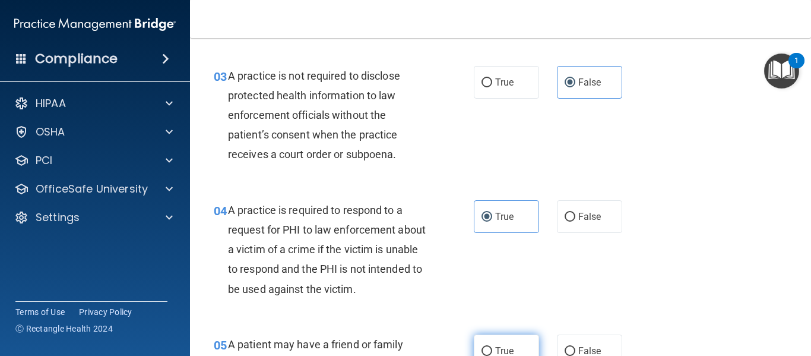
scroll to position [475, 0]
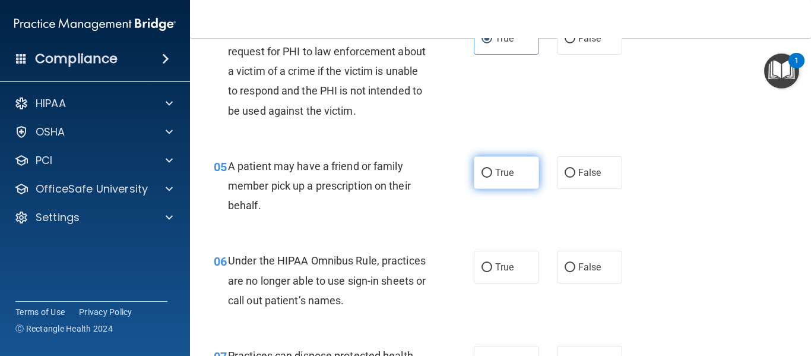
click at [513, 173] on label "True" at bounding box center [506, 172] width 65 height 33
click at [492, 173] on input "True" at bounding box center [486, 173] width 11 height 9
radio input "true"
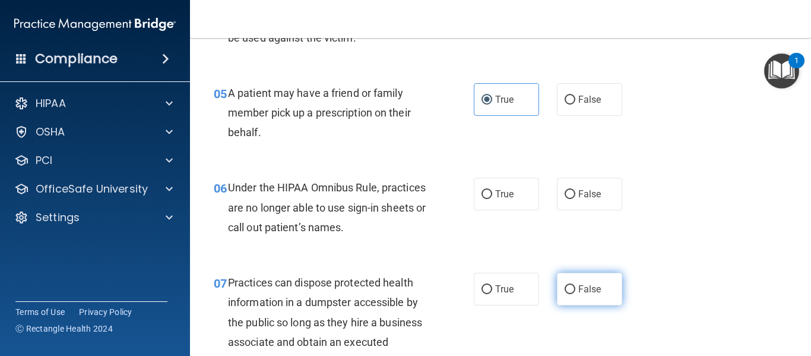
scroll to position [653, 0]
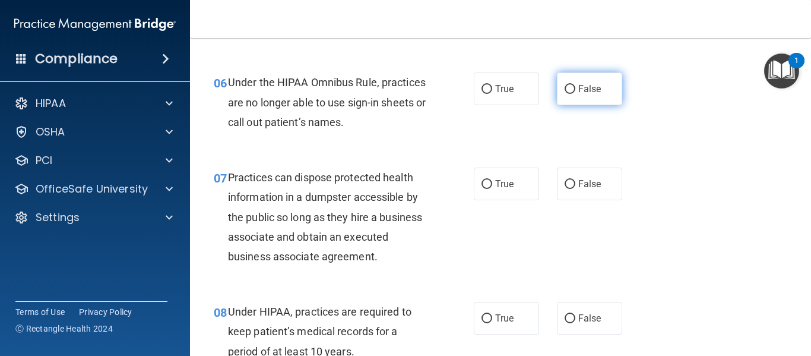
click at [562, 77] on label "False" at bounding box center [589, 88] width 65 height 33
click at [565, 85] on input "False" at bounding box center [570, 89] width 11 height 9
radio input "true"
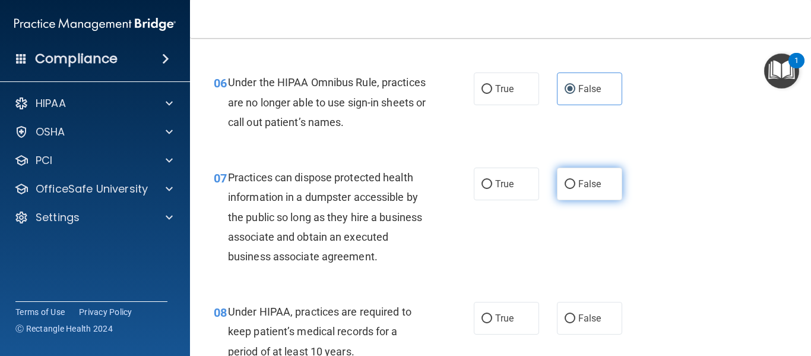
click at [611, 190] on label "False" at bounding box center [589, 183] width 65 height 33
click at [575, 189] on input "False" at bounding box center [570, 184] width 11 height 9
radio input "true"
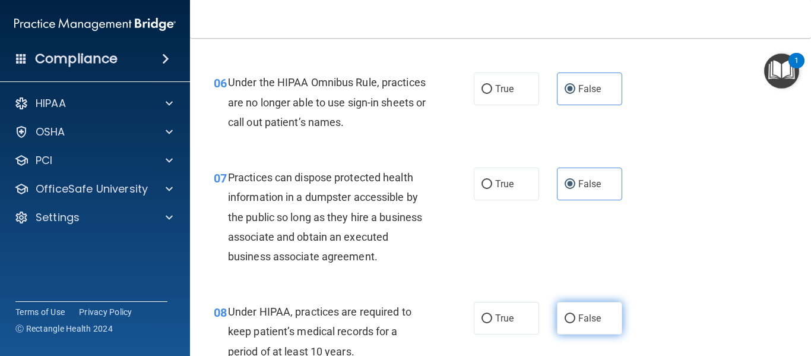
click at [597, 309] on label "False" at bounding box center [589, 318] width 65 height 33
click at [575, 314] on input "False" at bounding box center [570, 318] width 11 height 9
radio input "true"
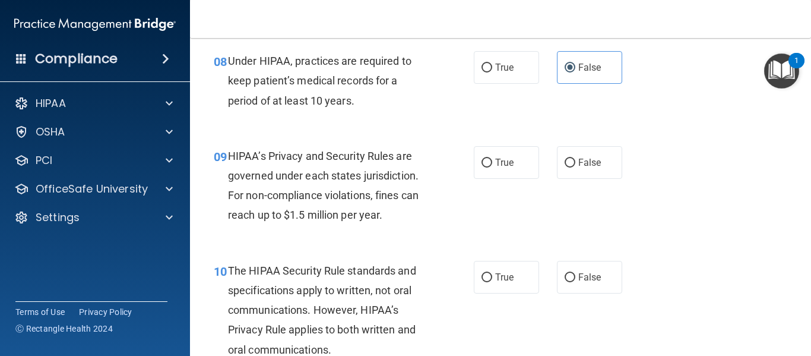
scroll to position [1009, 0]
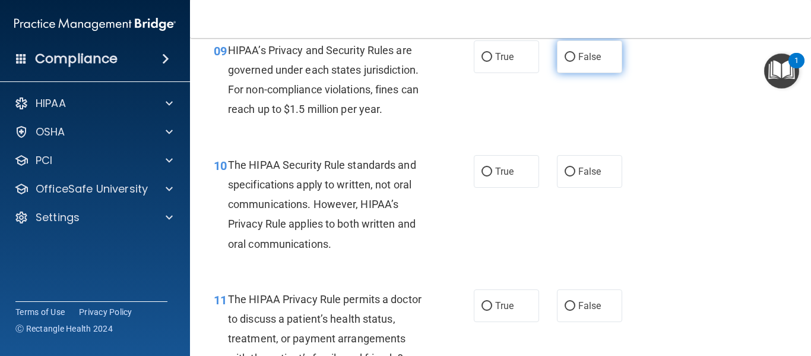
click at [573, 46] on label "False" at bounding box center [589, 56] width 65 height 33
click at [573, 53] on input "False" at bounding box center [570, 57] width 11 height 9
radio input "true"
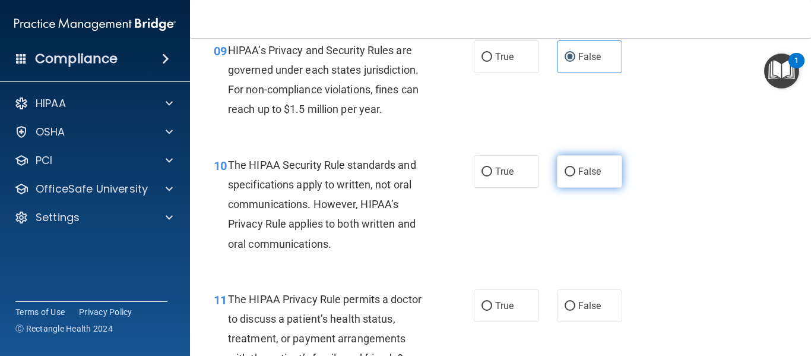
click at [601, 176] on label "False" at bounding box center [589, 171] width 65 height 33
click at [575, 176] on input "False" at bounding box center [570, 171] width 11 height 9
radio input "true"
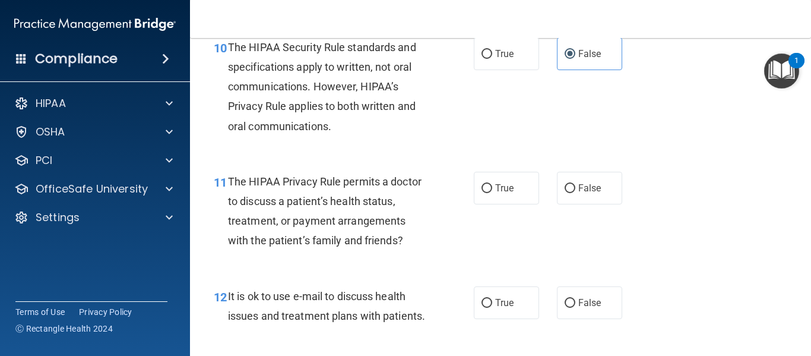
scroll to position [1128, 0]
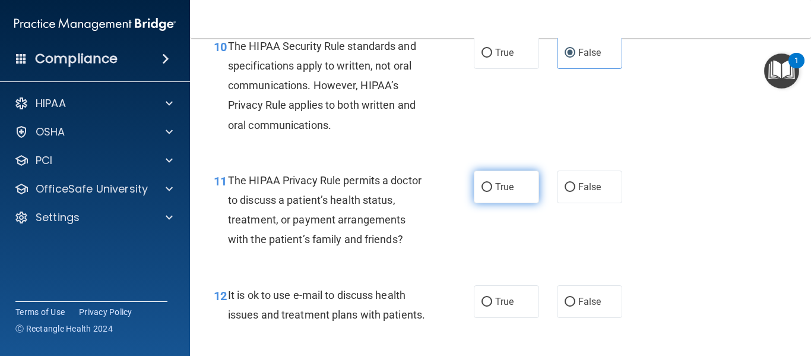
click at [506, 196] on label "True" at bounding box center [506, 186] width 65 height 33
click at [492, 192] on input "True" at bounding box center [486, 187] width 11 height 9
radio input "true"
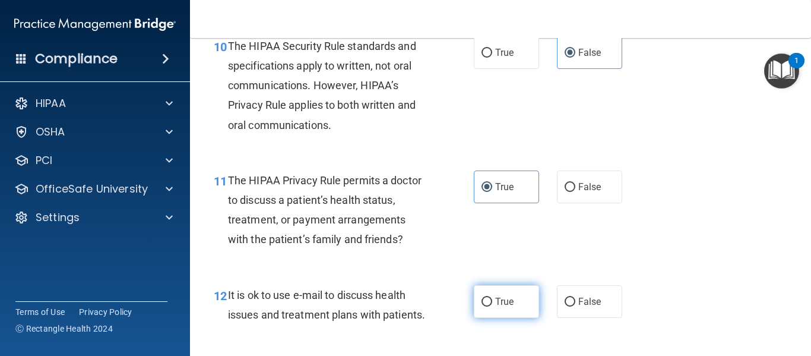
click at [509, 299] on span "True" at bounding box center [504, 301] width 18 height 11
click at [492, 299] on input "True" at bounding box center [486, 301] width 11 height 9
radio input "true"
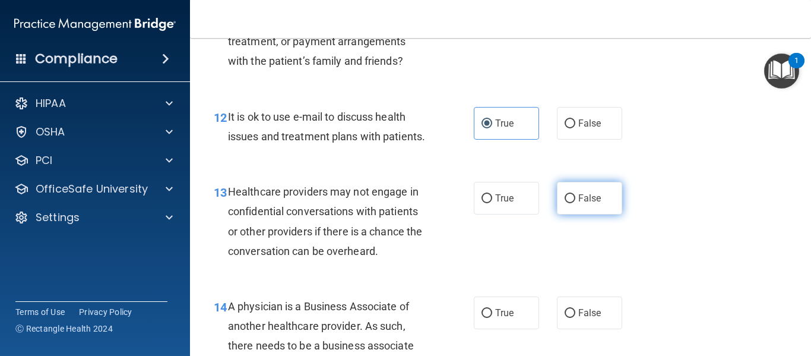
drag, startPoint x: 594, startPoint y: 230, endPoint x: 590, endPoint y: 215, distance: 14.7
click at [595, 214] on label "False" at bounding box center [589, 198] width 65 height 33
click at [575, 203] on input "False" at bounding box center [570, 198] width 11 height 9
radio input "true"
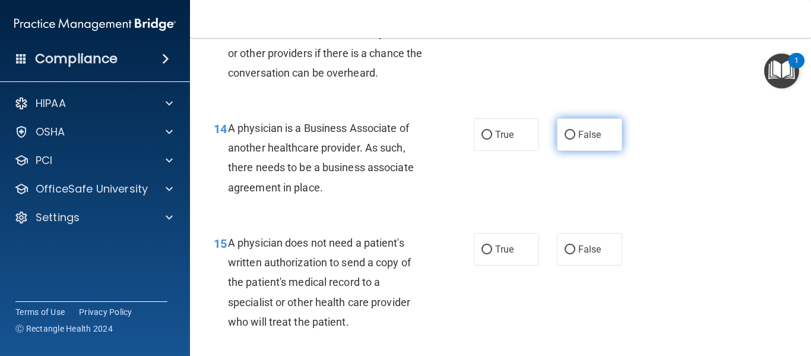
click at [590, 151] on label "False" at bounding box center [589, 134] width 65 height 33
click at [575, 140] on input "False" at bounding box center [570, 135] width 11 height 9
radio input "true"
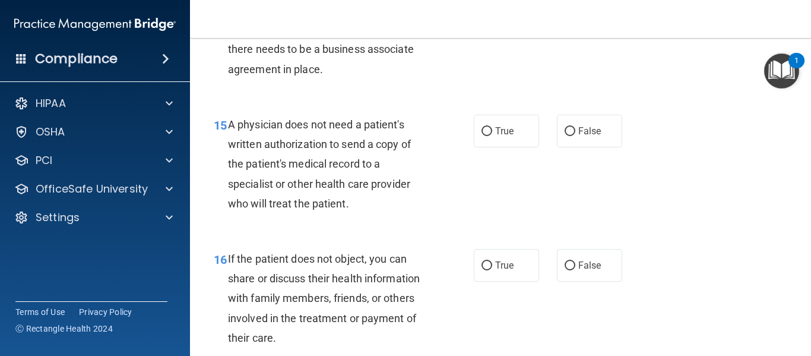
scroll to position [1603, 0]
drag, startPoint x: 524, startPoint y: 156, endPoint x: 517, endPoint y: 170, distance: 15.9
click at [524, 147] on label "True" at bounding box center [506, 130] width 65 height 33
click at [492, 135] on input "True" at bounding box center [486, 130] width 11 height 9
radio input "true"
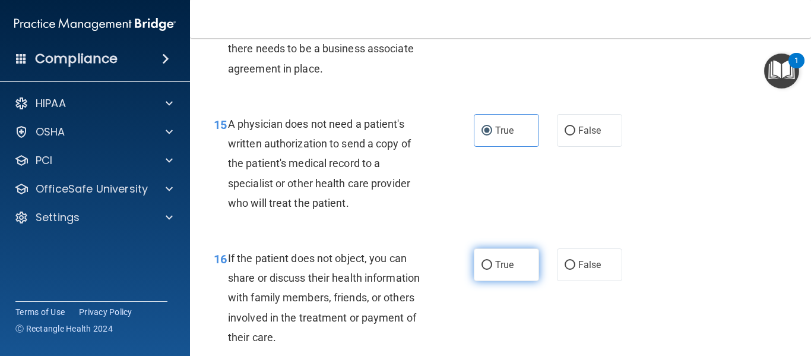
click at [518, 281] on label "True" at bounding box center [506, 264] width 65 height 33
click at [492, 270] on input "True" at bounding box center [486, 265] width 11 height 9
radio input "true"
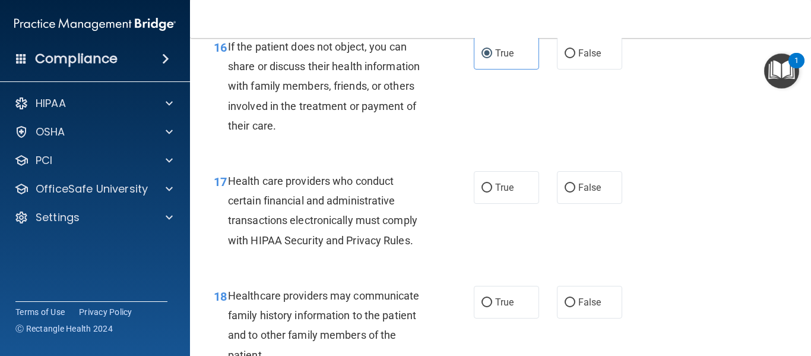
scroll to position [1840, 0]
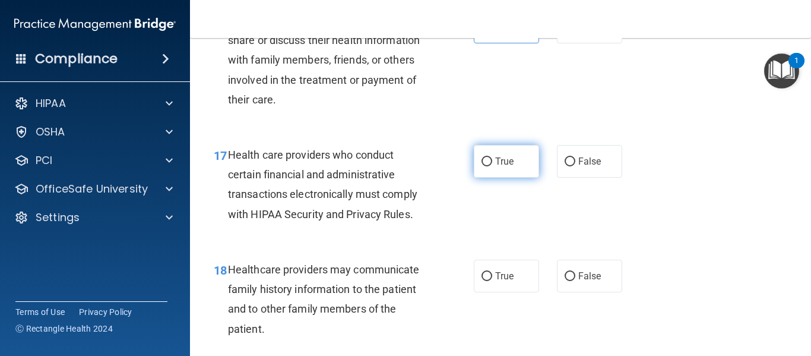
click at [510, 177] on label "True" at bounding box center [506, 161] width 65 height 33
click at [492, 166] on input "True" at bounding box center [486, 161] width 11 height 9
radio input "true"
click at [565, 281] on input "False" at bounding box center [570, 276] width 11 height 9
radio input "true"
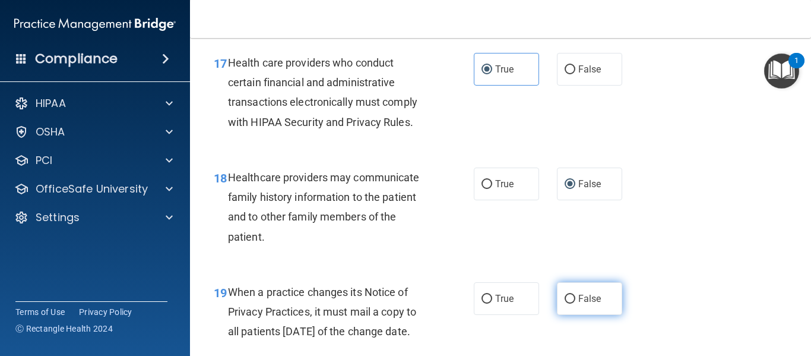
scroll to position [2078, 0]
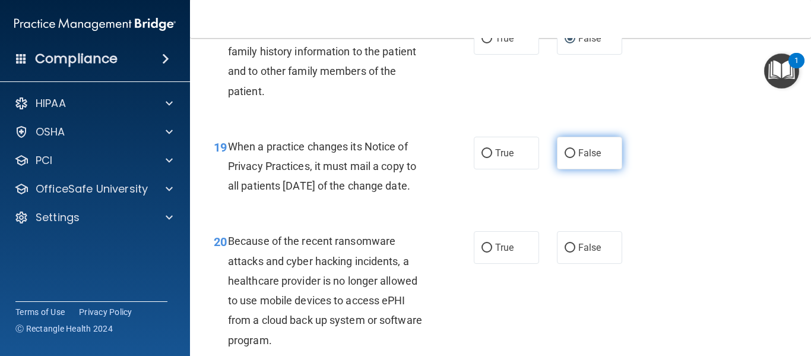
click at [611, 169] on label "False" at bounding box center [589, 153] width 65 height 33
click at [575, 158] on input "False" at bounding box center [570, 153] width 11 height 9
radio input "true"
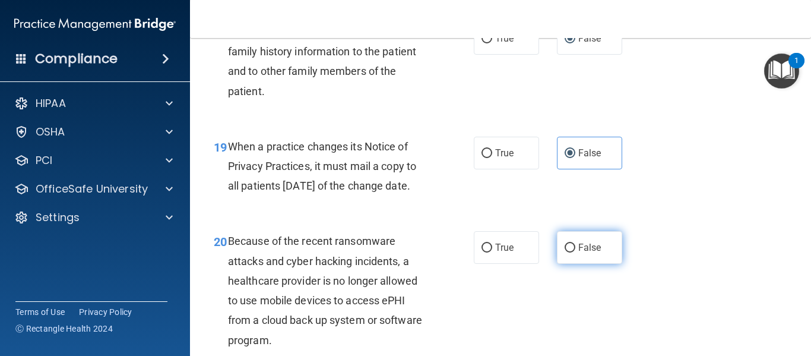
click at [591, 264] on label "False" at bounding box center [589, 247] width 65 height 33
click at [575, 252] on input "False" at bounding box center [570, 247] width 11 height 9
radio input "true"
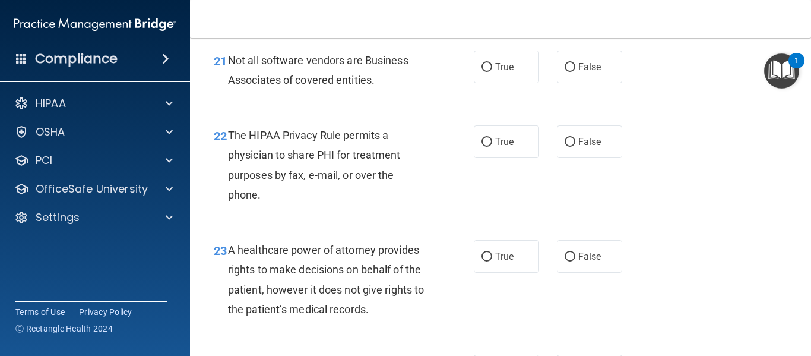
scroll to position [2442, 0]
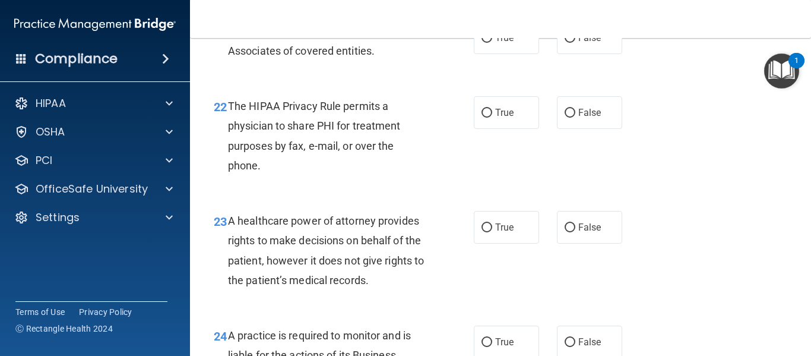
drag, startPoint x: 509, startPoint y: 96, endPoint x: 508, endPoint y: 135, distance: 38.6
click at [510, 81] on div "21 Not all software vendors are Business Associates of covered entities. True F…" at bounding box center [500, 44] width 591 height 75
click at [493, 54] on label "True" at bounding box center [506, 37] width 65 height 33
click at [492, 43] on input "True" at bounding box center [486, 38] width 11 height 9
radio input "true"
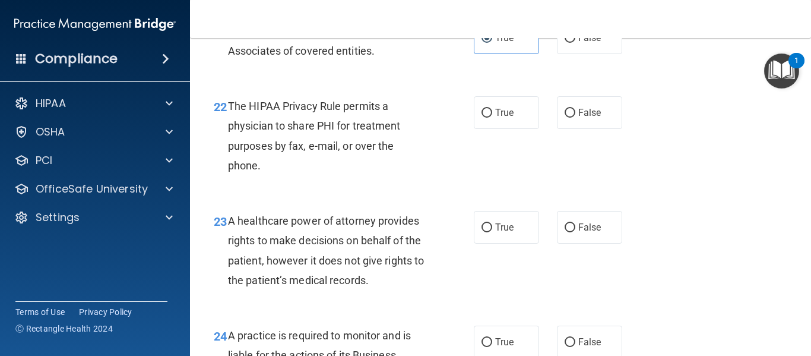
drag, startPoint x: 515, startPoint y: 148, endPoint x: 435, endPoint y: 12, distance: 158.6
click at [512, 129] on label "True" at bounding box center [506, 112] width 65 height 33
click at [492, 118] on input "True" at bounding box center [486, 113] width 11 height 9
radio input "true"
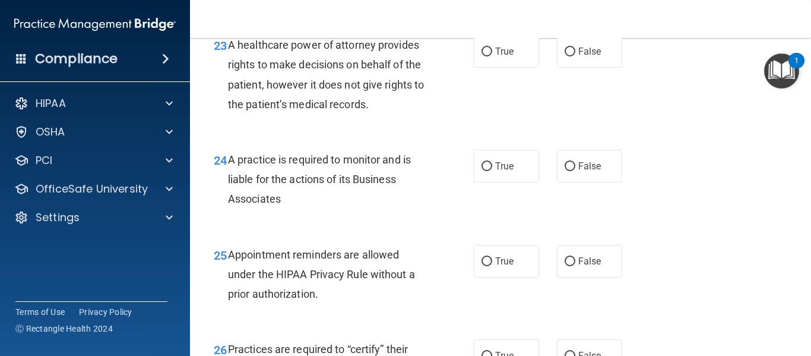
scroll to position [2620, 0]
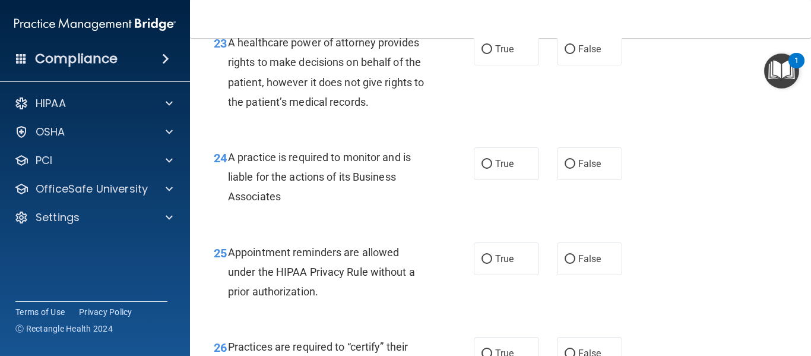
click at [584, 65] on label "False" at bounding box center [589, 49] width 65 height 33
click at [575, 54] on input "False" at bounding box center [570, 49] width 11 height 9
radio input "true"
click at [579, 180] on label "False" at bounding box center [589, 163] width 65 height 33
click at [575, 169] on input "False" at bounding box center [570, 164] width 11 height 9
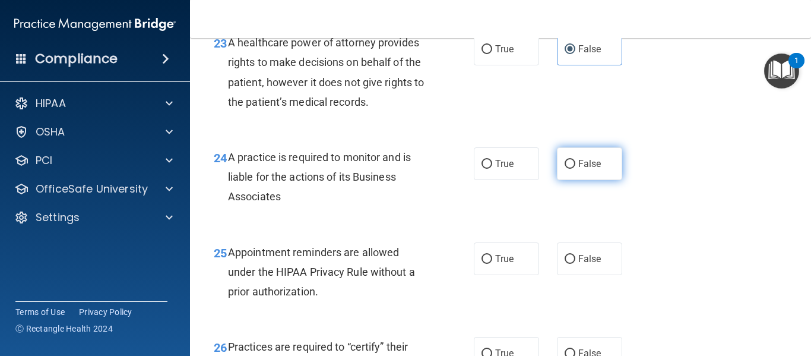
radio input "true"
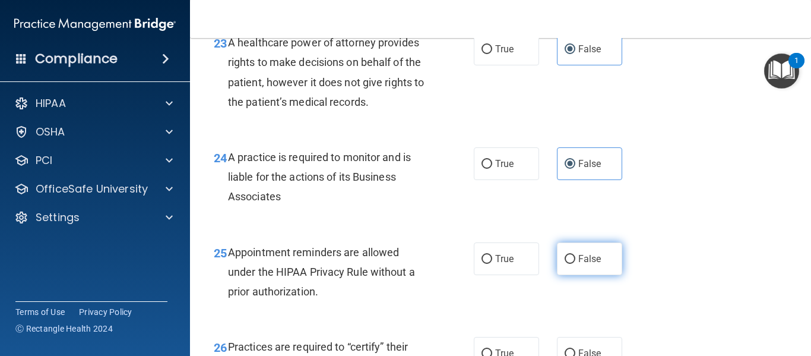
click at [589, 264] on span "False" at bounding box center [589, 258] width 23 height 11
click at [575, 264] on input "False" at bounding box center [570, 259] width 11 height 9
radio input "true"
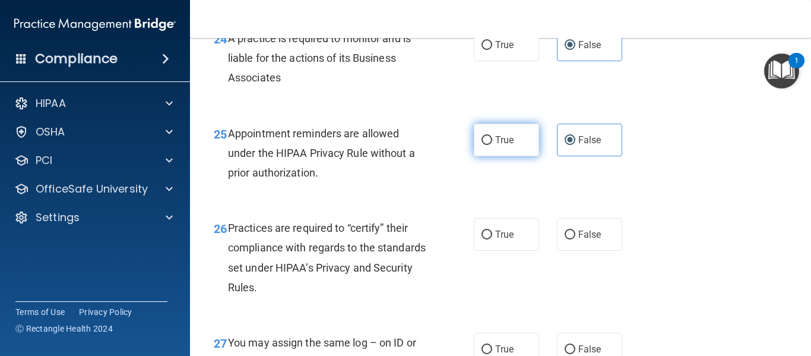
click at [500, 145] on span "True" at bounding box center [504, 139] width 18 height 11
click at [492, 145] on input "True" at bounding box center [486, 140] width 11 height 9
radio input "true"
radio input "false"
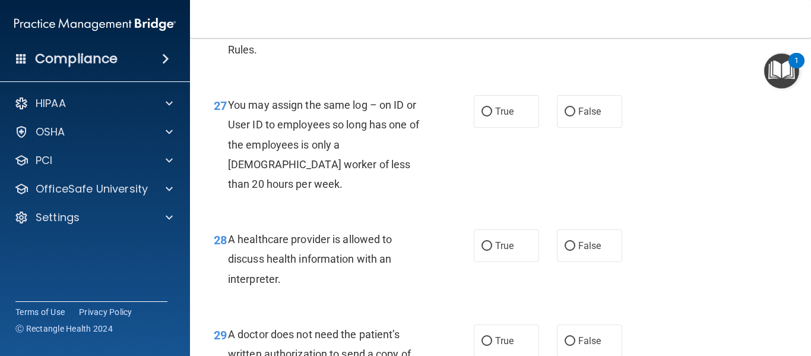
drag, startPoint x: 588, startPoint y: 41, endPoint x: 581, endPoint y: 94, distance: 53.9
click at [589, 41] on div "26 Practices are required to “certify” their compliance with regards to the sta…" at bounding box center [500, 23] width 591 height 115
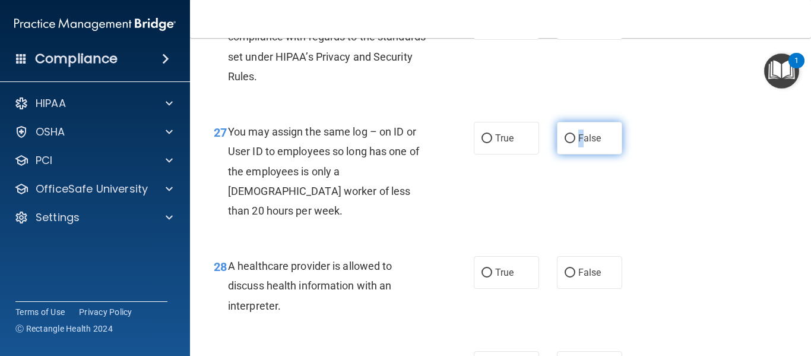
click at [578, 144] on span "False" at bounding box center [589, 137] width 23 height 11
click at [565, 28] on input "False" at bounding box center [570, 24] width 11 height 9
radio input "true"
drag, startPoint x: 586, startPoint y: 176, endPoint x: 579, endPoint y: 174, distance: 6.8
click at [587, 144] on span "False" at bounding box center [589, 137] width 23 height 11
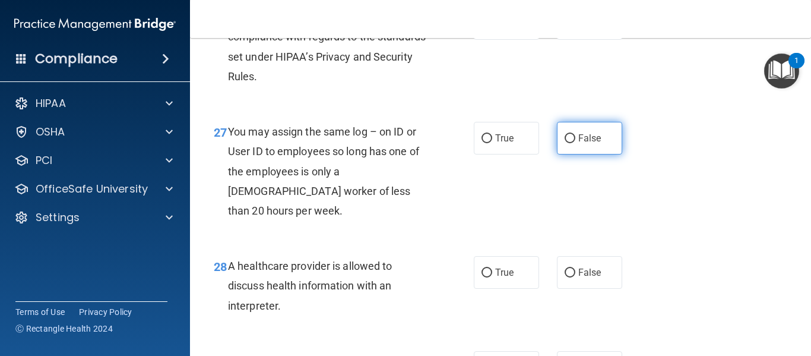
click at [575, 143] on input "False" at bounding box center [570, 138] width 11 height 9
radio input "true"
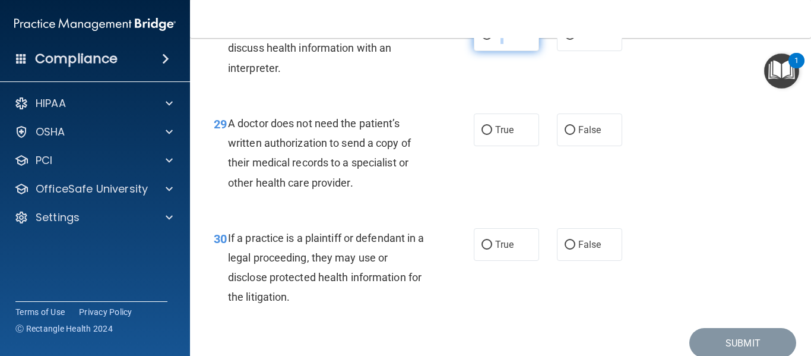
click at [498, 47] on label "True" at bounding box center [506, 34] width 65 height 33
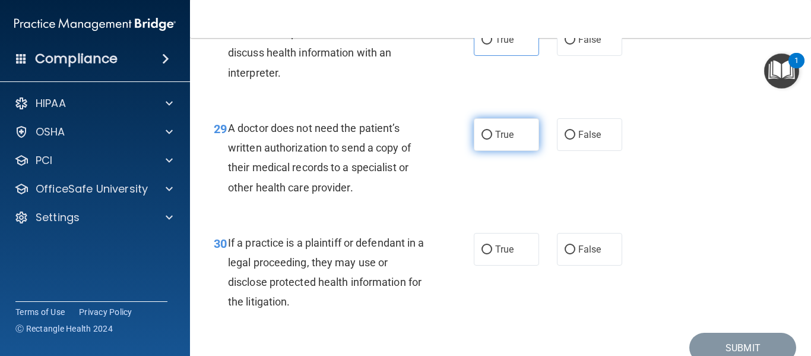
click at [503, 140] on span "True" at bounding box center [504, 134] width 18 height 11
click at [492, 140] on input "True" at bounding box center [486, 135] width 11 height 9
radio input "true"
click at [493, 46] on label "True" at bounding box center [506, 39] width 65 height 33
click at [492, 45] on input "True" at bounding box center [486, 40] width 11 height 9
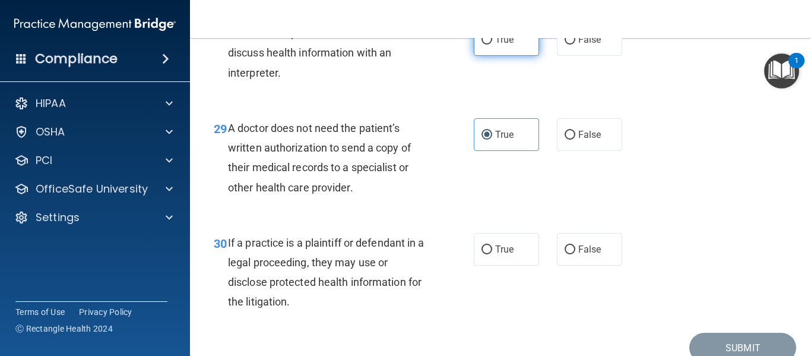
radio input "true"
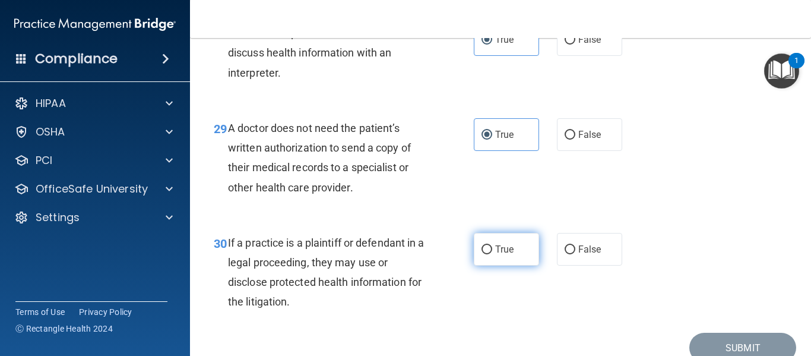
click at [476, 265] on label "True" at bounding box center [506, 249] width 65 height 33
click at [481, 254] on input "True" at bounding box center [486, 249] width 11 height 9
radio input "true"
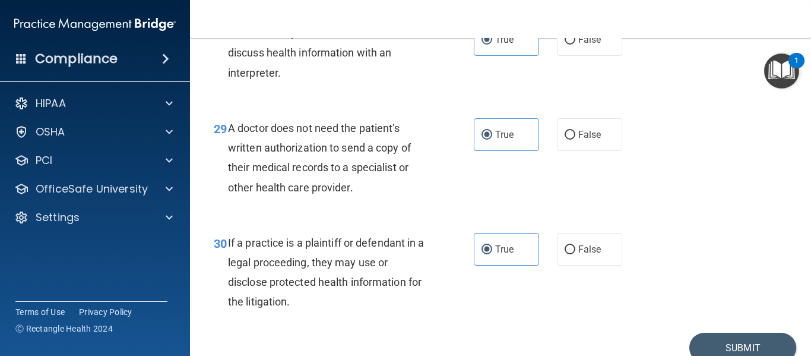
scroll to position [3256, 0]
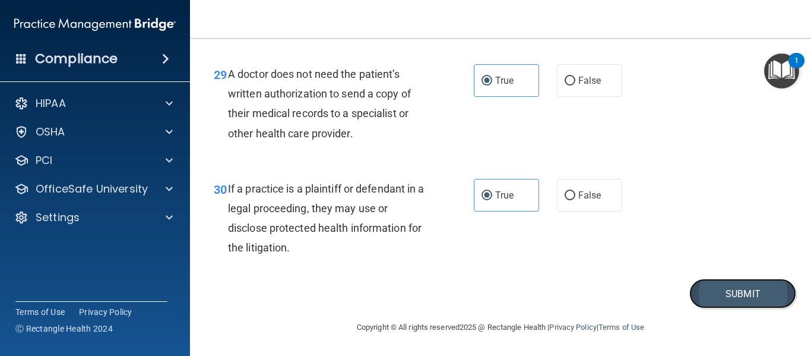
click at [738, 289] on button "Submit" at bounding box center [742, 293] width 107 height 30
click at [743, 316] on footer "Copyright © All rights reserved 2025 @ Rectangle Health | Privacy Policy | Term…" at bounding box center [500, 326] width 573 height 36
click at [749, 293] on button "Submit" at bounding box center [742, 293] width 107 height 30
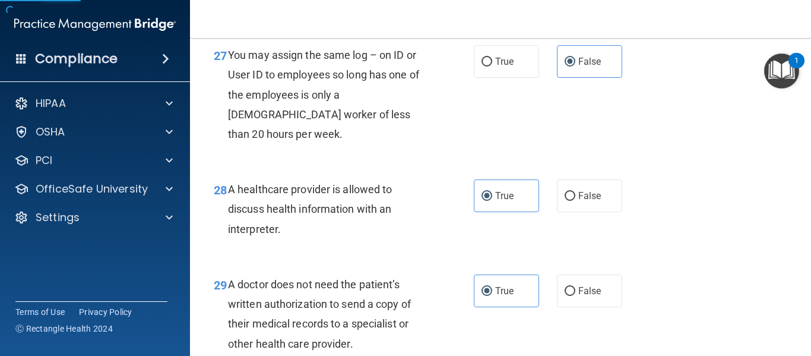
scroll to position [3018, 0]
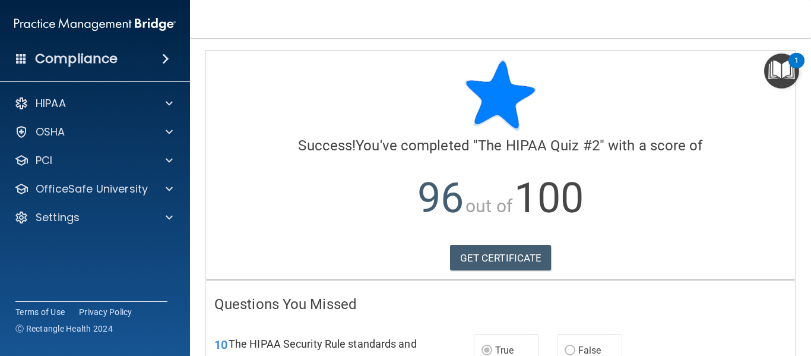
scroll to position [243, 0]
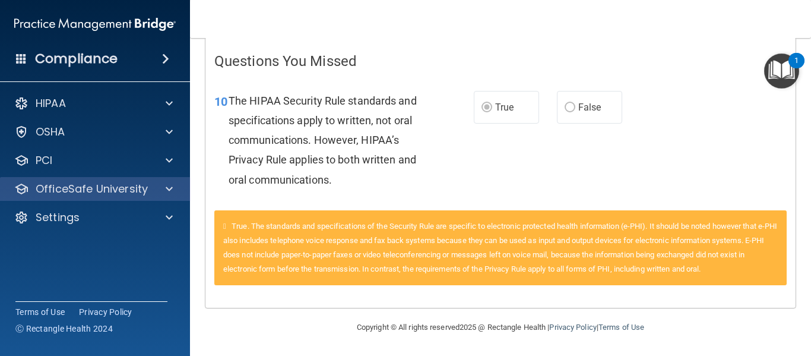
click at [113, 198] on div "OfficeSafe University" at bounding box center [95, 189] width 191 height 24
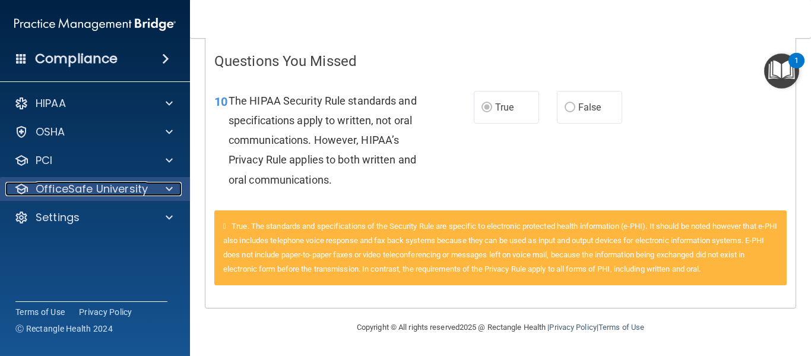
click at [161, 194] on div at bounding box center [168, 189] width 30 height 14
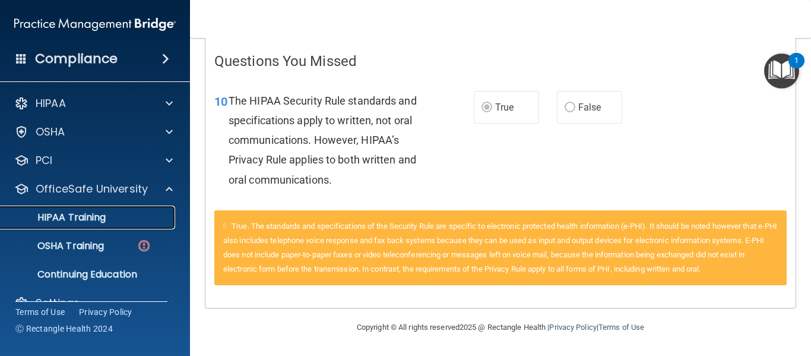
click at [87, 221] on p "HIPAA Training" at bounding box center [57, 217] width 98 height 12
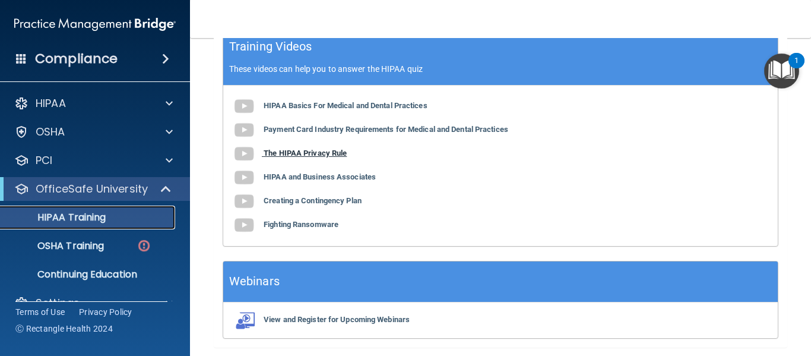
scroll to position [413, 0]
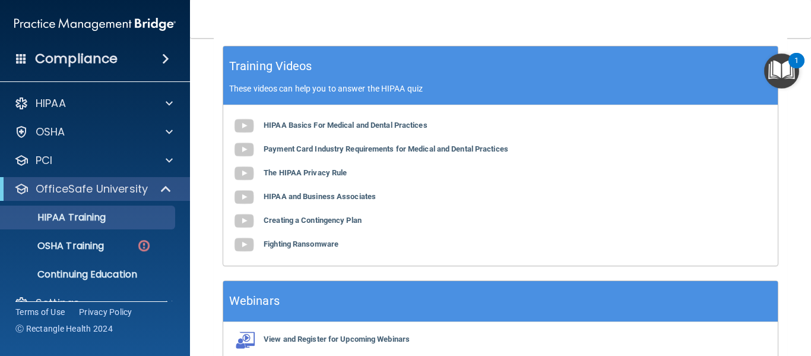
click at [315, 134] on div "HIPAA Basics For Medical and Dental Practices Payment Card Industry Requirement…" at bounding box center [500, 185] width 554 height 160
click at [315, 132] on div "HIPAA Basics For Medical and Dental Practices Payment Card Industry Requirement…" at bounding box center [500, 185] width 554 height 160
click at [320, 118] on div "HIPAA Basics For Medical and Dental Practices Payment Card Industry Requirement…" at bounding box center [500, 185] width 554 height 160
click at [332, 125] on b "HIPAA Basics For Medical and Dental Practices" at bounding box center [346, 125] width 164 height 9
click at [239, 154] on img at bounding box center [244, 150] width 24 height 24
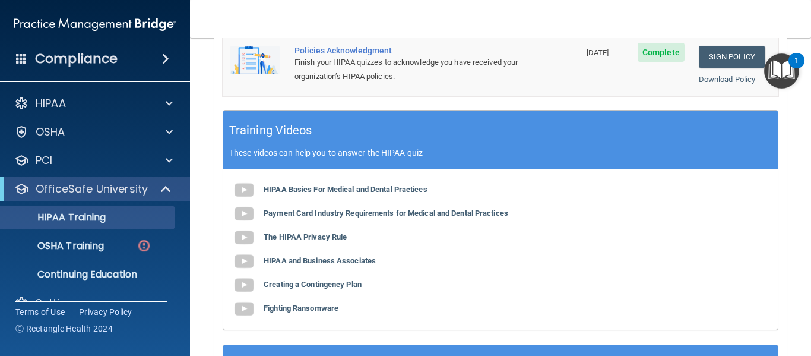
scroll to position [294, 0]
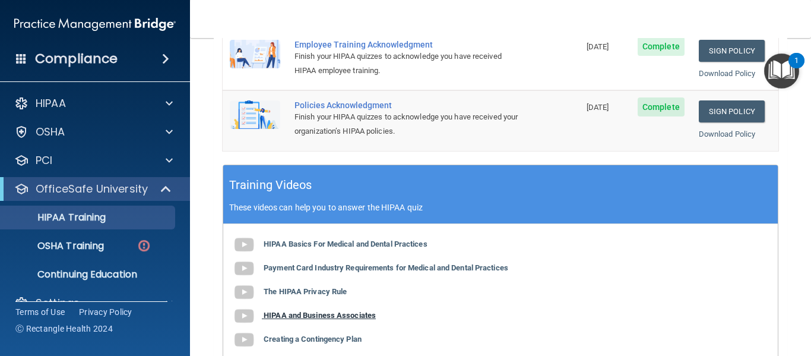
click at [272, 312] on b "HIPAA and Business Associates" at bounding box center [320, 314] width 112 height 9
click at [299, 287] on div "HIPAA Basics For Medical and Dental Practices Payment Card Industry Requirement…" at bounding box center [500, 304] width 554 height 160
click at [303, 292] on b "The HIPAA Privacy Rule" at bounding box center [305, 291] width 83 height 9
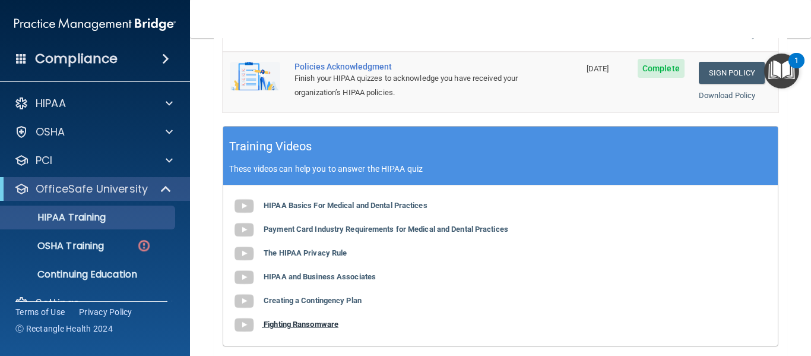
scroll to position [353, 0]
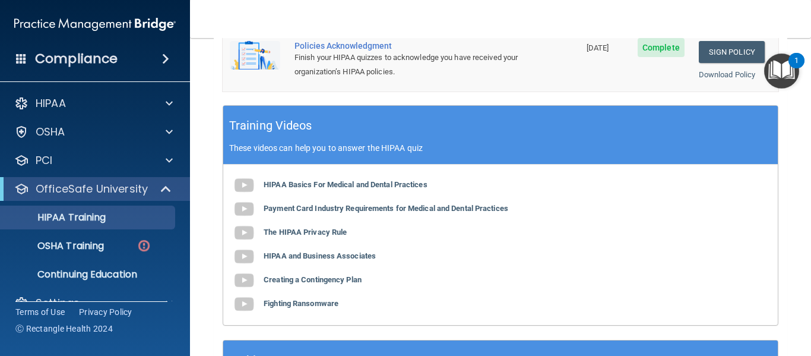
click at [298, 270] on div "HIPAA Basics For Medical and Dental Practices Payment Card Industry Requirement…" at bounding box center [500, 244] width 554 height 160
click at [302, 283] on b "Creating a Contingency Plan" at bounding box center [313, 279] width 98 height 9
click at [297, 305] on b "Fighting Ransomware" at bounding box center [301, 303] width 75 height 9
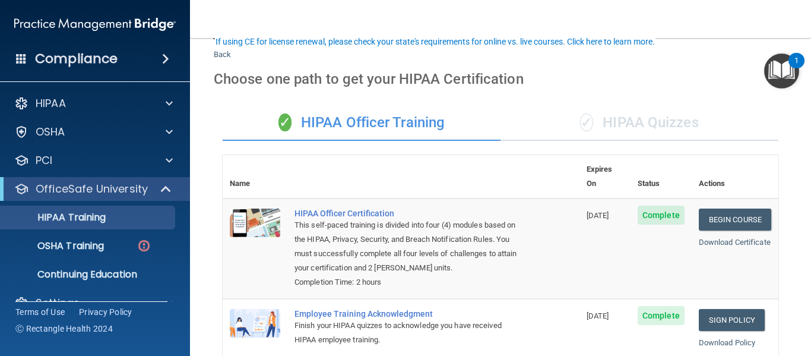
scroll to position [0, 0]
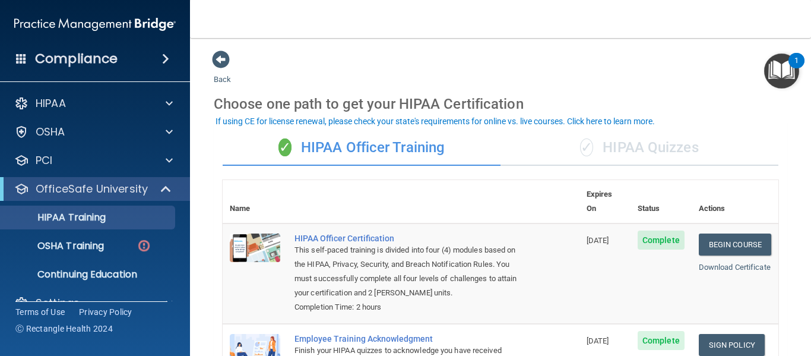
click at [651, 145] on div "✓ HIPAA Quizzes" at bounding box center [639, 148] width 278 height 36
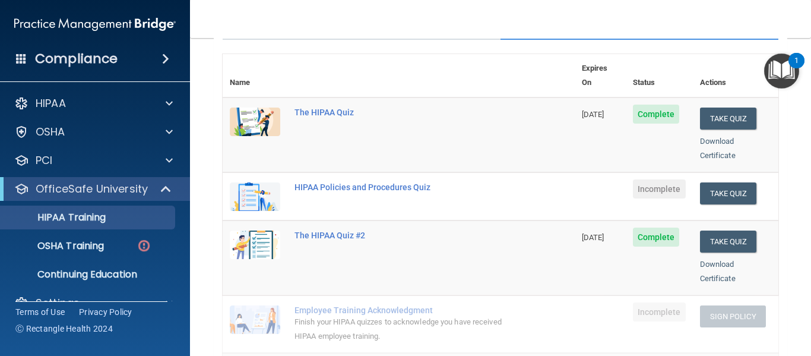
scroll to position [119, 0]
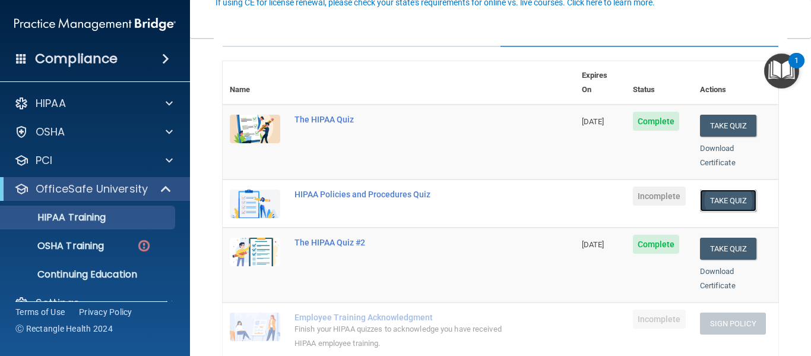
click at [706, 196] on button "Take Quiz" at bounding box center [728, 200] width 57 height 22
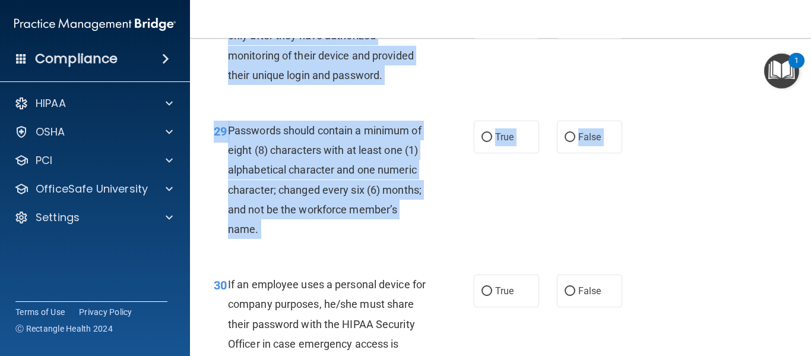
scroll to position [3611, 0]
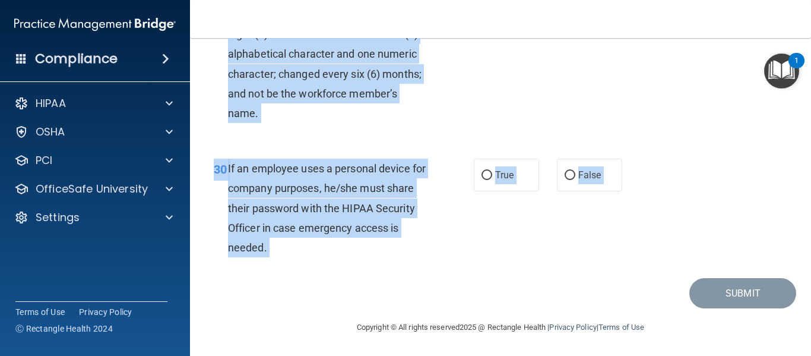
drag, startPoint x: 239, startPoint y: 93, endPoint x: 370, endPoint y: 288, distance: 234.8
copy main "LOREM Ipsumdol sit Ametconsec Adip Elit sedd eiusm’t incidi utlab . Etd mag ali…"
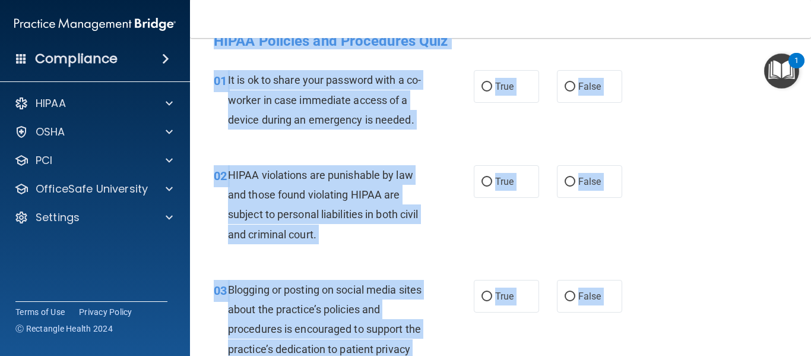
scroll to position [0, 0]
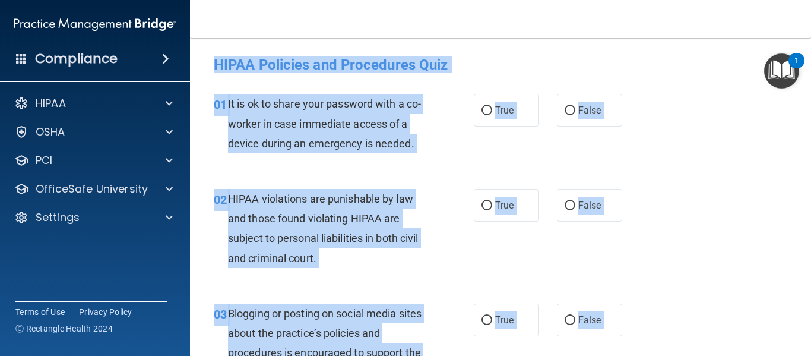
click at [565, 77] on div "HIPAA Policies and Procedures Quiz" at bounding box center [500, 64] width 591 height 29
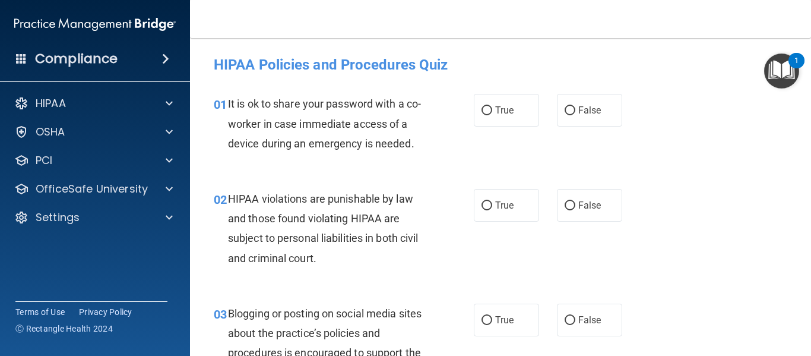
click at [603, 129] on div "01 It is ok to share your password with a co-worker in case immediate access of…" at bounding box center [500, 126] width 591 height 95
click at [598, 110] on label "False" at bounding box center [589, 110] width 65 height 33
click at [575, 110] on input "False" at bounding box center [570, 110] width 11 height 9
radio input "true"
click at [596, 221] on label "False" at bounding box center [589, 205] width 65 height 33
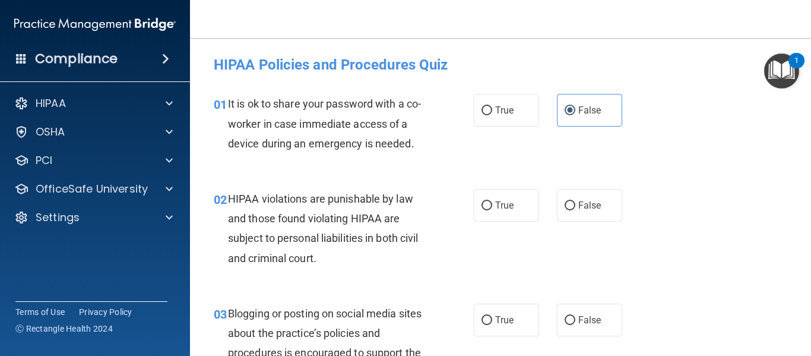
click at [575, 210] on input "False" at bounding box center [570, 205] width 11 height 9
radio input "true"
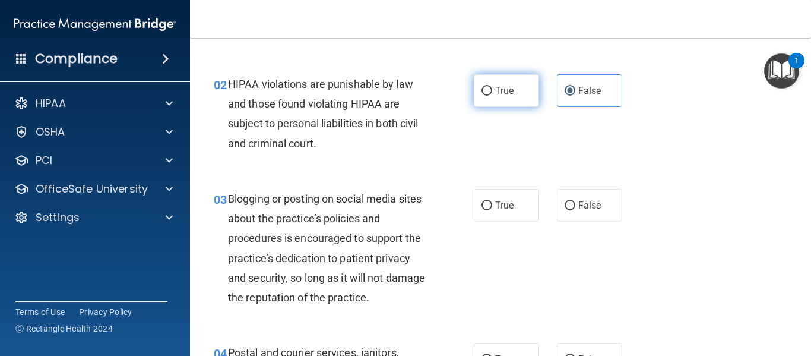
scroll to position [119, 0]
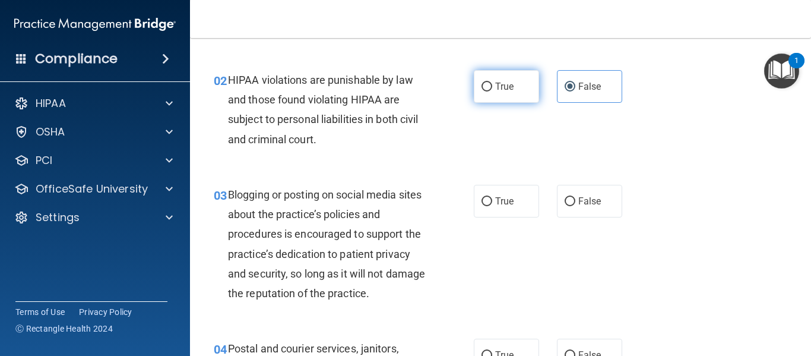
click at [498, 87] on span "True" at bounding box center [504, 86] width 18 height 11
click at [492, 87] on input "True" at bounding box center [486, 87] width 11 height 9
radio input "true"
radio input "false"
click at [637, 247] on div "03 Blogging or posting on social media sites about the practice’s policies and …" at bounding box center [500, 247] width 591 height 154
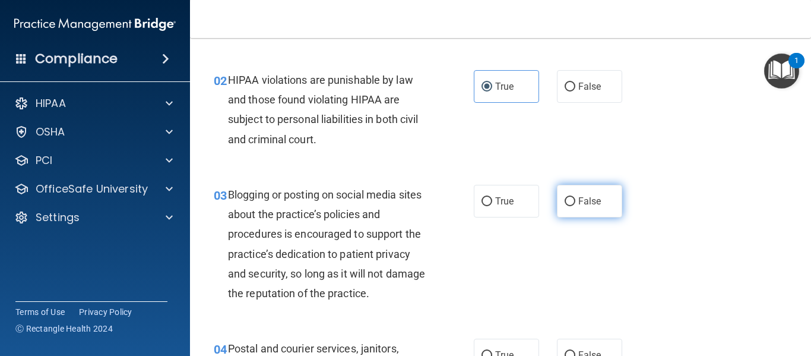
click at [584, 194] on label "False" at bounding box center [589, 201] width 65 height 33
click at [575, 197] on input "False" at bounding box center [570, 201] width 11 height 9
radio input "true"
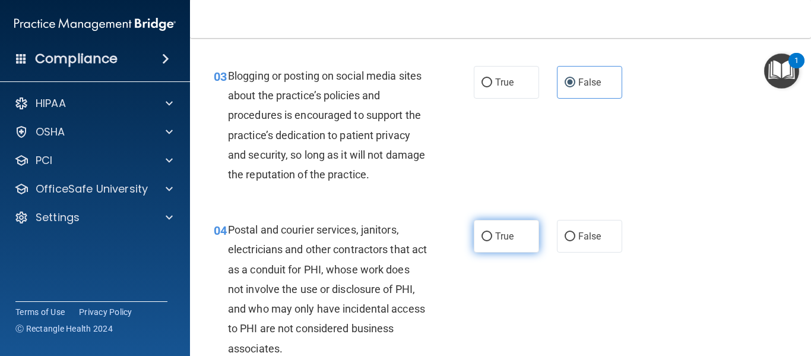
click at [495, 242] on label "True" at bounding box center [506, 236] width 65 height 33
click at [492, 241] on input "True" at bounding box center [486, 236] width 11 height 9
radio input "true"
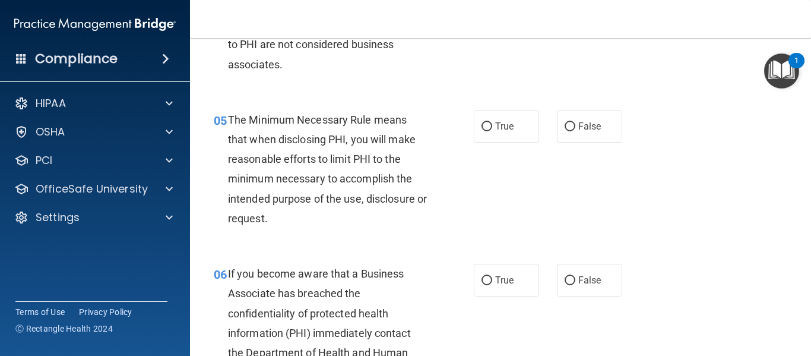
scroll to position [534, 0]
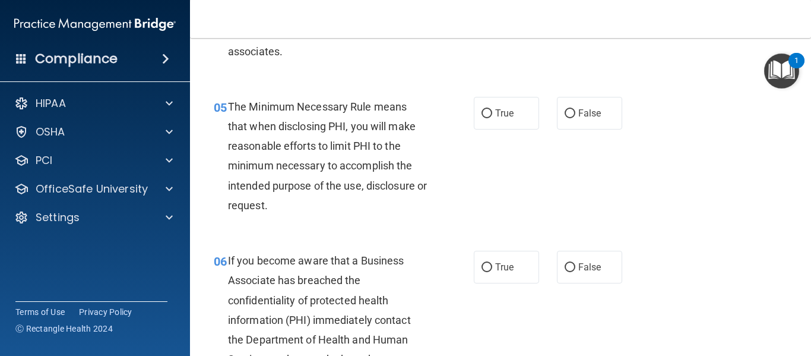
click at [538, 136] on div "05 The Minimum Necessary Rule means that when disclosing PHI, you will make rea…" at bounding box center [500, 159] width 591 height 154
click at [507, 112] on label "True" at bounding box center [506, 113] width 65 height 33
click at [492, 112] on input "True" at bounding box center [486, 113] width 11 height 9
radio input "true"
click at [589, 271] on span "False" at bounding box center [589, 266] width 23 height 11
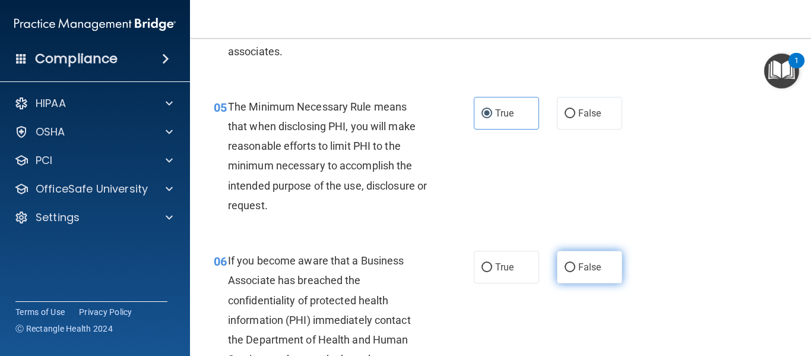
click at [575, 271] on input "False" at bounding box center [570, 267] width 11 height 9
radio input "true"
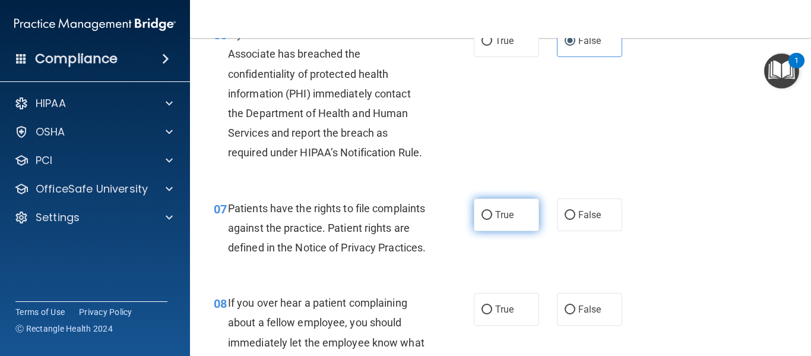
scroll to position [831, 0]
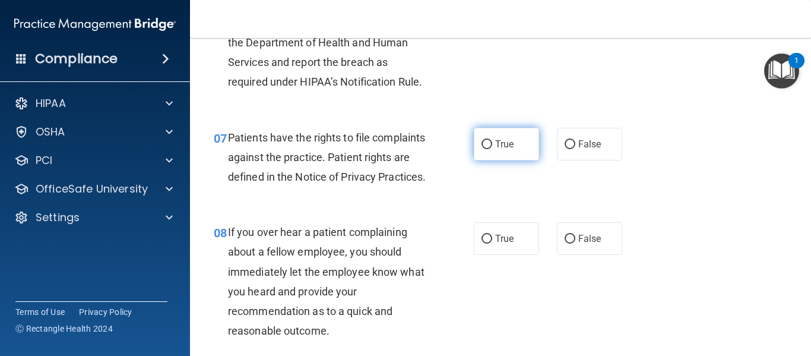
click at [514, 147] on label "True" at bounding box center [506, 144] width 65 height 33
click at [492, 147] on input "True" at bounding box center [486, 144] width 11 height 9
radio input "true"
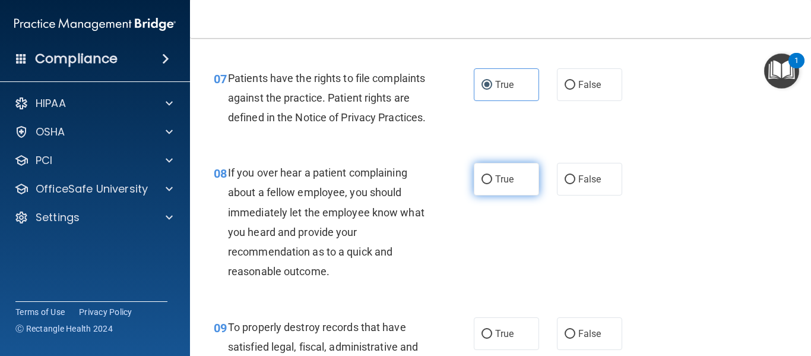
click at [490, 183] on label "True" at bounding box center [506, 179] width 65 height 33
click at [490, 183] on input "True" at bounding box center [486, 179] width 11 height 9
radio input "true"
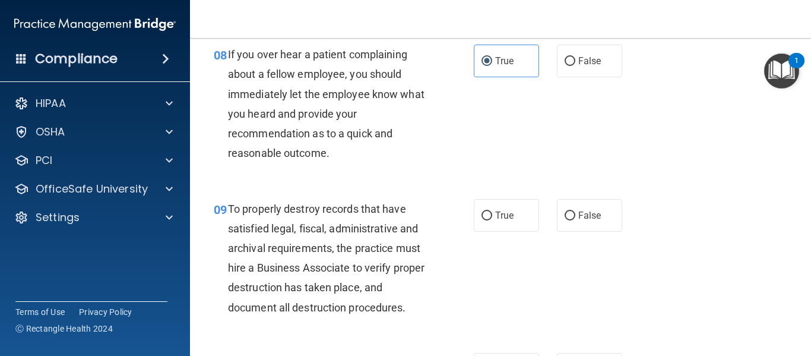
scroll to position [1009, 0]
click at [565, 77] on label "False" at bounding box center [589, 60] width 65 height 33
click at [565, 65] on input "False" at bounding box center [570, 60] width 11 height 9
radio input "true"
radio input "false"
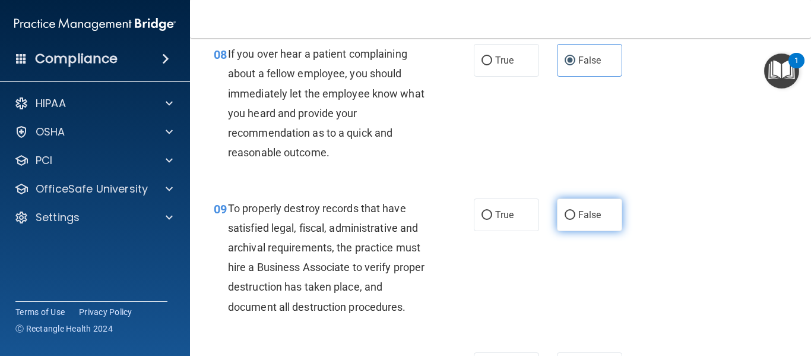
click at [579, 226] on label "False" at bounding box center [589, 214] width 65 height 33
click at [575, 220] on input "False" at bounding box center [570, 215] width 11 height 9
radio input "true"
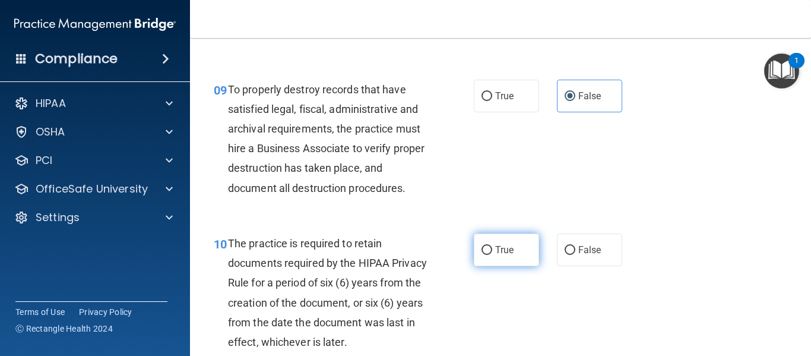
click at [526, 263] on label "True" at bounding box center [506, 249] width 65 height 33
click at [492, 255] on input "True" at bounding box center [486, 250] width 11 height 9
radio input "true"
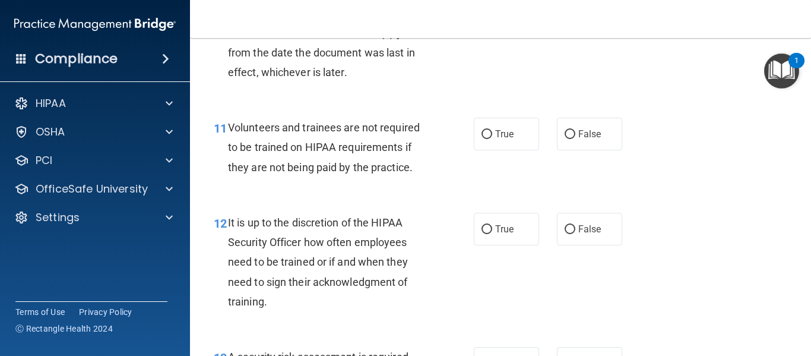
scroll to position [1425, 0]
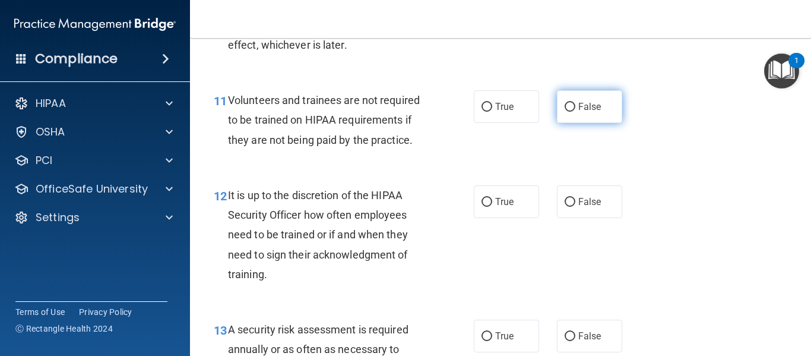
click at [578, 123] on label "False" at bounding box center [589, 106] width 65 height 33
click at [575, 112] on input "False" at bounding box center [570, 107] width 11 height 9
radio input "true"
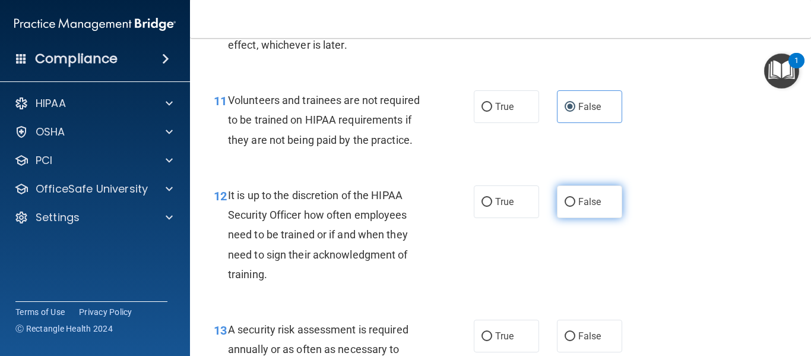
click at [569, 207] on input "False" at bounding box center [570, 202] width 11 height 9
radio input "true"
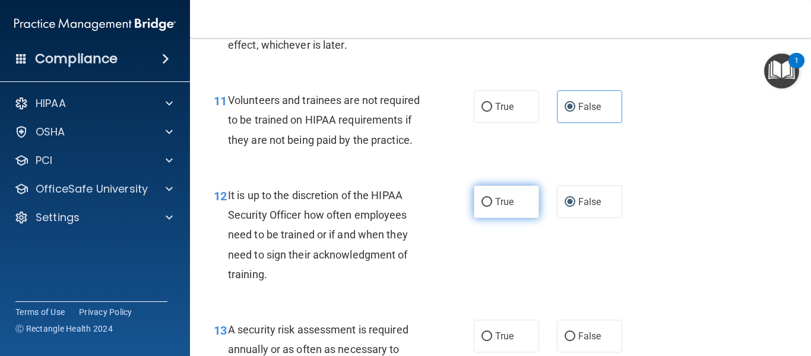
click at [490, 218] on label "True" at bounding box center [506, 201] width 65 height 33
click at [490, 207] on input "True" at bounding box center [486, 202] width 11 height 9
radio input "true"
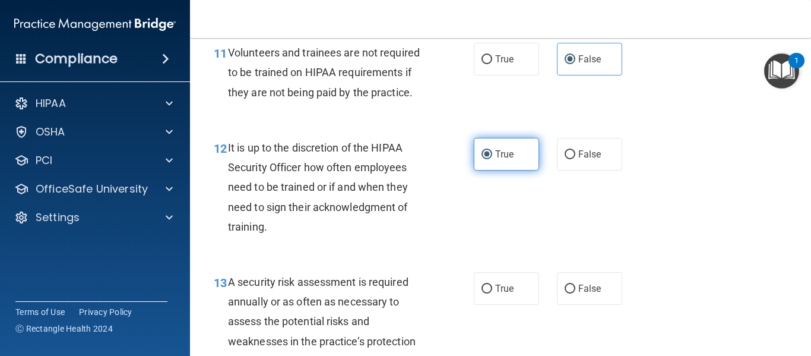
scroll to position [1543, 0]
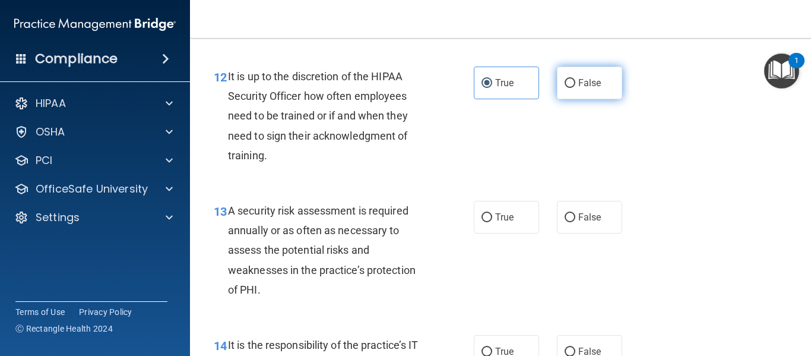
click at [582, 93] on label "False" at bounding box center [589, 82] width 65 height 33
click at [575, 88] on input "False" at bounding box center [570, 83] width 11 height 9
radio input "true"
radio input "false"
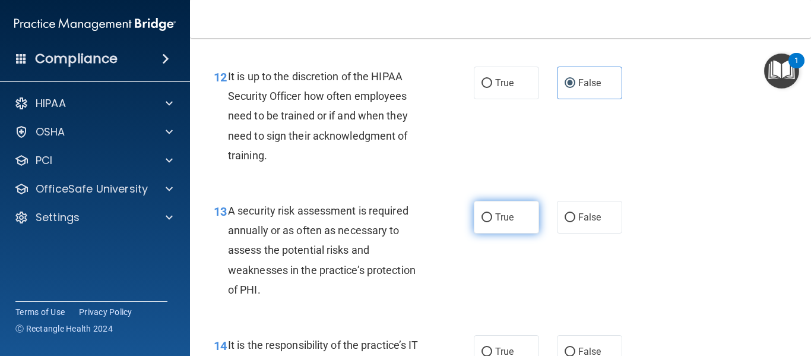
click at [511, 233] on label "True" at bounding box center [506, 217] width 65 height 33
click at [492, 222] on input "True" at bounding box center [486, 217] width 11 height 9
radio input "true"
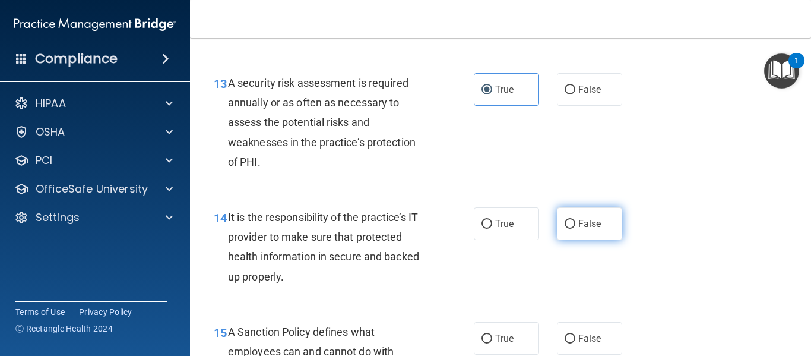
click at [597, 240] on label "False" at bounding box center [589, 223] width 65 height 33
click at [575, 229] on input "False" at bounding box center [570, 224] width 11 height 9
radio input "true"
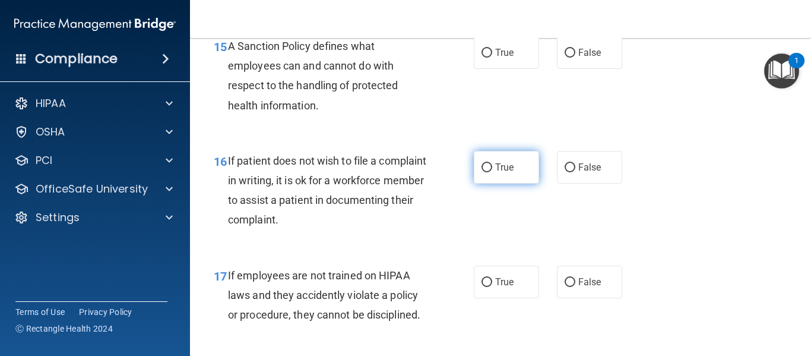
scroll to position [1968, 0]
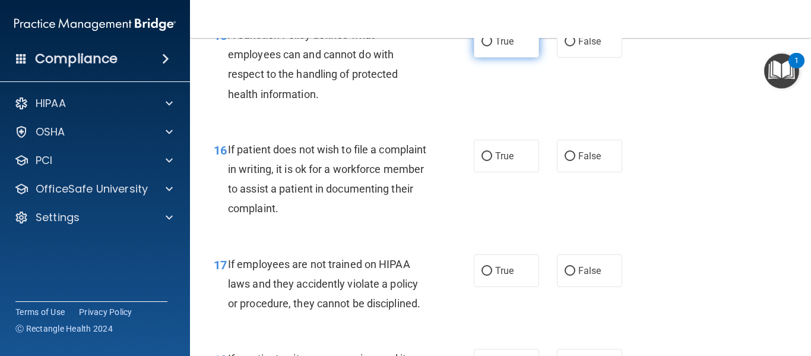
click at [510, 53] on label "True" at bounding box center [506, 41] width 65 height 33
click at [492, 46] on input "True" at bounding box center [486, 41] width 11 height 9
radio input "true"
click at [511, 170] on label "True" at bounding box center [506, 156] width 65 height 33
click at [492, 161] on input "True" at bounding box center [486, 156] width 11 height 9
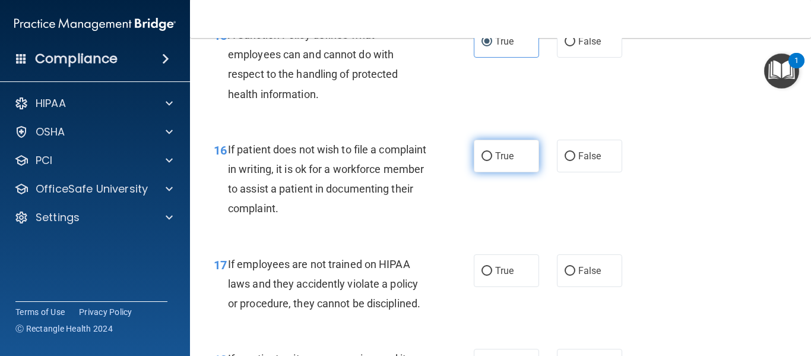
radio input "true"
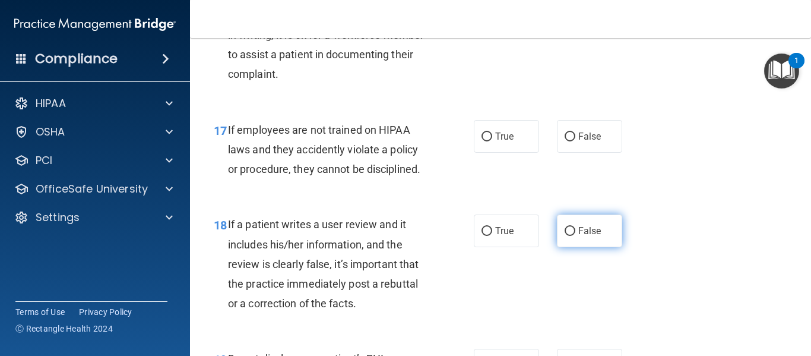
scroll to position [2146, 0]
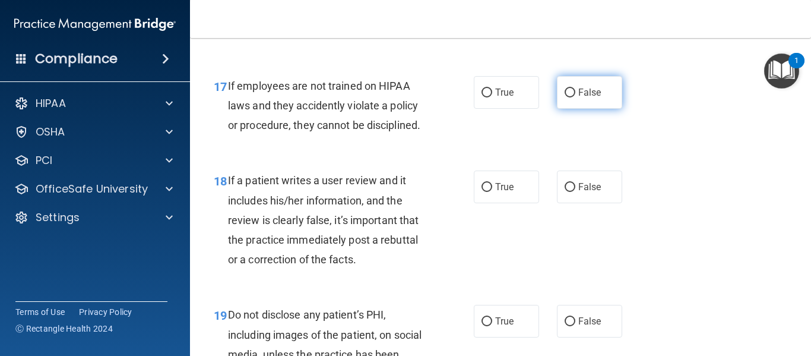
click at [582, 109] on label "False" at bounding box center [589, 92] width 65 height 33
click at [575, 97] on input "False" at bounding box center [570, 92] width 11 height 9
radio input "true"
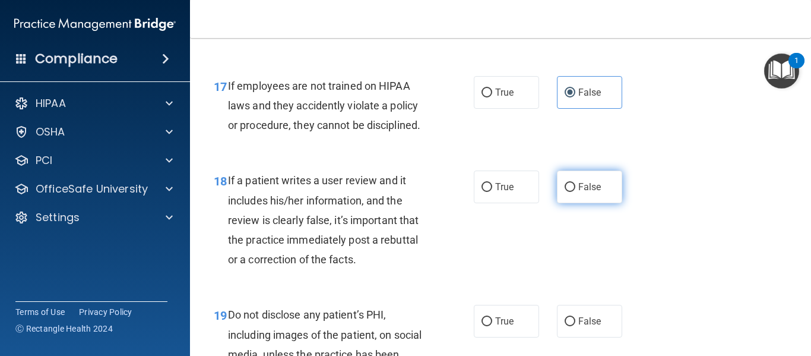
click at [593, 192] on span "False" at bounding box center [589, 186] width 23 height 11
click at [575, 192] on input "False" at bounding box center [570, 187] width 11 height 9
radio input "true"
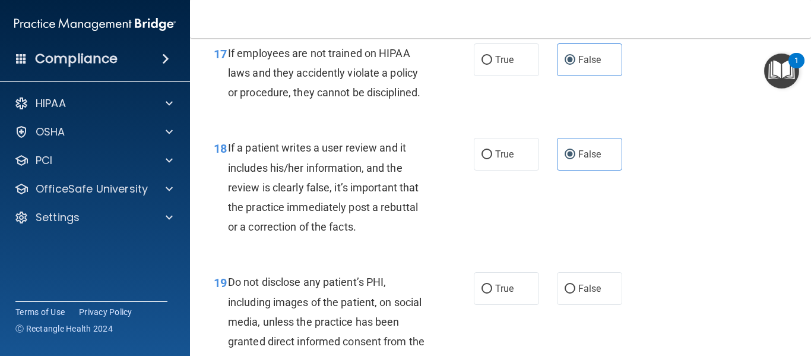
scroll to position [2205, 0]
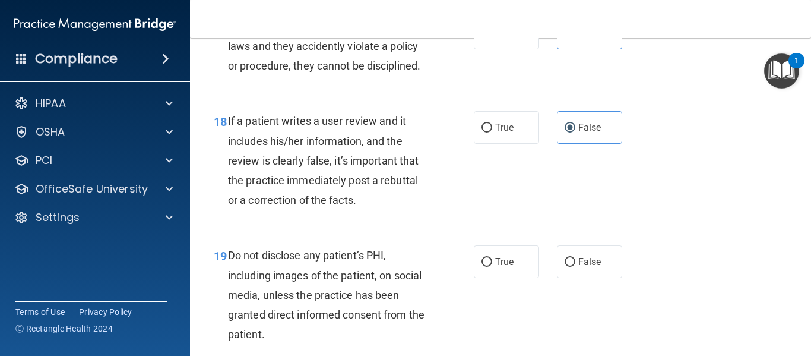
click at [499, 298] on div "19 Do not disclose any patient’s PHI, including images of the patient, on socia…" at bounding box center [500, 297] width 591 height 134
drag, startPoint x: 497, startPoint y: 293, endPoint x: 491, endPoint y: 294, distance: 6.6
click at [498, 278] on label "True" at bounding box center [506, 261] width 65 height 33
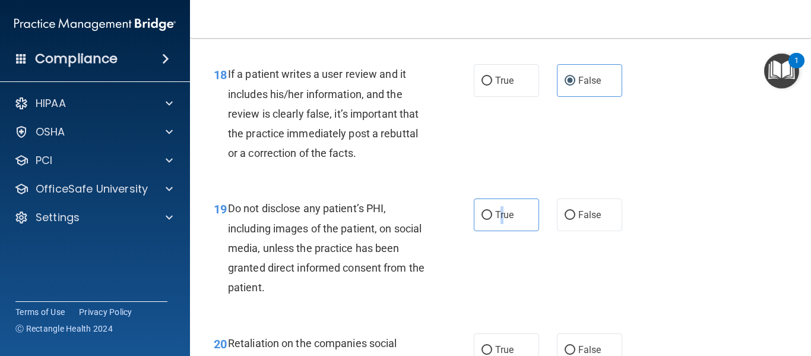
scroll to position [2324, 0]
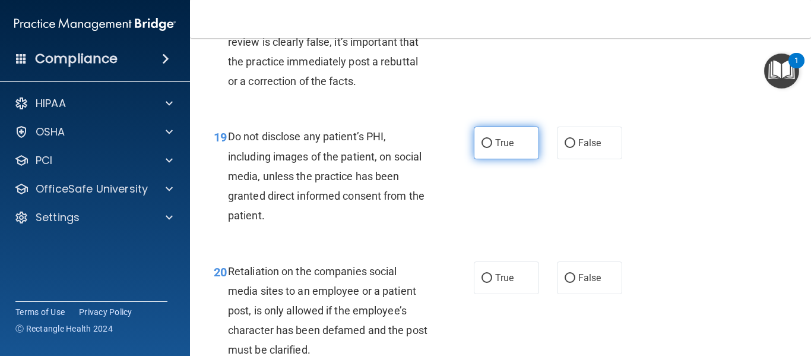
click at [516, 159] on label "True" at bounding box center [506, 142] width 65 height 33
click at [492, 148] on input "True" at bounding box center [486, 143] width 11 height 9
radio input "true"
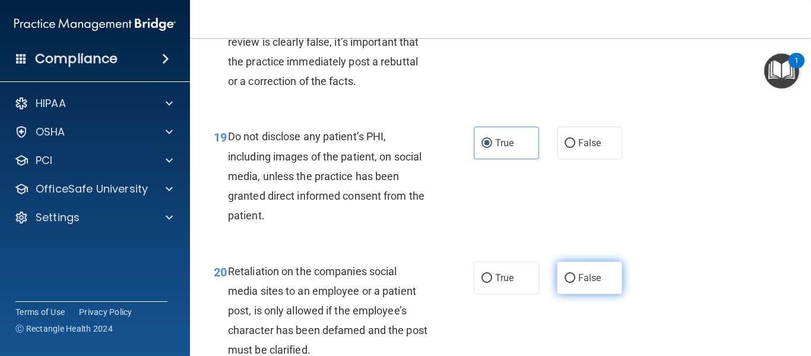
click at [585, 283] on span "False" at bounding box center [589, 277] width 23 height 11
click at [575, 283] on input "False" at bounding box center [570, 278] width 11 height 9
radio input "true"
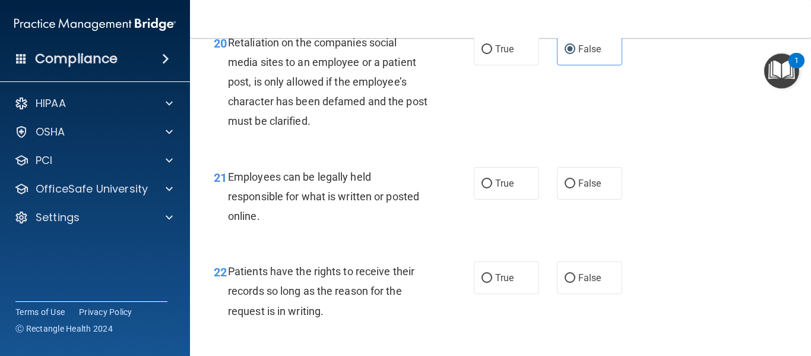
scroll to position [2562, 0]
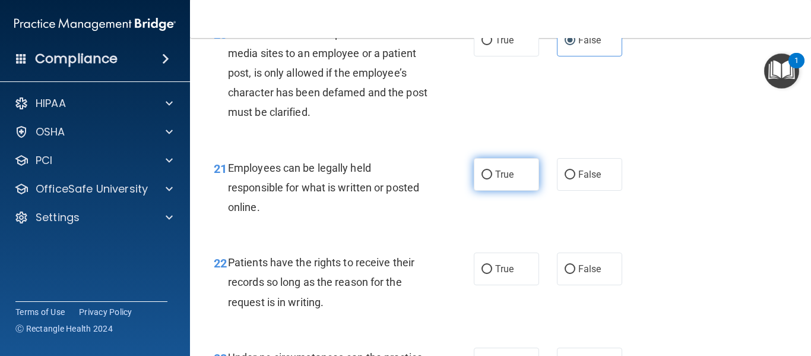
click at [521, 191] on label "True" at bounding box center [506, 174] width 65 height 33
click at [492, 179] on input "True" at bounding box center [486, 174] width 11 height 9
radio input "true"
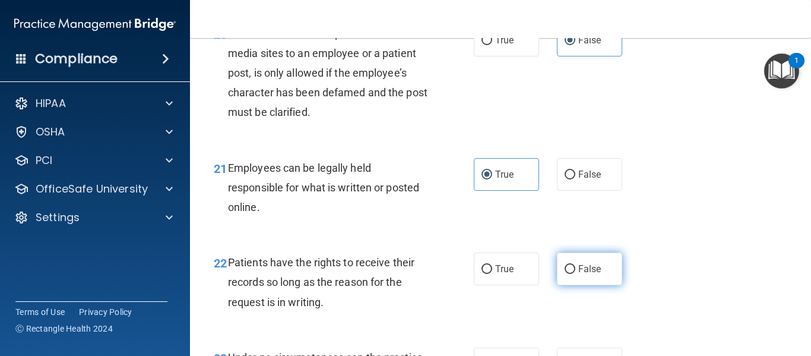
click at [578, 274] on span "False" at bounding box center [589, 268] width 23 height 11
click at [575, 274] on input "False" at bounding box center [570, 269] width 11 height 9
radio input "true"
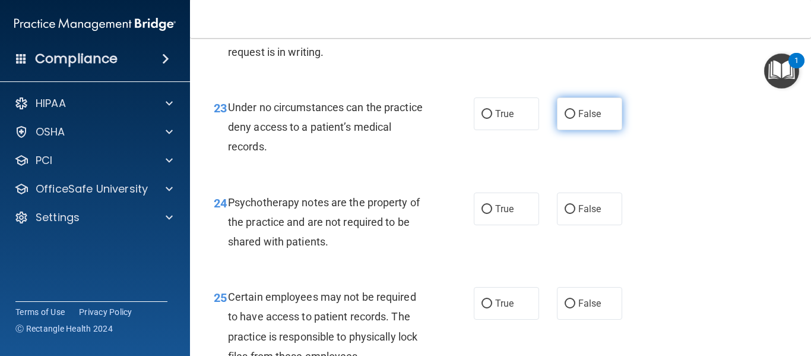
scroll to position [2799, 0]
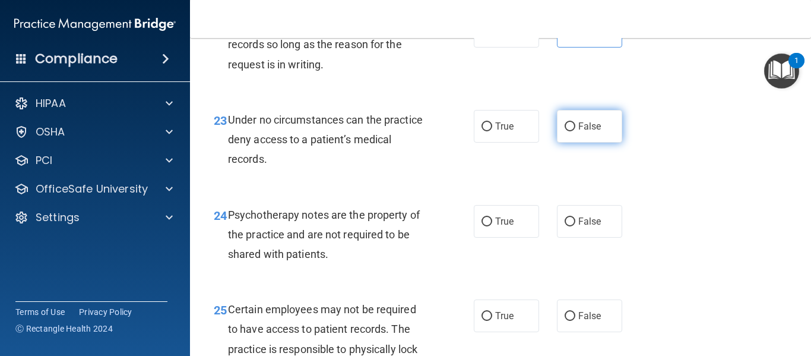
click at [595, 142] on label "False" at bounding box center [589, 126] width 65 height 33
click at [575, 131] on input "False" at bounding box center [570, 126] width 11 height 9
radio input "true"
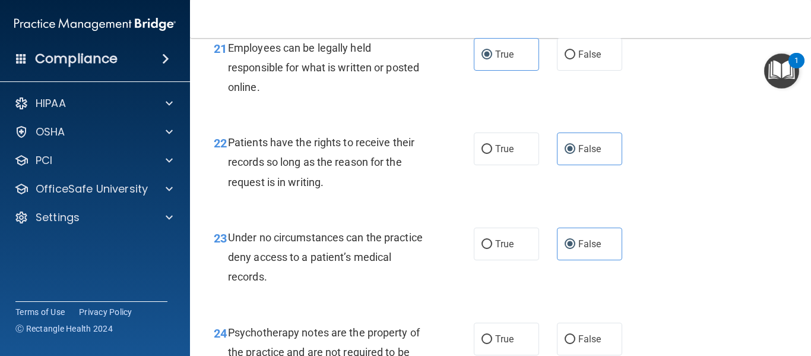
scroll to position [2680, 0]
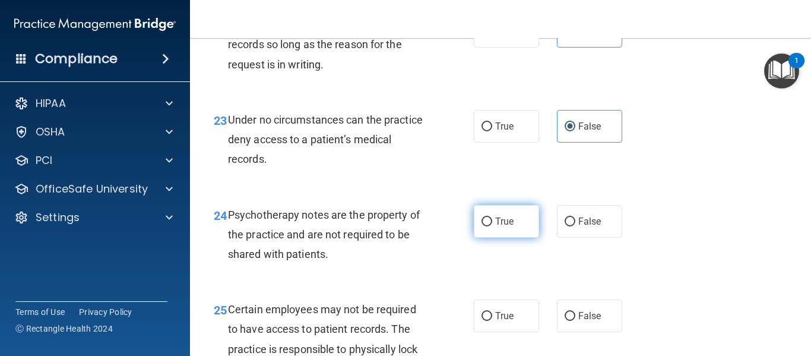
click at [497, 227] on span "True" at bounding box center [504, 220] width 18 height 11
click at [492, 226] on input "True" at bounding box center [486, 221] width 11 height 9
radio input "true"
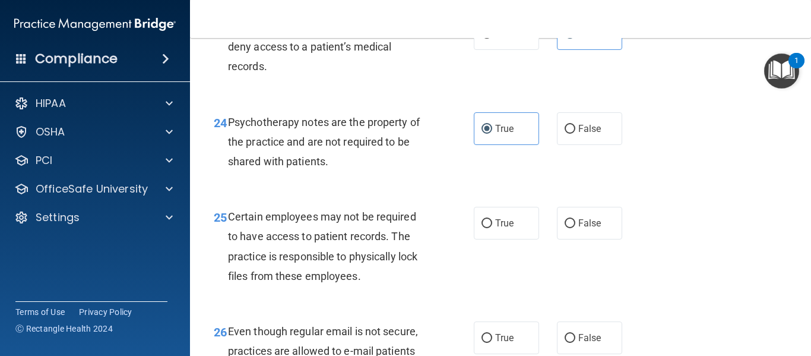
scroll to position [2977, 0]
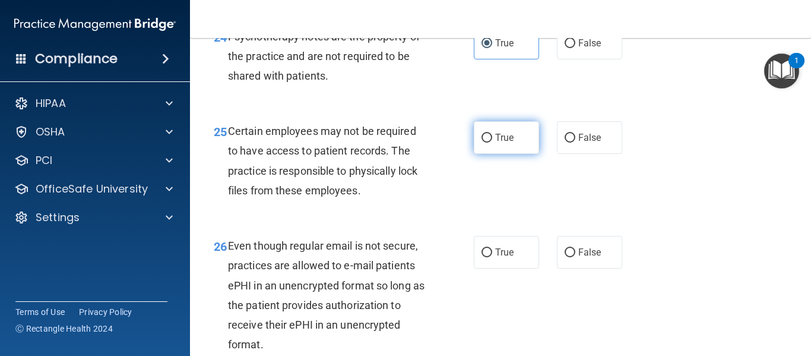
click at [510, 154] on label "True" at bounding box center [506, 137] width 65 height 33
click at [492, 142] on input "True" at bounding box center [486, 138] width 11 height 9
radio input "true"
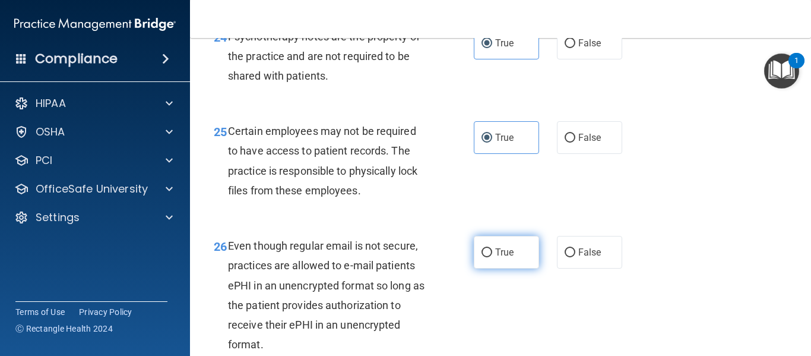
click at [502, 256] on label "True" at bounding box center [506, 252] width 65 height 33
click at [492, 256] on input "True" at bounding box center [486, 252] width 11 height 9
radio input "true"
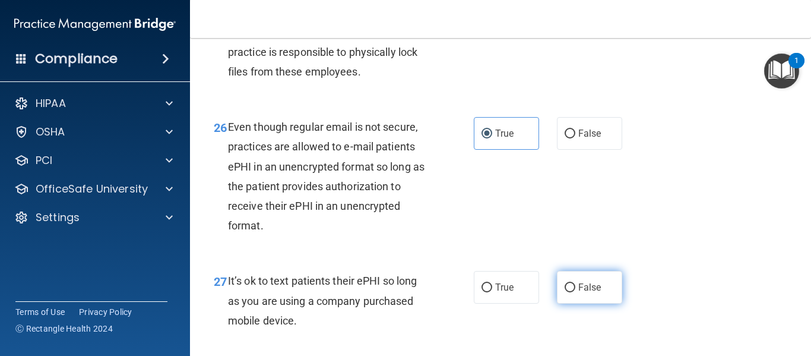
scroll to position [3215, 0]
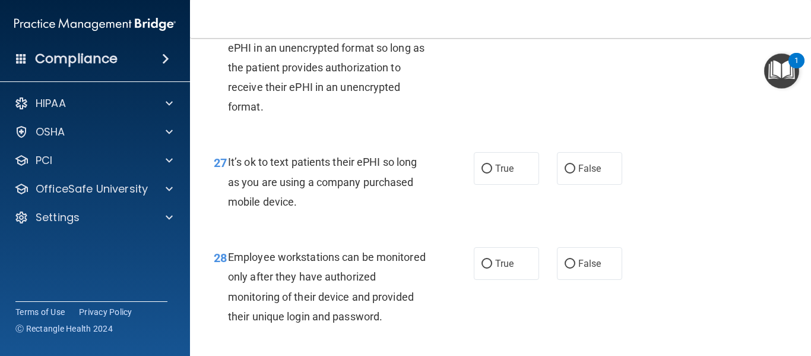
drag, startPoint x: 568, startPoint y: 207, endPoint x: 569, endPoint y: 230, distance: 23.8
click at [568, 207] on div "27 It’s ok to text patients their ePHI so long as you are using a company purch…" at bounding box center [500, 184] width 591 height 95
click at [581, 276] on label "False" at bounding box center [589, 263] width 65 height 33
click at [575, 268] on input "False" at bounding box center [570, 263] width 11 height 9
radio input "true"
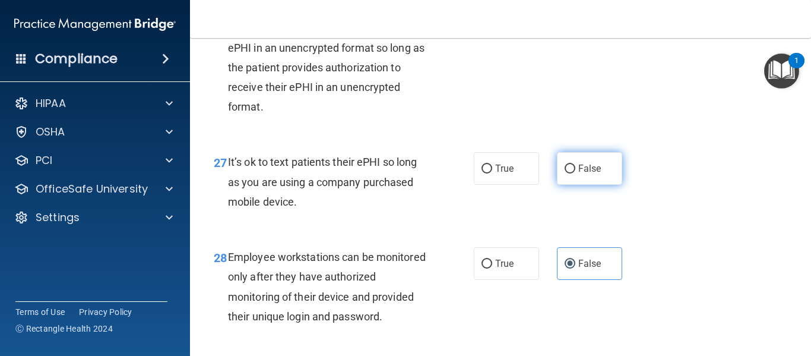
click at [594, 185] on label "False" at bounding box center [589, 168] width 65 height 33
click at [575, 173] on input "False" at bounding box center [570, 168] width 11 height 9
radio input "true"
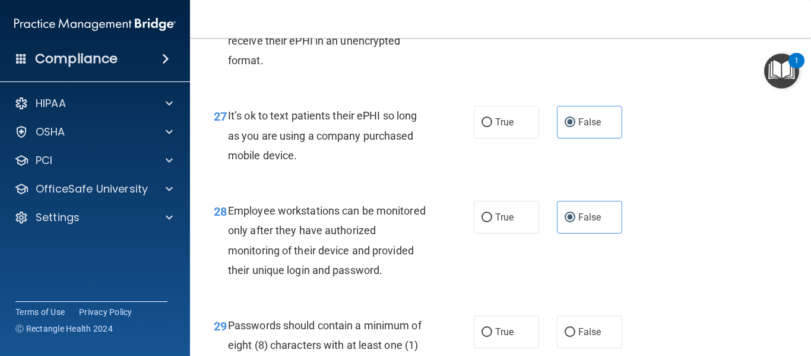
scroll to position [3333, 0]
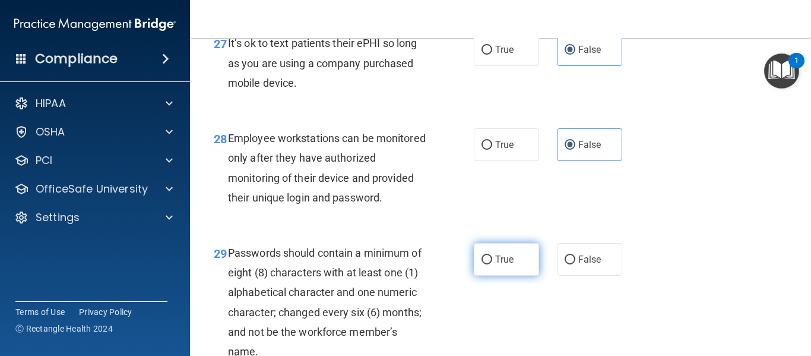
drag, startPoint x: 521, startPoint y: 290, endPoint x: 518, endPoint y: 283, distance: 8.0
click at [521, 275] on label "True" at bounding box center [506, 259] width 65 height 33
click at [492, 264] on input "True" at bounding box center [486, 259] width 11 height 9
radio input "true"
click at [636, 213] on div "28 Employee workstations can be monitored only after they have authorized monit…" at bounding box center [500, 170] width 591 height 115
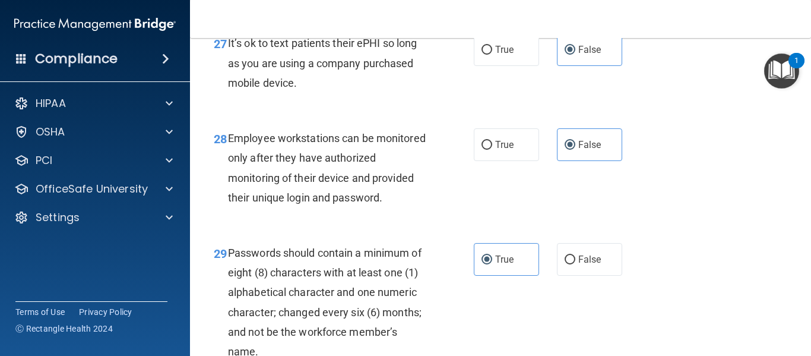
scroll to position [3511, 0]
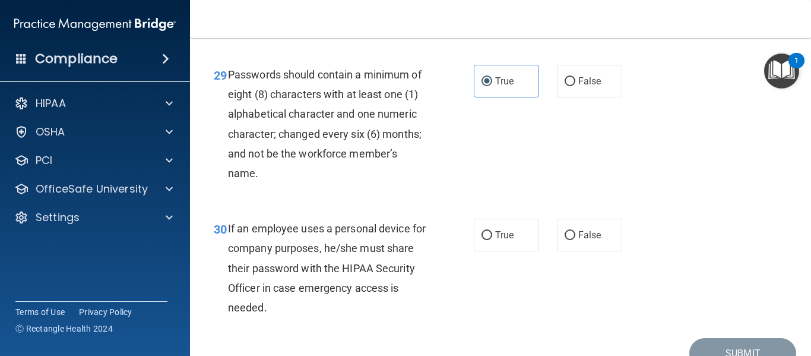
click at [607, 251] on label "False" at bounding box center [589, 234] width 65 height 33
click at [575, 240] on input "False" at bounding box center [570, 235] width 11 height 9
radio input "true"
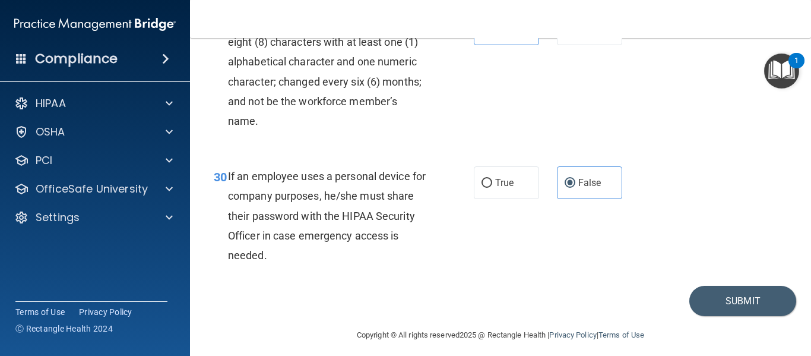
scroll to position [3611, 0]
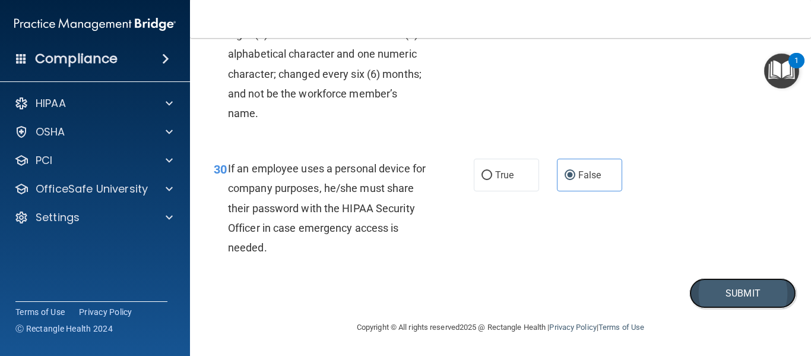
click at [763, 290] on button "Submit" at bounding box center [742, 293] width 107 height 30
click at [712, 292] on button "Submit" at bounding box center [742, 293] width 107 height 30
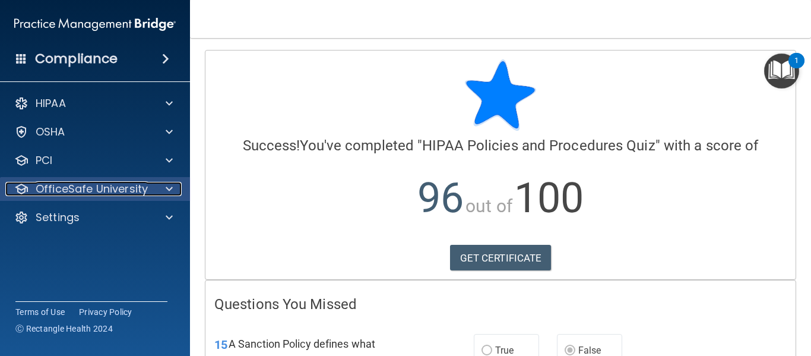
click at [103, 190] on p "OfficeSafe University" at bounding box center [92, 189] width 112 height 14
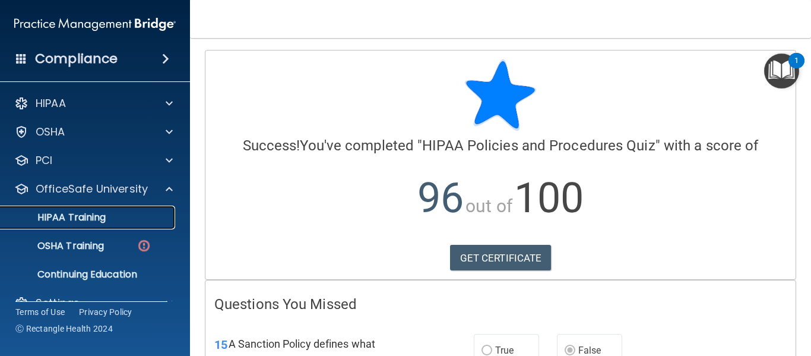
click at [104, 217] on p "HIPAA Training" at bounding box center [57, 217] width 98 height 12
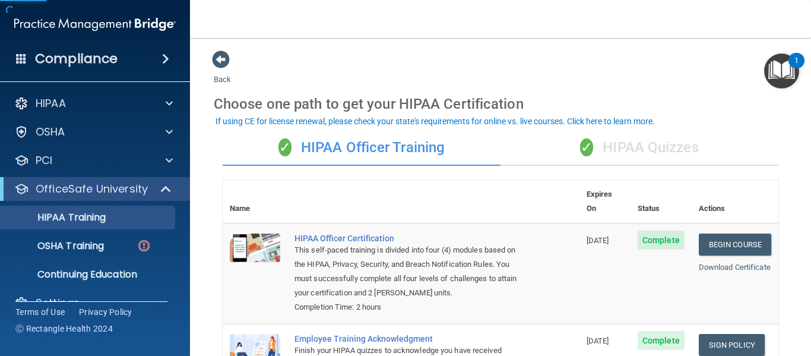
click at [607, 141] on div "✓ HIPAA Quizzes" at bounding box center [639, 148] width 278 height 36
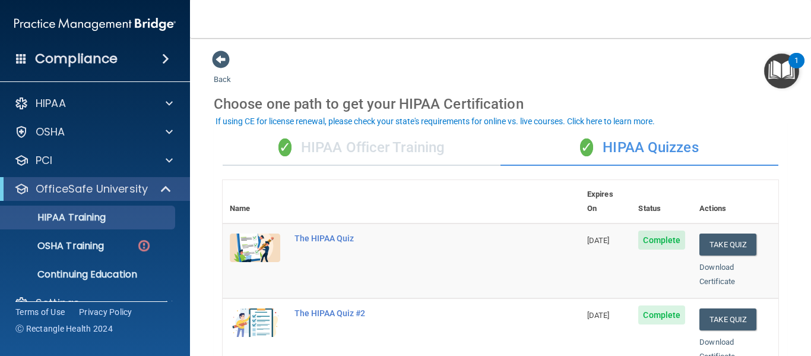
click at [382, 148] on div "✓ HIPAA Officer Training" at bounding box center [362, 148] width 278 height 36
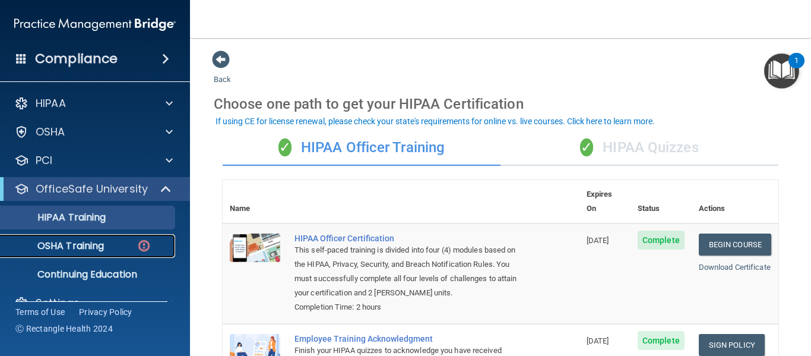
click at [104, 249] on p "OSHA Training" at bounding box center [56, 246] width 96 height 12
